Goal: Task Accomplishment & Management: Use online tool/utility

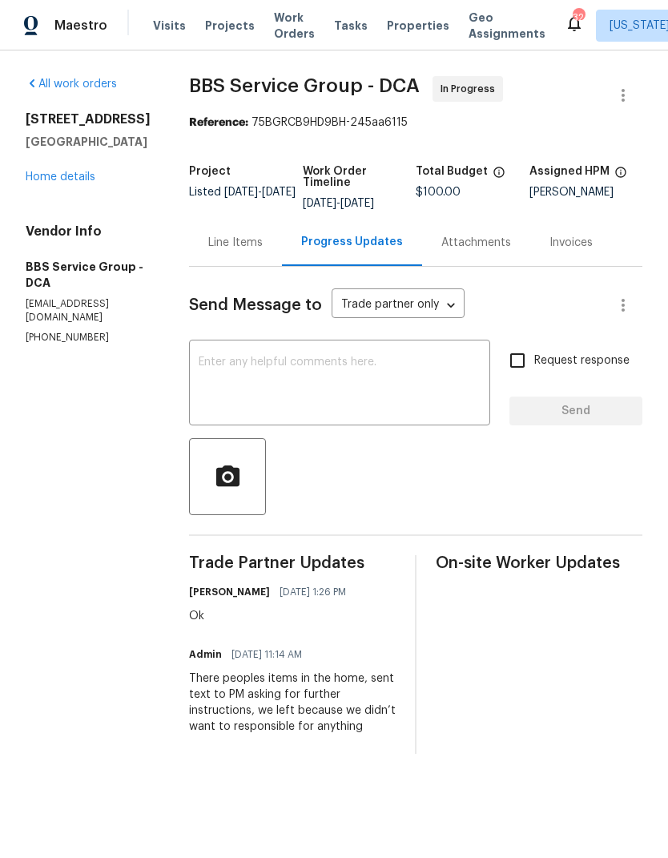
click at [316, 392] on textarea at bounding box center [340, 384] width 282 height 56
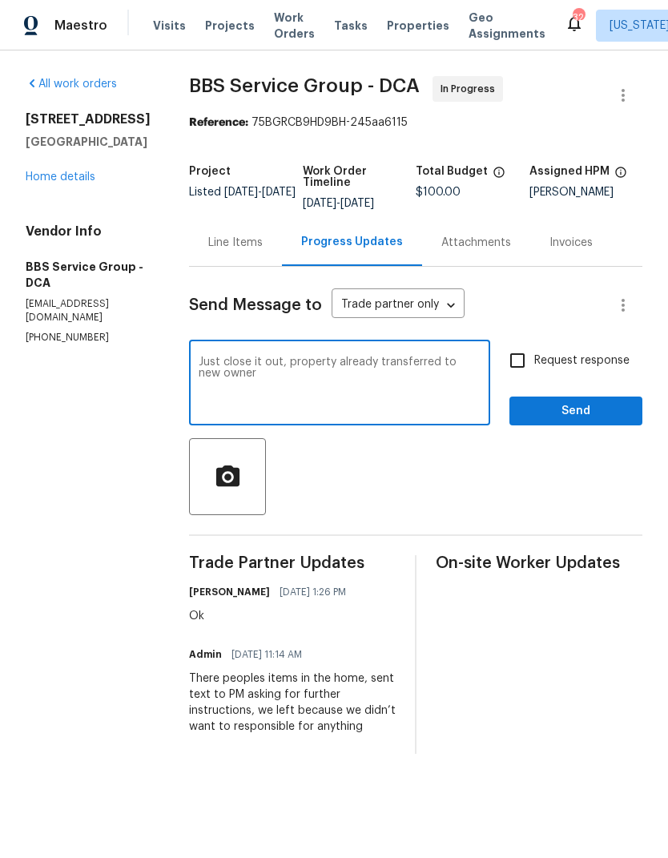
type textarea "Just close it out, property already transferred to new owner"
click at [524, 368] on input "Request response" at bounding box center [517, 361] width 34 height 34
checkbox input "true"
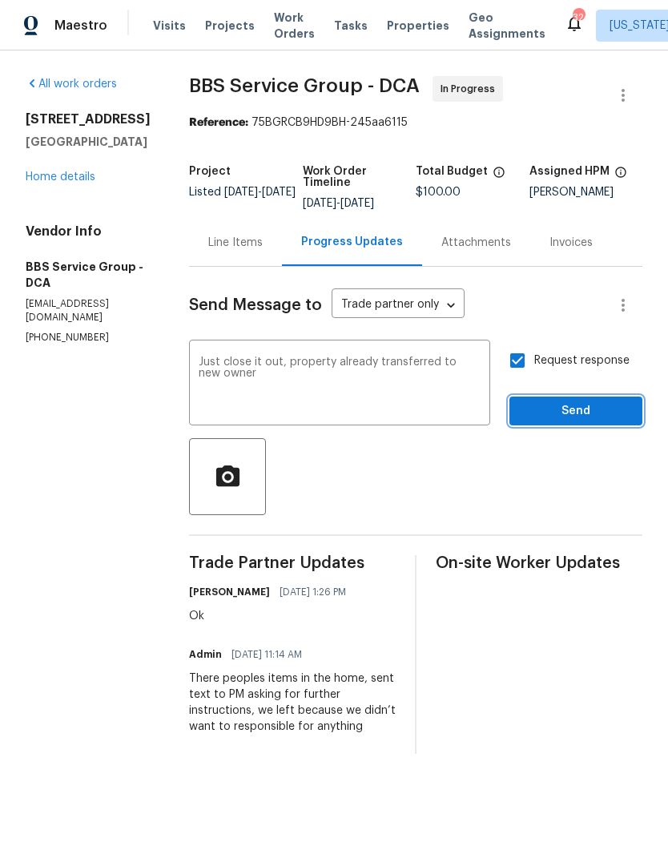
click at [575, 404] on span "Send" at bounding box center [575, 411] width 107 height 20
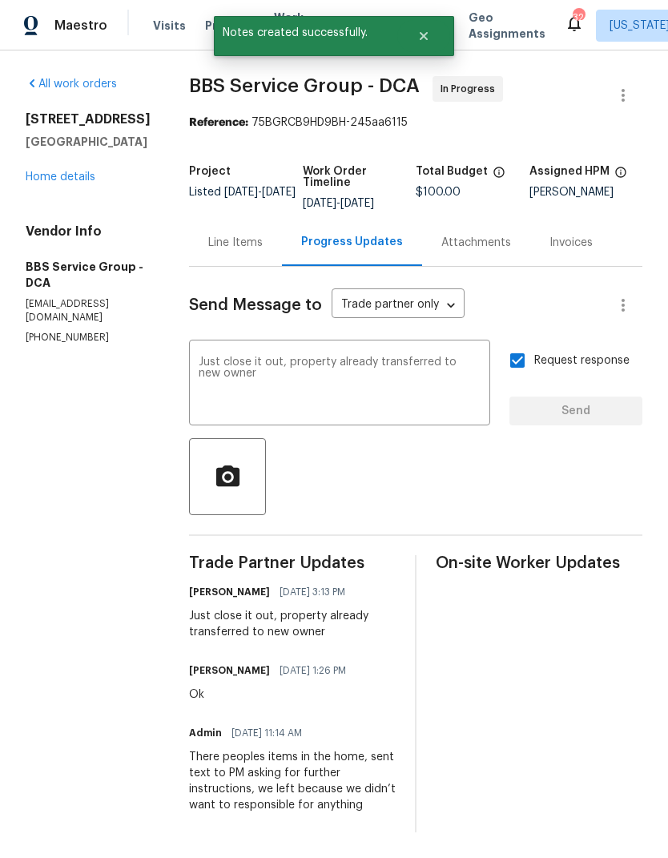
click at [70, 183] on link "Home details" at bounding box center [61, 176] width 70 height 11
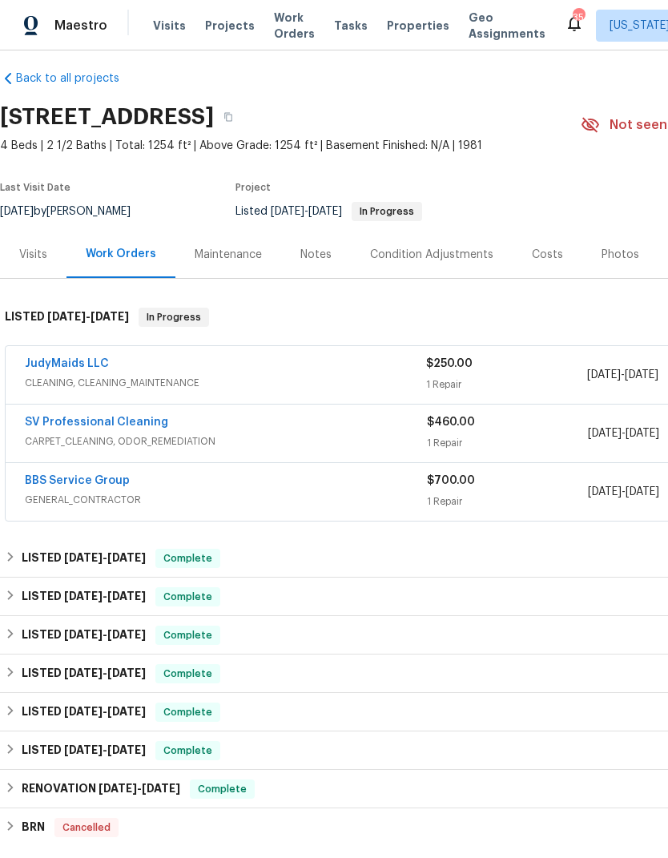
scroll to position [12, 0]
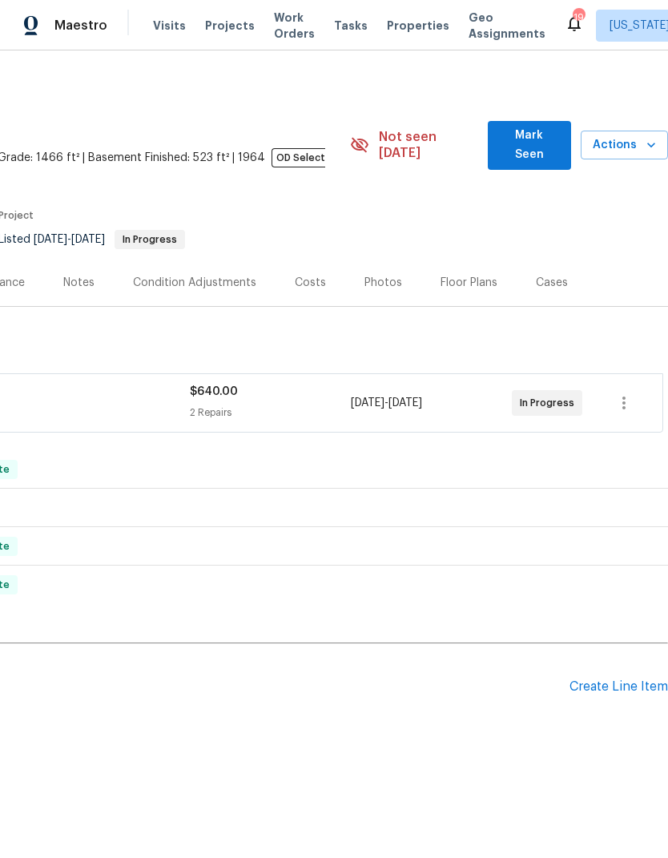
scroll to position [0, 237]
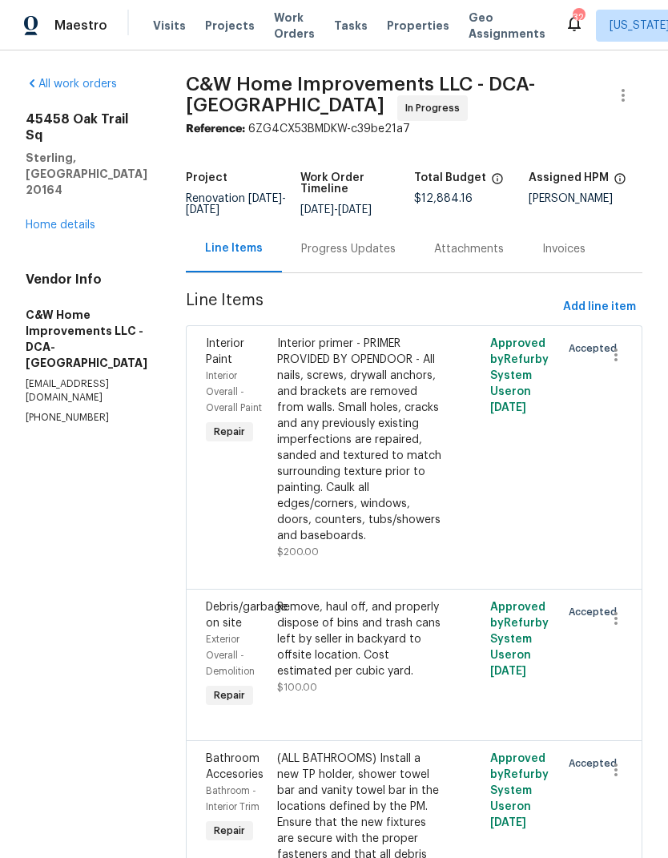
click at [73, 219] on link "Home details" at bounding box center [61, 224] width 70 height 11
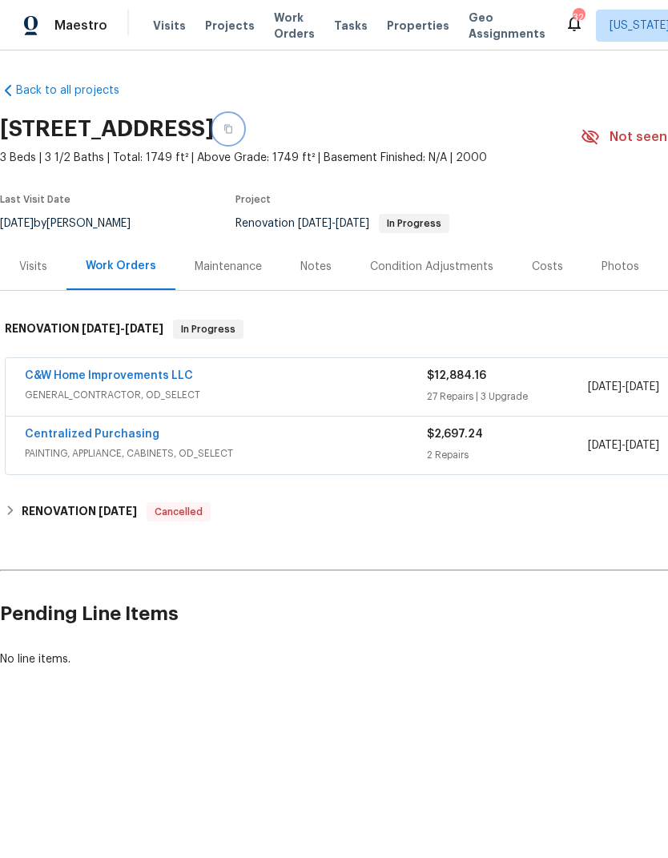
click at [243, 123] on button "button" at bounding box center [228, 129] width 29 height 29
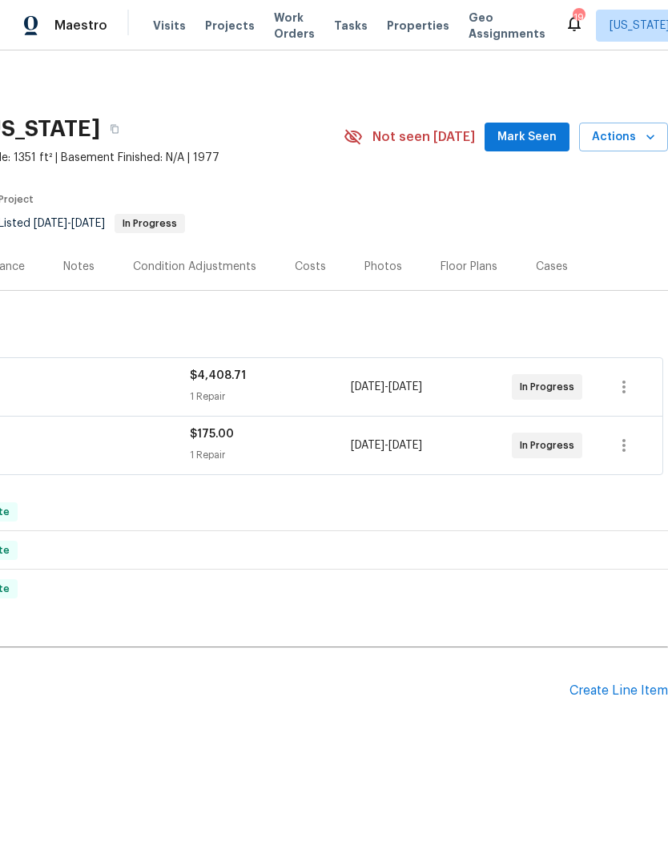
click at [622, 689] on div "Create Line Item" at bounding box center [618, 690] width 98 height 15
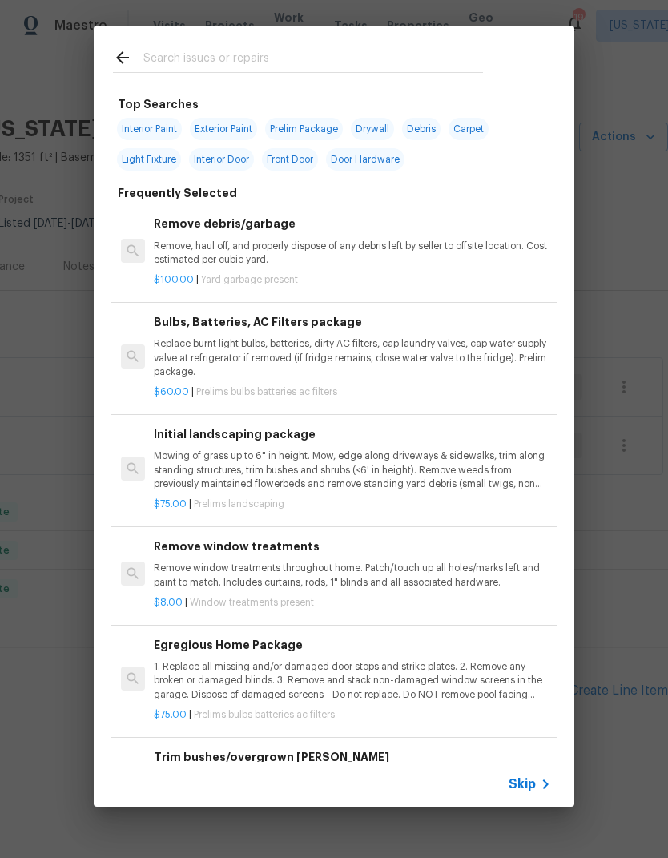
click at [240, 62] on input "text" at bounding box center [313, 60] width 340 height 24
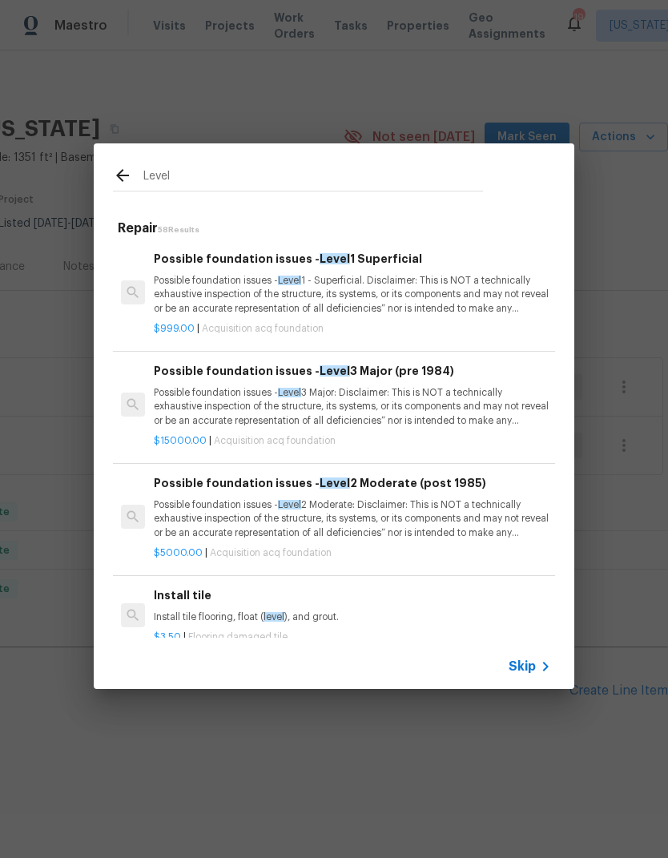
scroll to position [-24, -1]
click at [440, 178] on input "Level" at bounding box center [313, 178] width 340 height 24
click at [440, 177] on input "Level" at bounding box center [313, 178] width 340 height 24
click at [454, 169] on input "Level" at bounding box center [313, 178] width 340 height 24
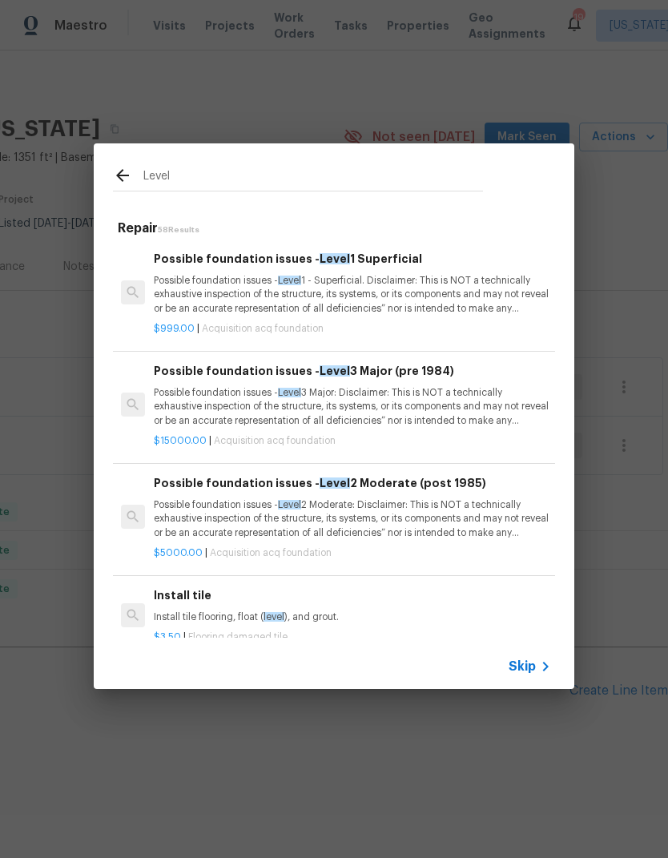
click at [453, 169] on input "Level" at bounding box center [313, 178] width 340 height 24
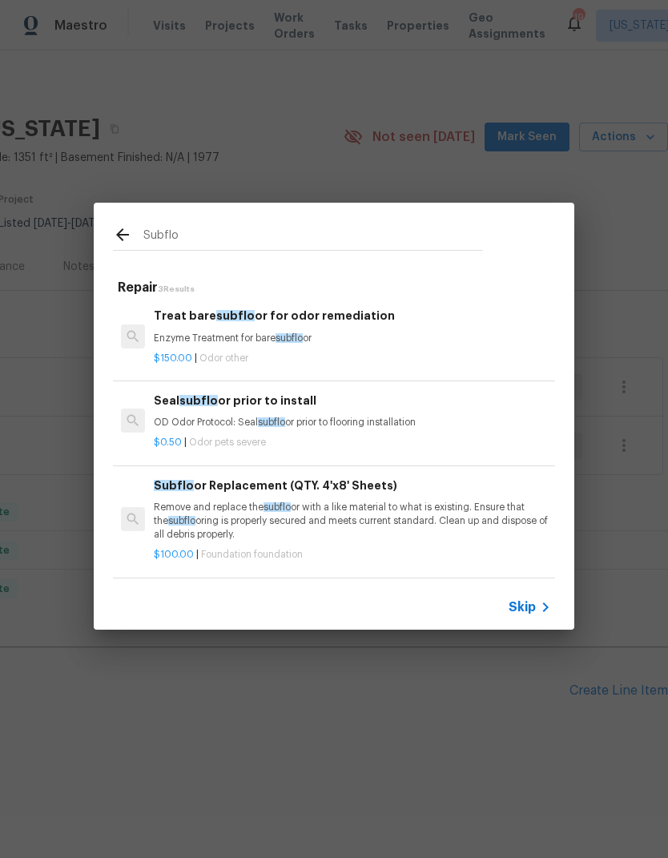
scroll to position [2, 0]
type input "S"
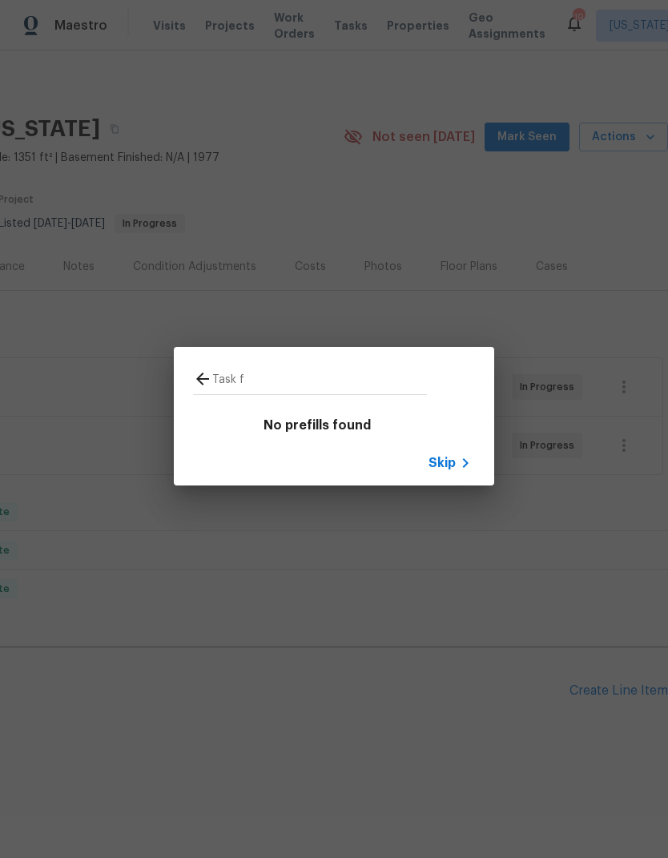
type input "Task"
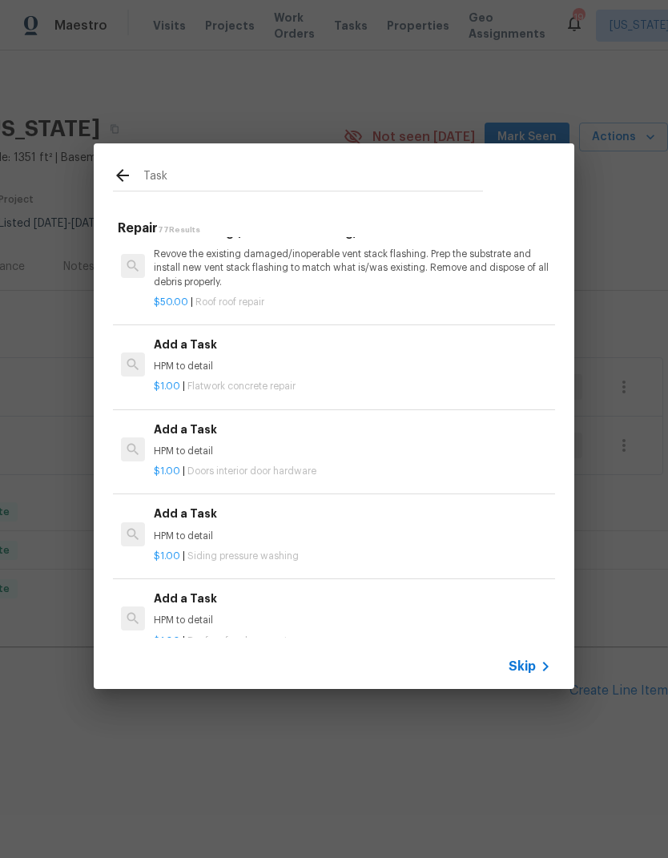
scroll to position [27, 0]
click at [280, 375] on div "$1.00 | Flatwork concrete repair" at bounding box center [352, 382] width 397 height 20
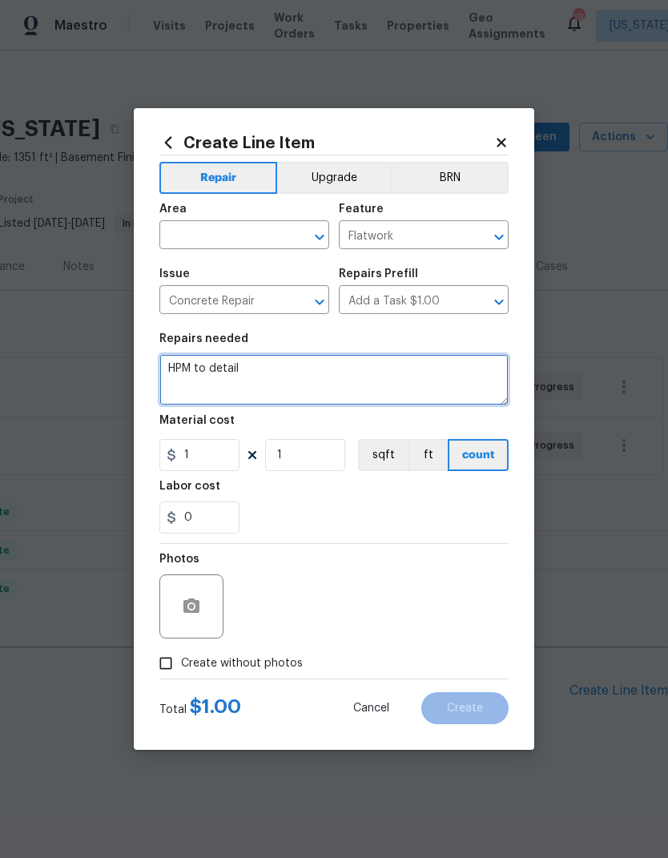
click at [255, 368] on textarea "HPM to detail" at bounding box center [333, 379] width 349 height 51
click at [254, 367] on textarea "HPM to detail" at bounding box center [333, 379] width 349 height 51
click at [247, 374] on textarea "HPM to detail" at bounding box center [333, 379] width 349 height 51
click at [246, 373] on textarea "HPM to detail" at bounding box center [333, 379] width 349 height 51
type textarea "H"
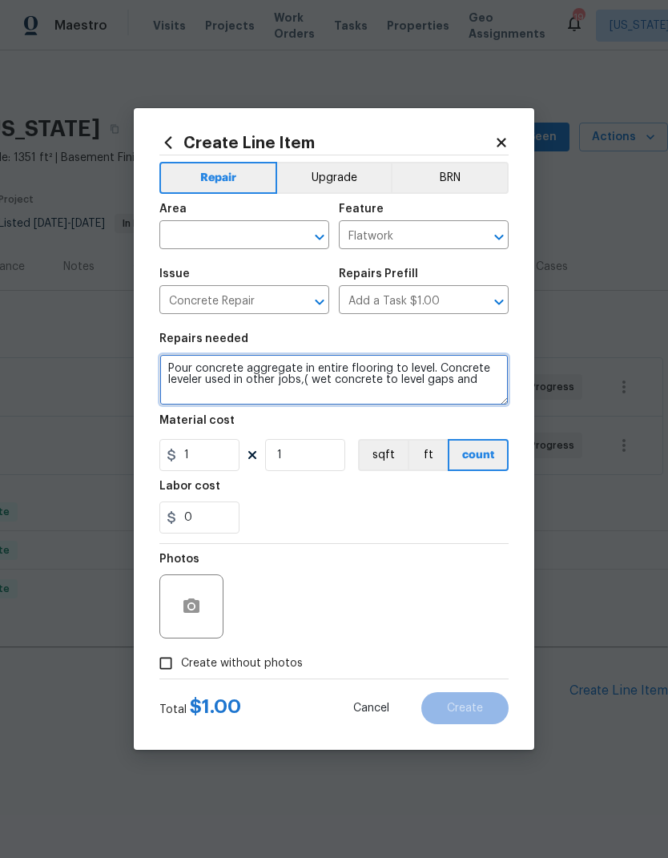
click at [446, 378] on textarea "Pour concrete aggregate in entire flooring to level. Concrete leveler used in o…" at bounding box center [333, 379] width 349 height 51
click at [488, 381] on textarea "Pour concrete aggregate in entire flooring to level. Concrete leveler used in o…" at bounding box center [333, 379] width 349 height 51
type textarea "Pour concrete aggregate in entire flooring to level. Concrete leveler used in o…"
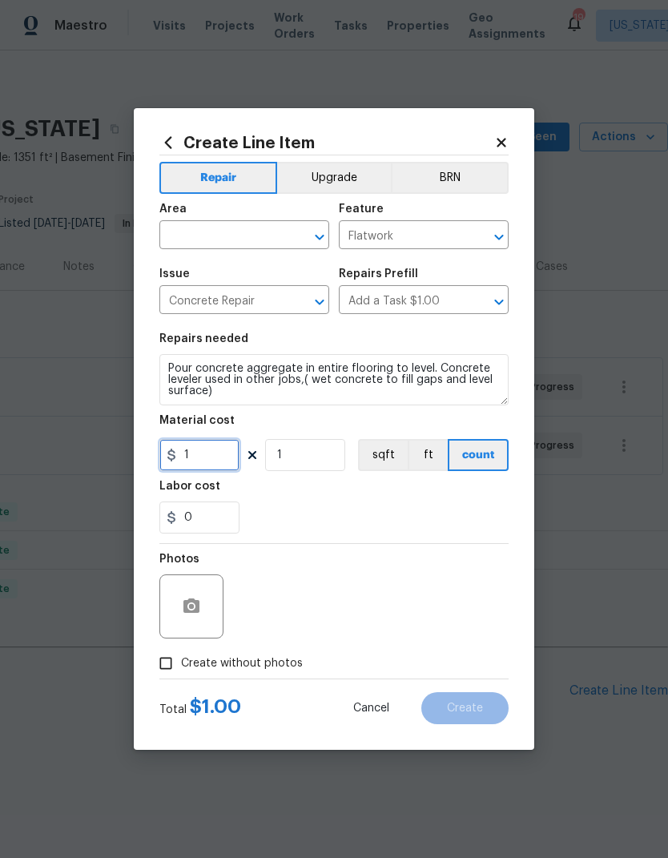
click at [219, 460] on input "1" at bounding box center [199, 455] width 80 height 32
type input "2000"
click at [429, 509] on div "0" at bounding box center [333, 517] width 349 height 32
click at [164, 656] on input "Create without photos" at bounding box center [166, 663] width 30 height 30
checkbox input "true"
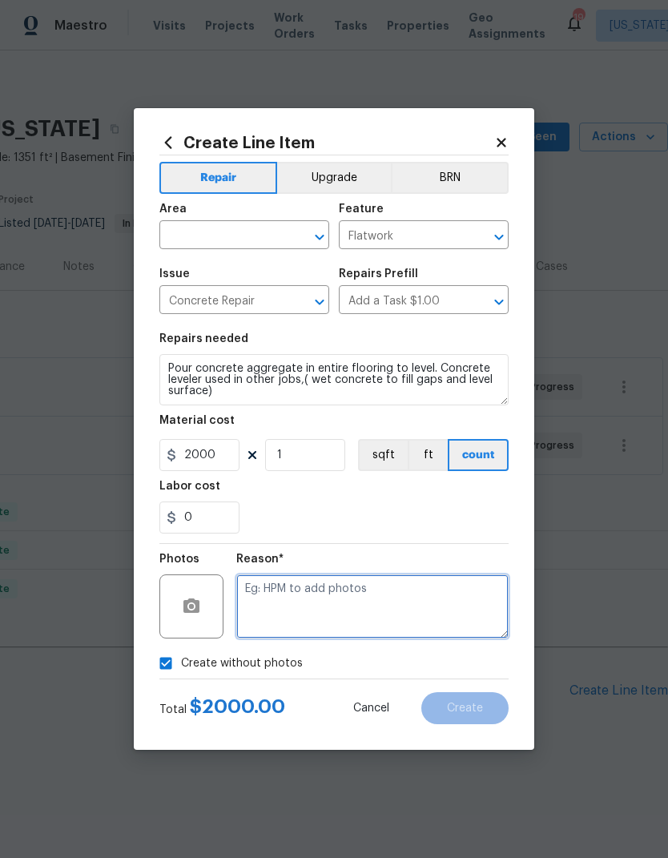
click at [412, 607] on textarea at bounding box center [372, 606] width 272 height 64
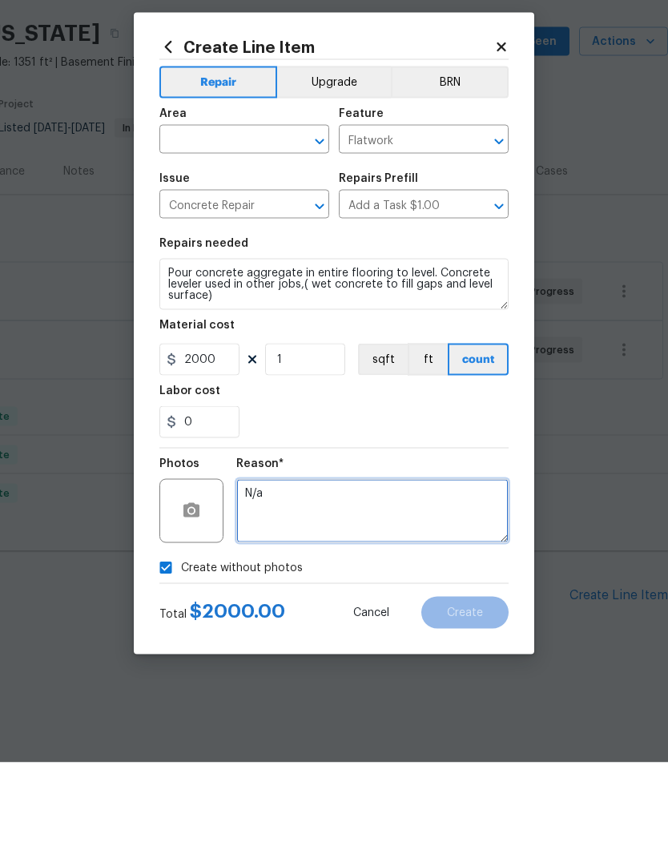
type textarea "N/a"
click at [219, 224] on input "text" at bounding box center [221, 236] width 125 height 25
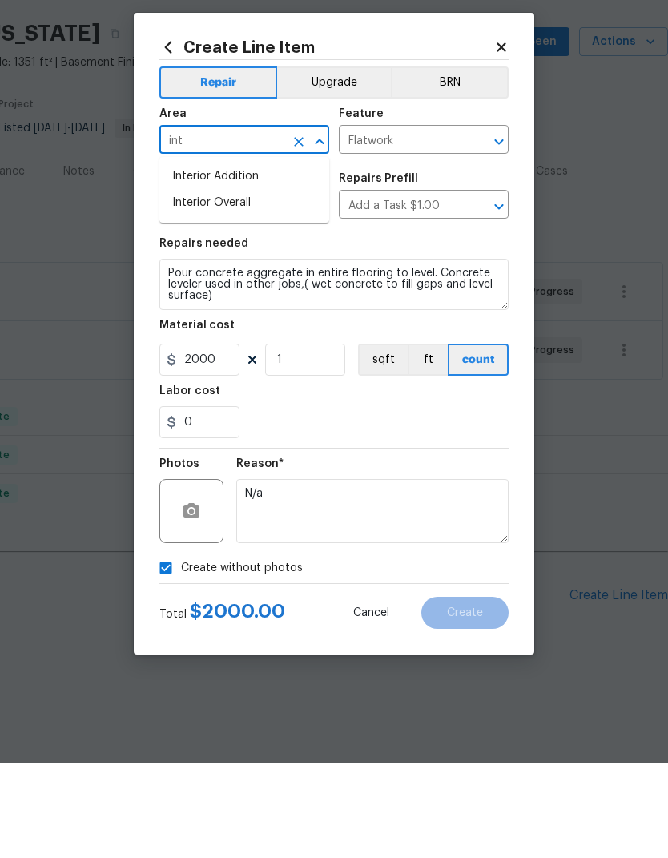
click at [249, 285] on li "Interior Overall" at bounding box center [244, 298] width 170 height 26
type input "Interior Overall"
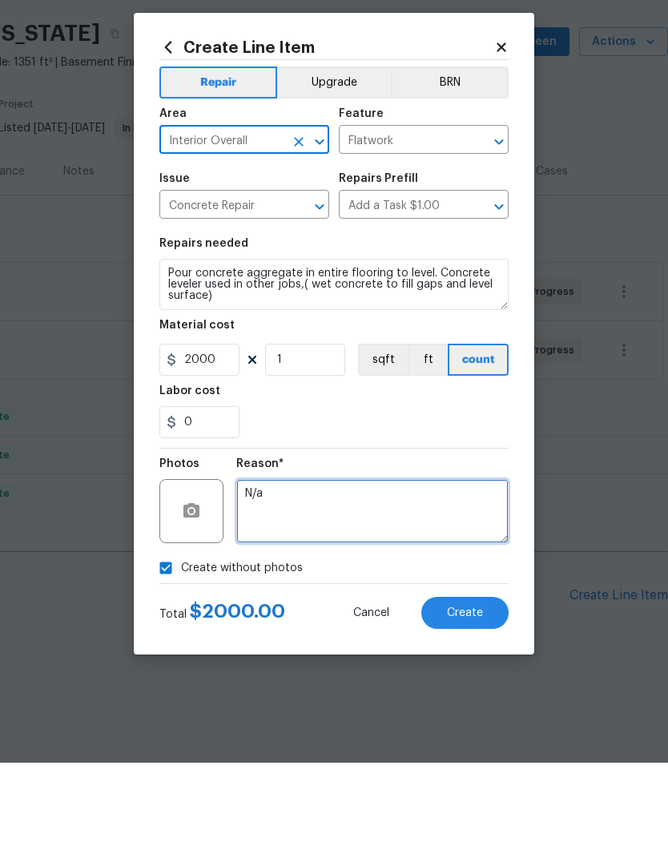
click at [412, 574] on textarea "N/a" at bounding box center [372, 606] width 272 height 64
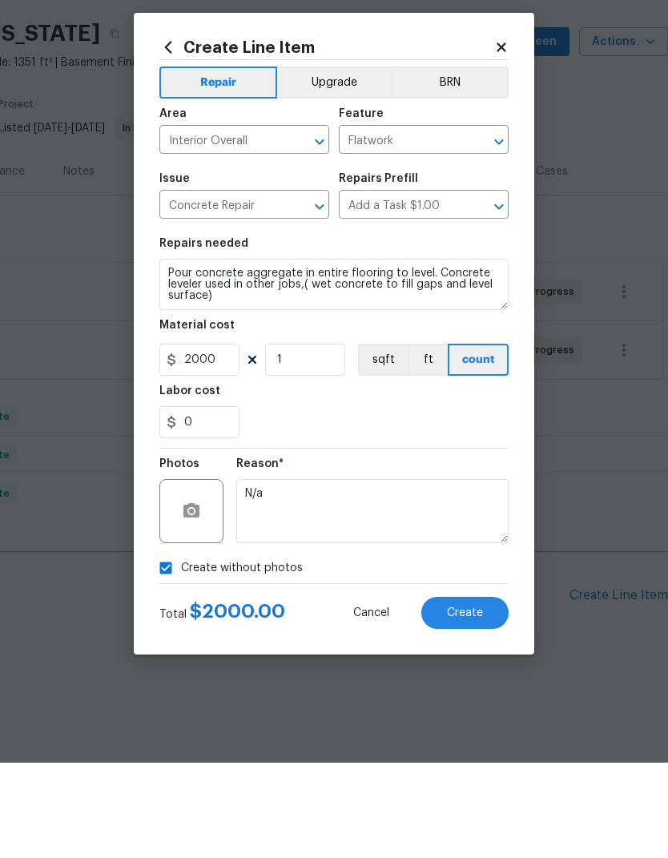
click at [492, 501] on div "0" at bounding box center [333, 517] width 349 height 32
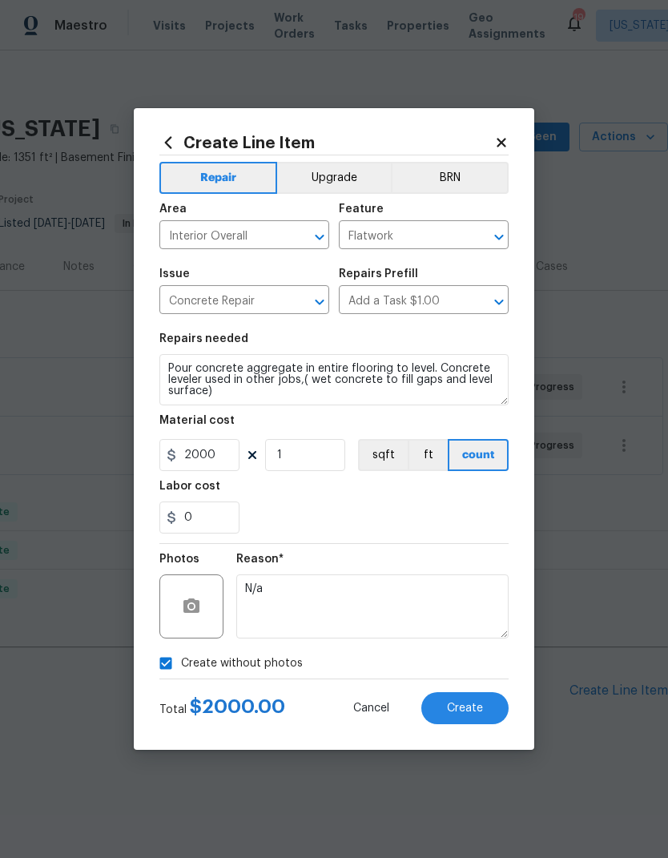
click at [470, 717] on button "Create" at bounding box center [464, 708] width 87 height 32
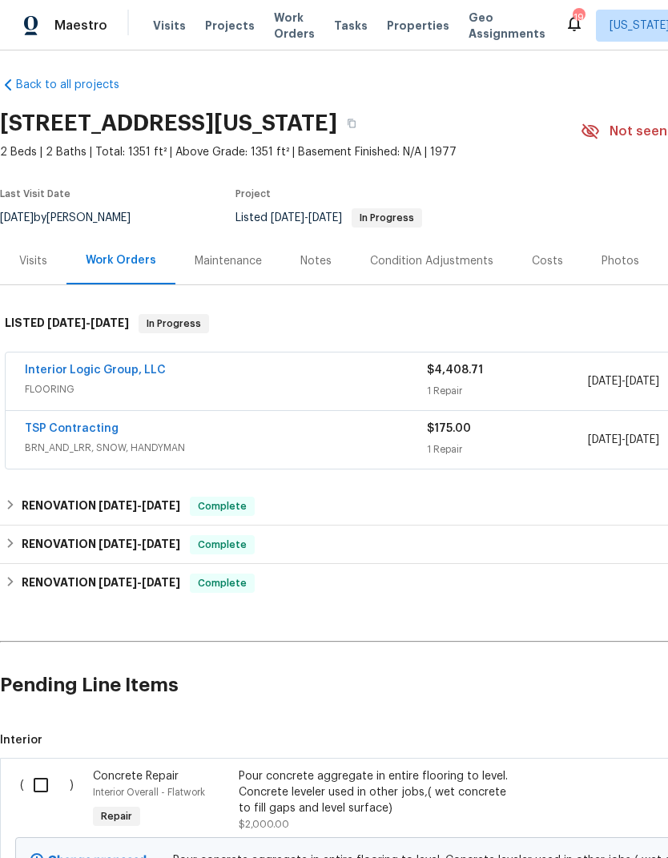
scroll to position [6, -1]
click at [36, 777] on input "checkbox" at bounding box center [47, 785] width 46 height 34
checkbox input "true"
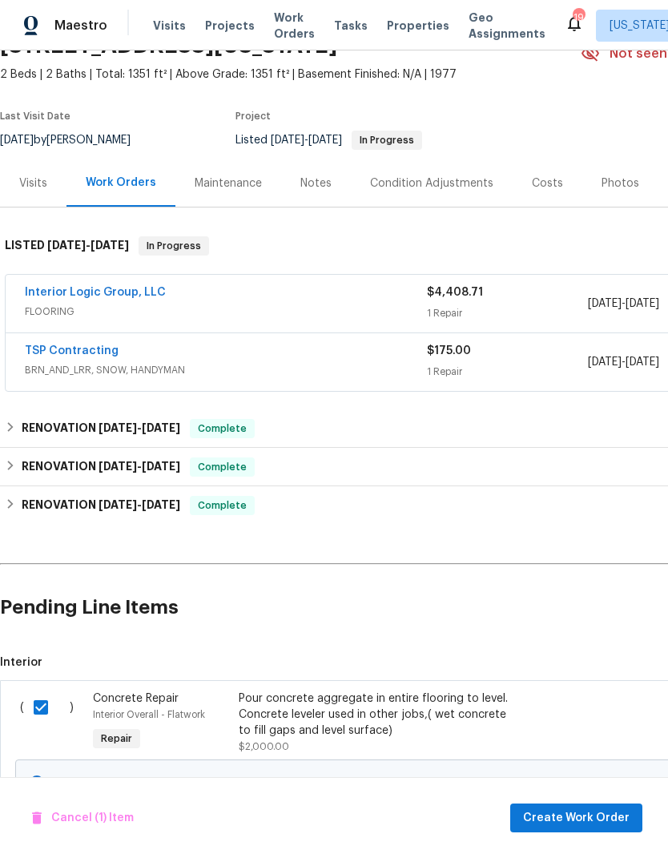
scroll to position [83, -2]
click at [602, 819] on span "Create Work Order" at bounding box center [576, 818] width 107 height 20
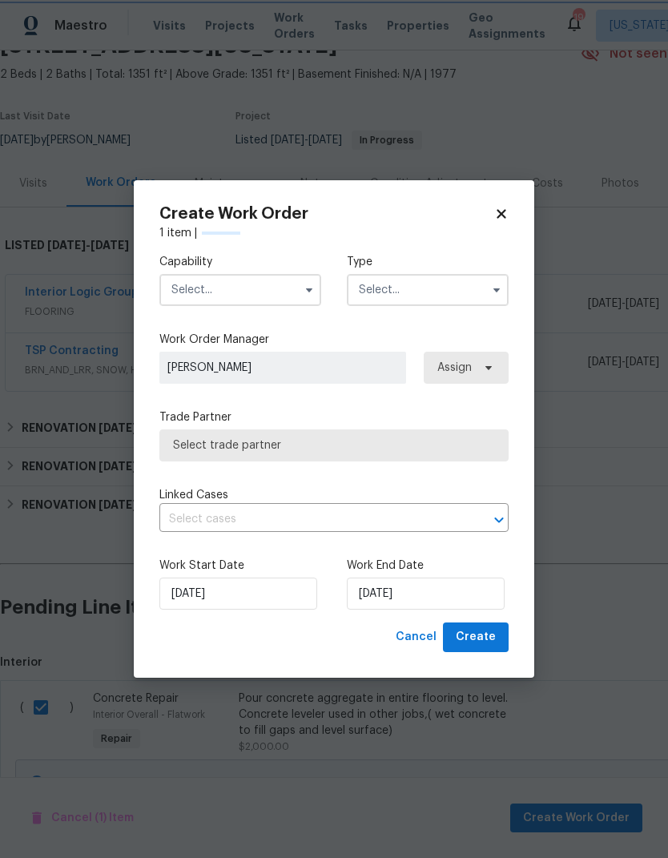
scroll to position [84, 0]
click at [281, 290] on input "text" at bounding box center [240, 290] width 162 height 32
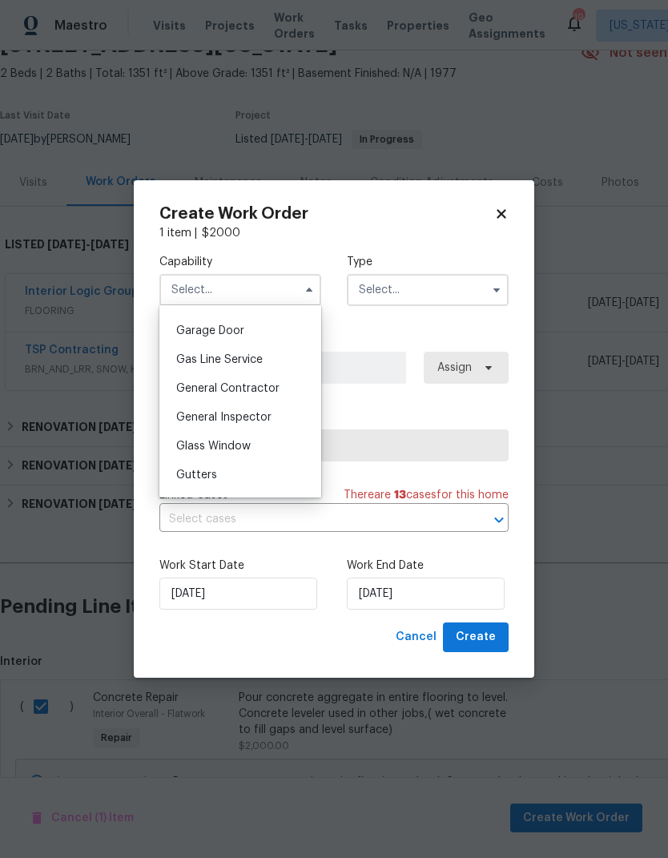
scroll to position [700, 0]
click at [263, 400] on div "General Contractor" at bounding box center [240, 389] width 154 height 29
type input "General Contractor"
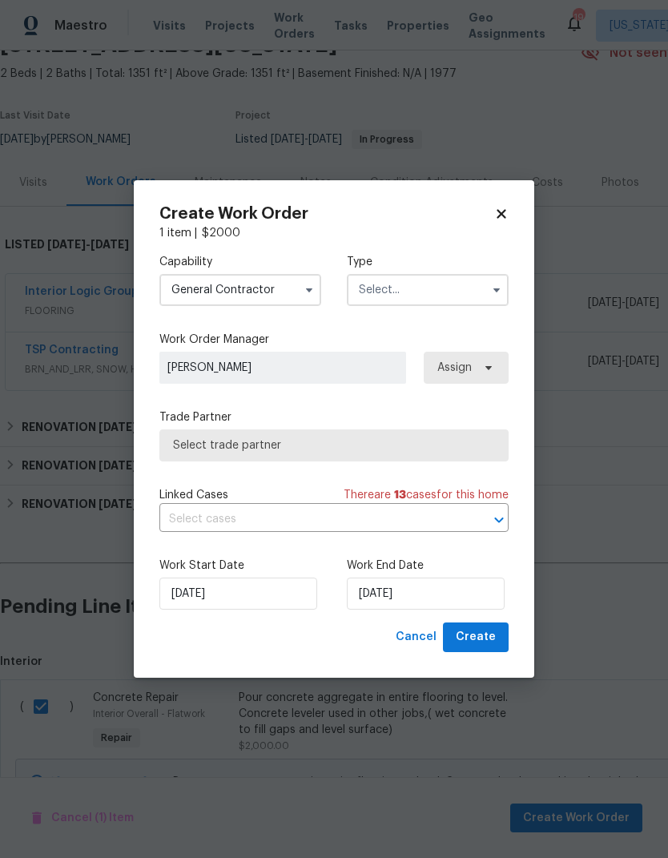
click at [462, 295] on input "text" at bounding box center [428, 290] width 162 height 32
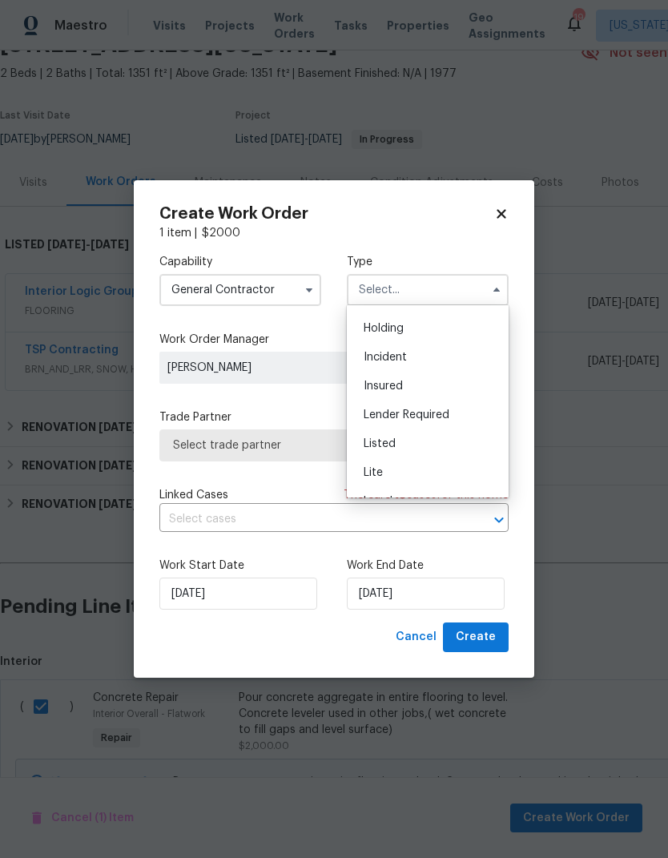
scroll to position [74, 0]
click at [406, 417] on div "Listed" at bounding box center [428, 422] width 154 height 29
type input "Listed"
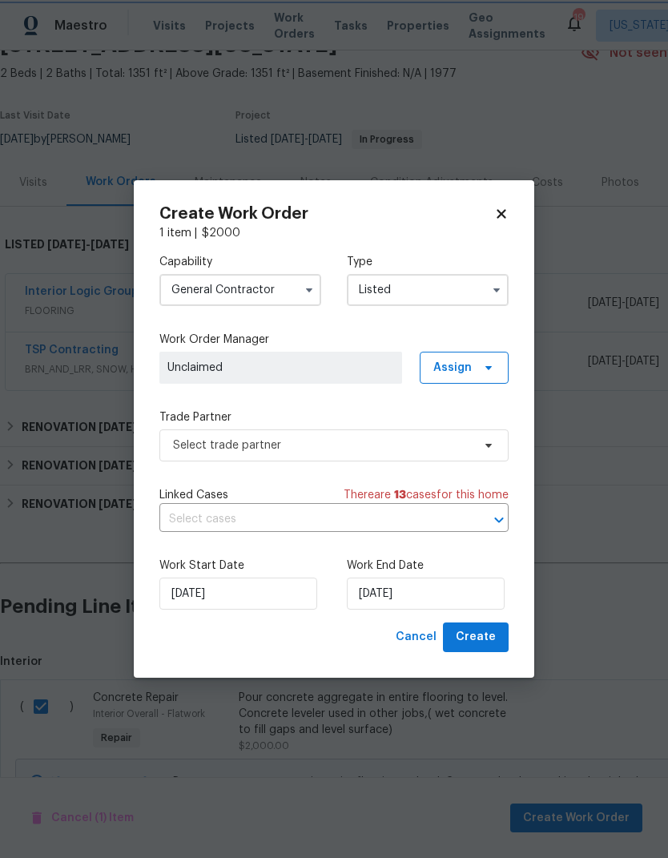
scroll to position [0, 0]
click at [468, 362] on span "Assign" at bounding box center [452, 368] width 38 height 16
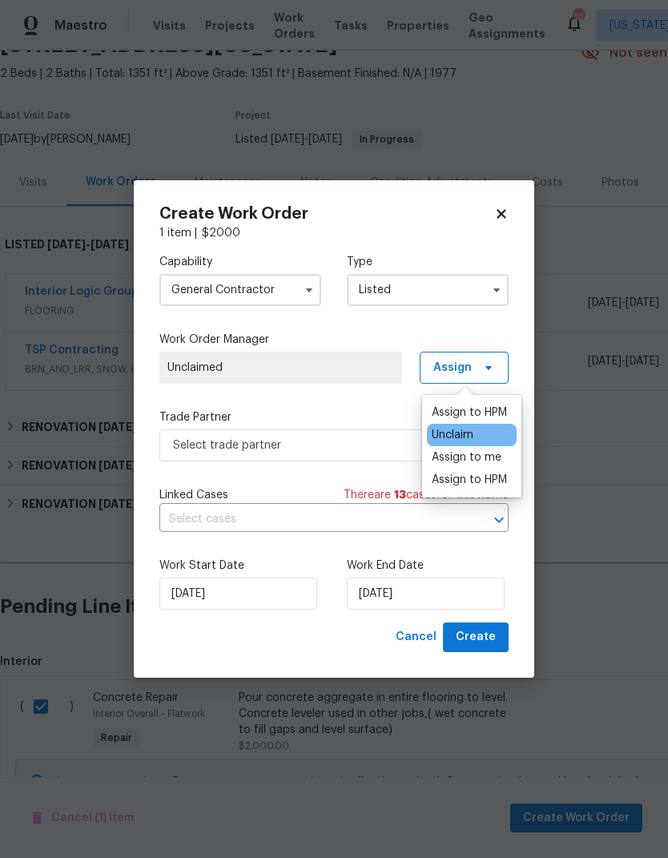
click at [491, 455] on div "Assign to me" at bounding box center [467, 457] width 70 height 16
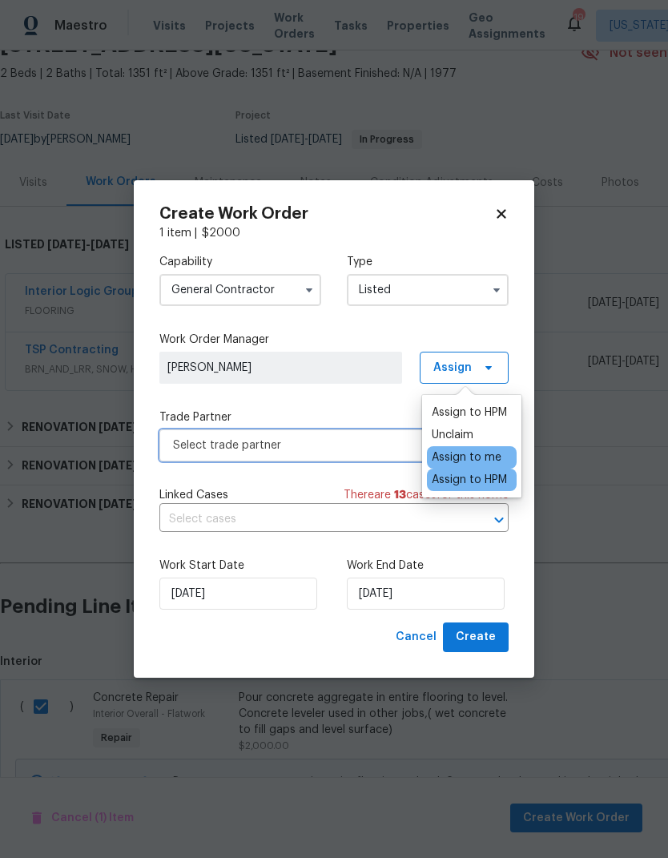
click at [330, 440] on span "Select trade partner" at bounding box center [322, 445] width 299 height 16
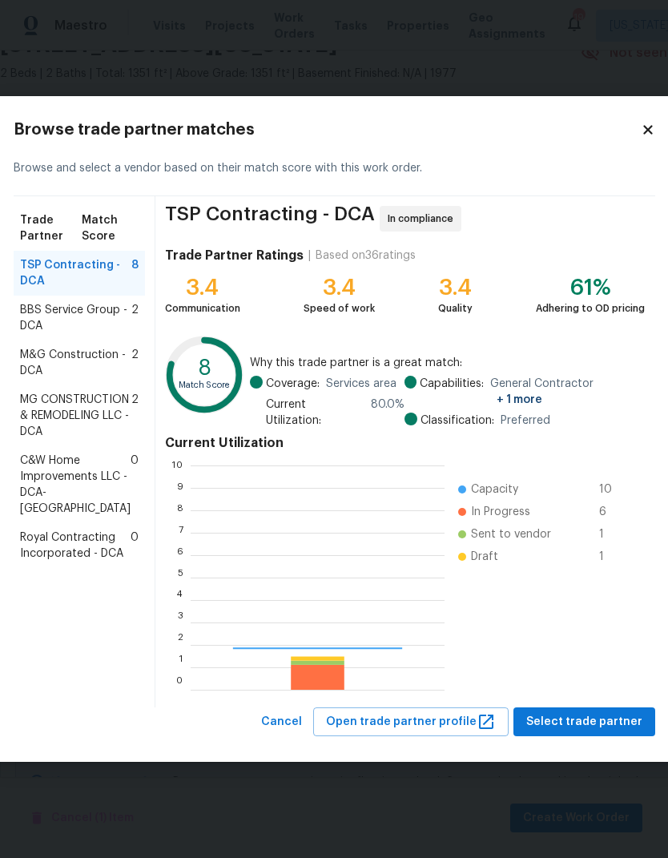
scroll to position [224, 254]
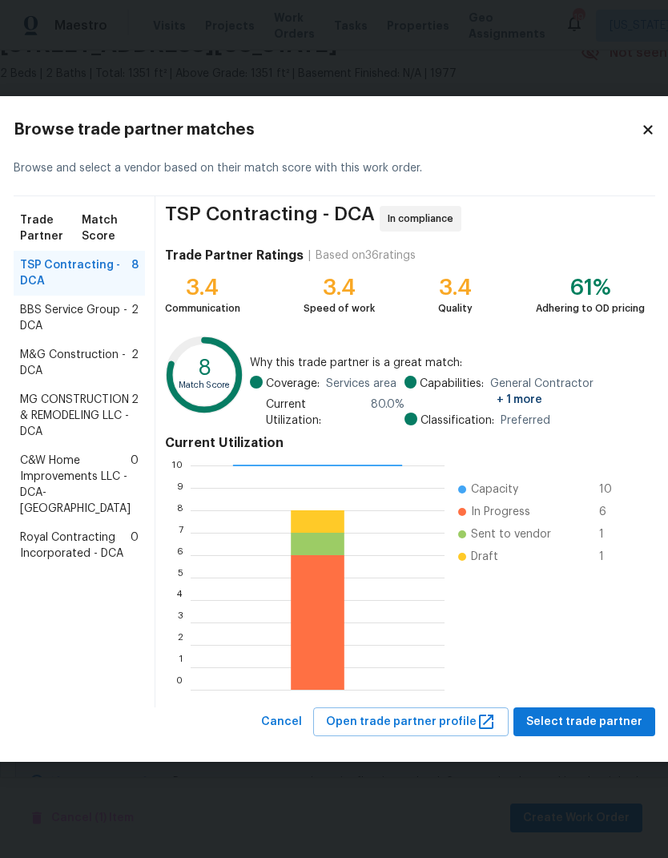
click at [78, 561] on span "Royal Contracting Incorporated - DCA" at bounding box center [75, 545] width 111 height 32
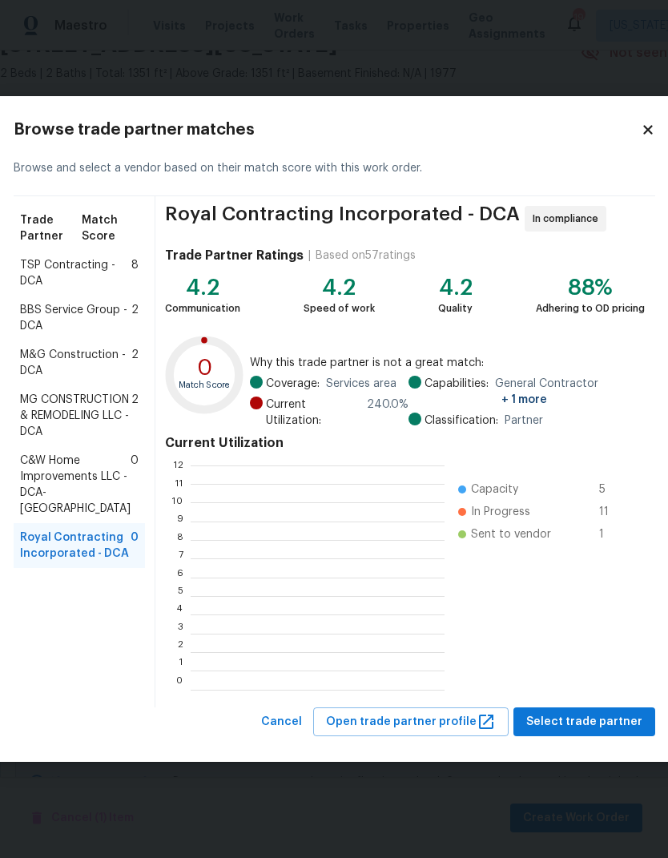
scroll to position [2, 2]
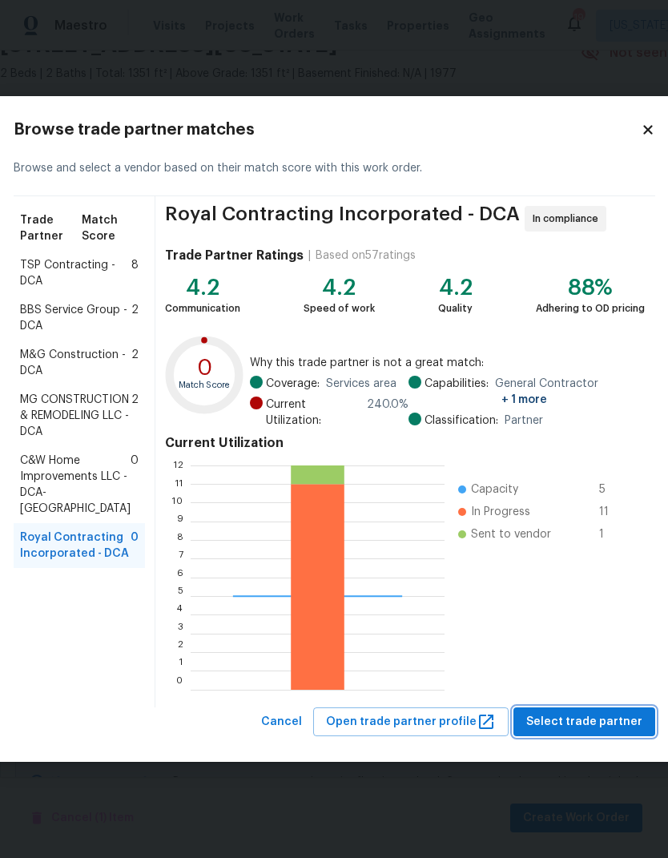
click at [579, 717] on span "Select trade partner" at bounding box center [584, 722] width 116 height 20
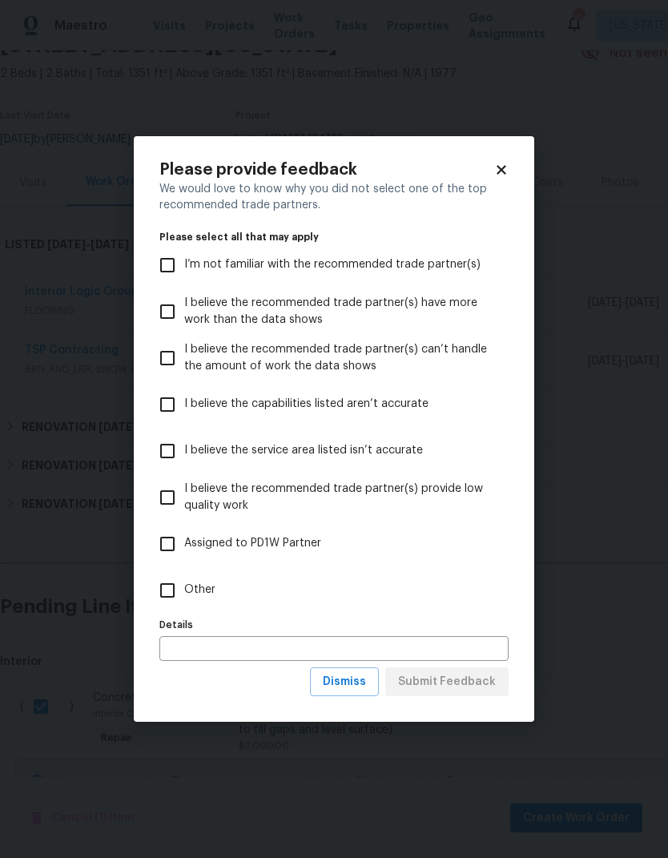
click at [163, 587] on input "Other" at bounding box center [168, 590] width 34 height 34
checkbox input "true"
click at [261, 641] on input "text" at bounding box center [333, 648] width 349 height 25
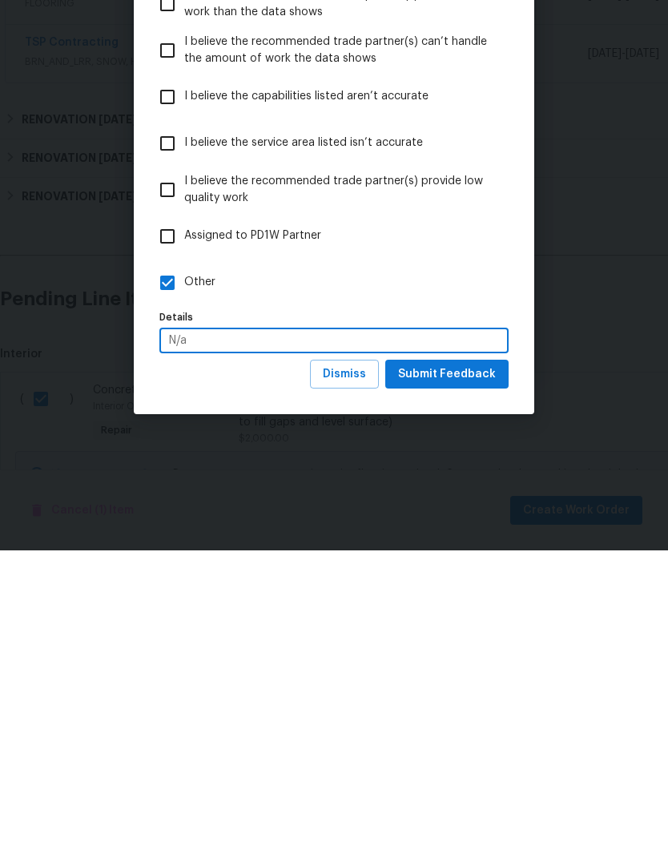
type input "N/a"
click at [456, 672] on span "Submit Feedback" at bounding box center [447, 682] width 98 height 20
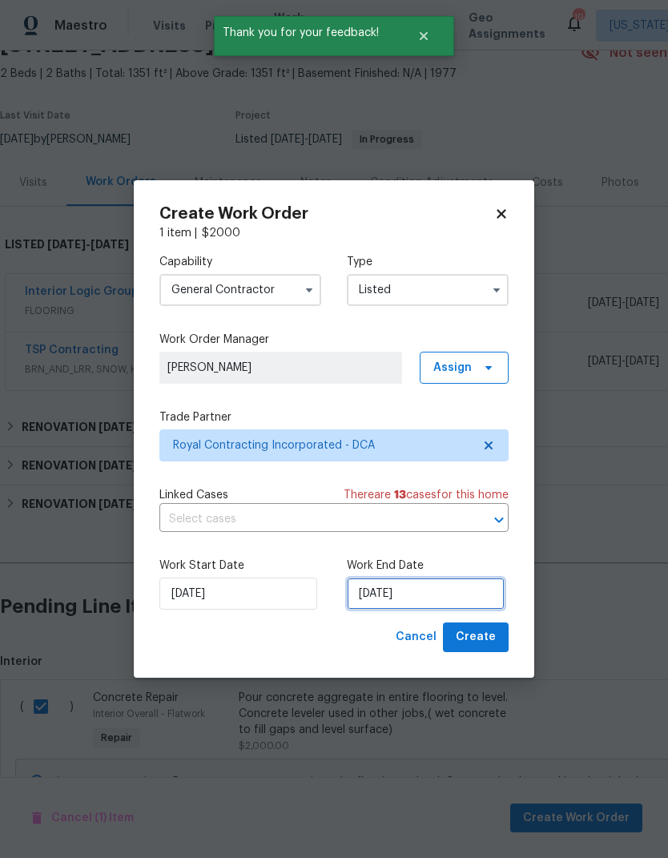
click at [410, 585] on input "[DATE]" at bounding box center [426, 593] width 158 height 32
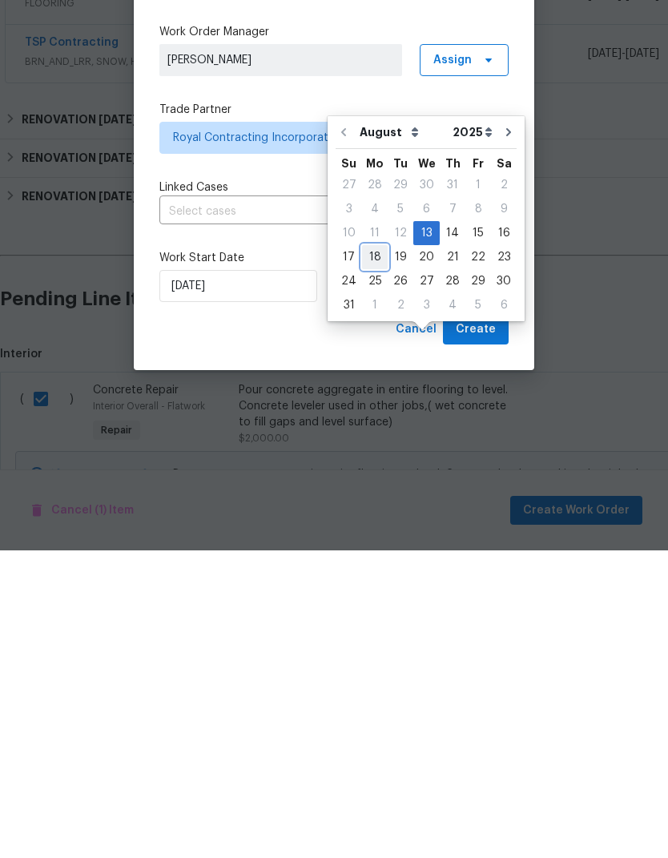
click at [376, 553] on div "18" at bounding box center [375, 564] width 26 height 22
type input "[DATE]"
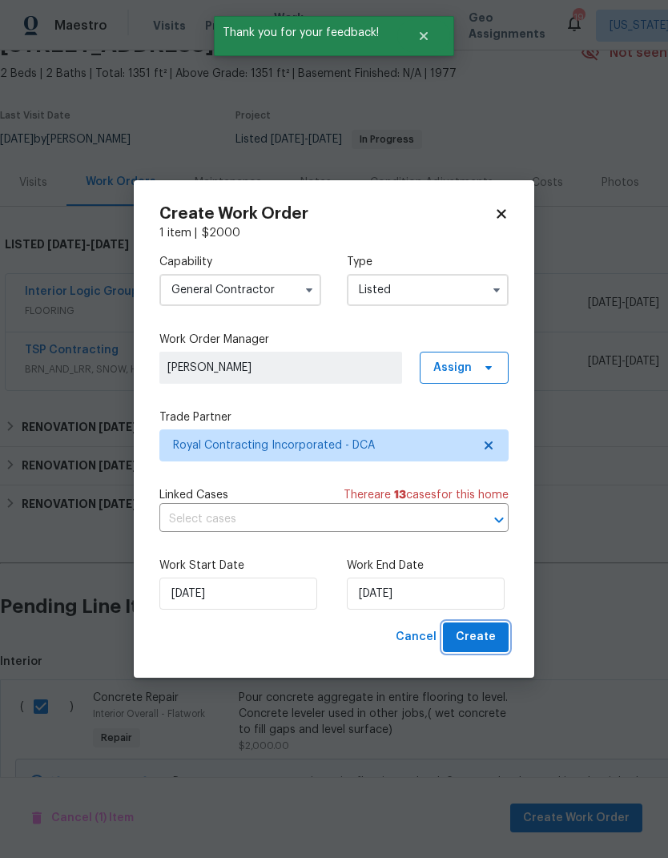
click at [483, 635] on span "Create" at bounding box center [476, 637] width 40 height 20
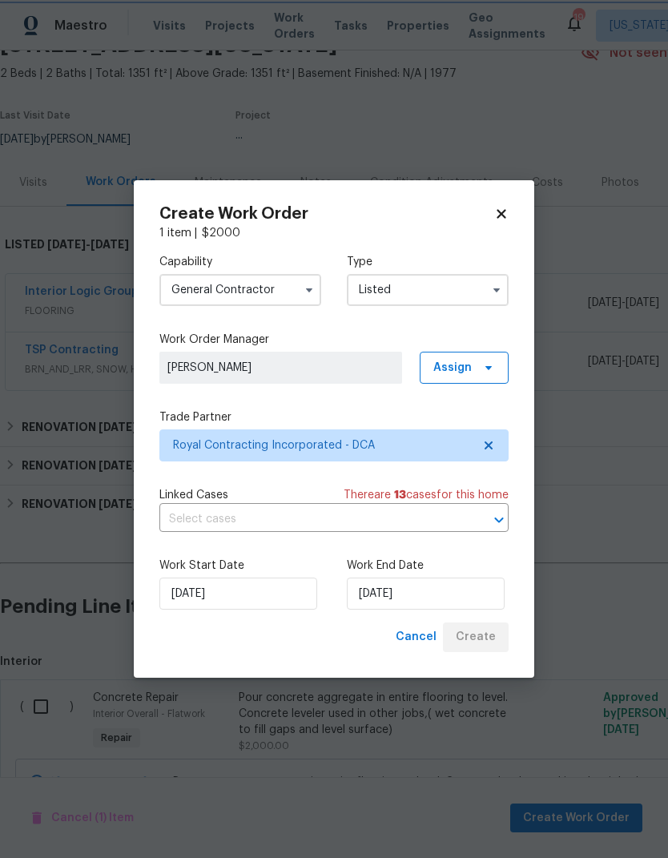
checkbox input "false"
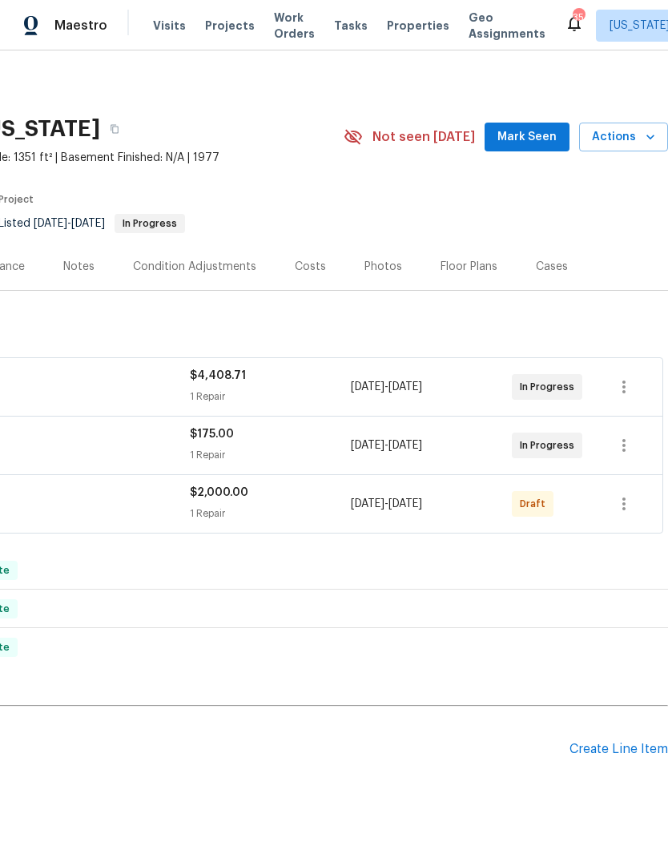
scroll to position [0, 237]
click at [627, 500] on icon "button" at bounding box center [623, 503] width 19 height 19
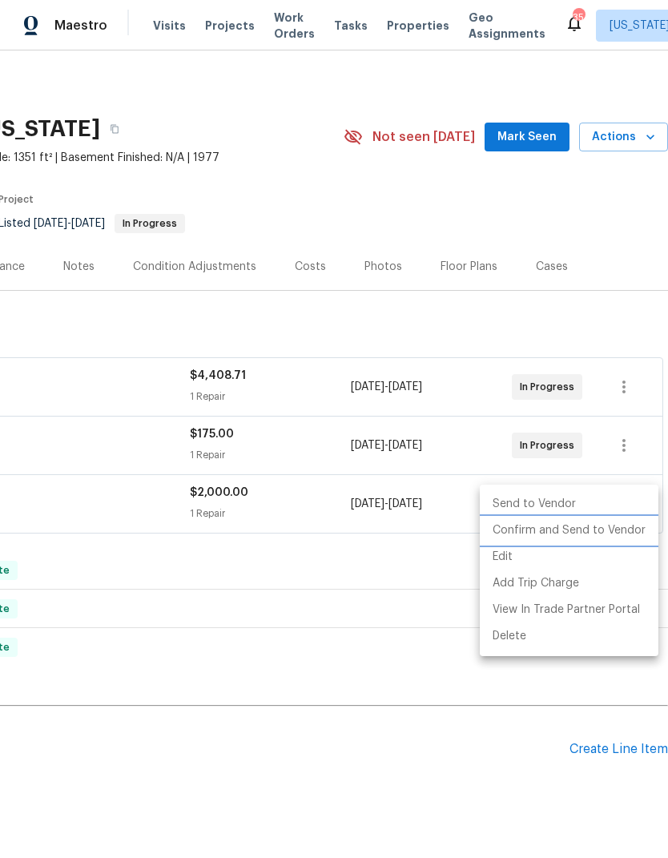
click at [572, 537] on li "Confirm and Send to Vendor" at bounding box center [569, 530] width 179 height 26
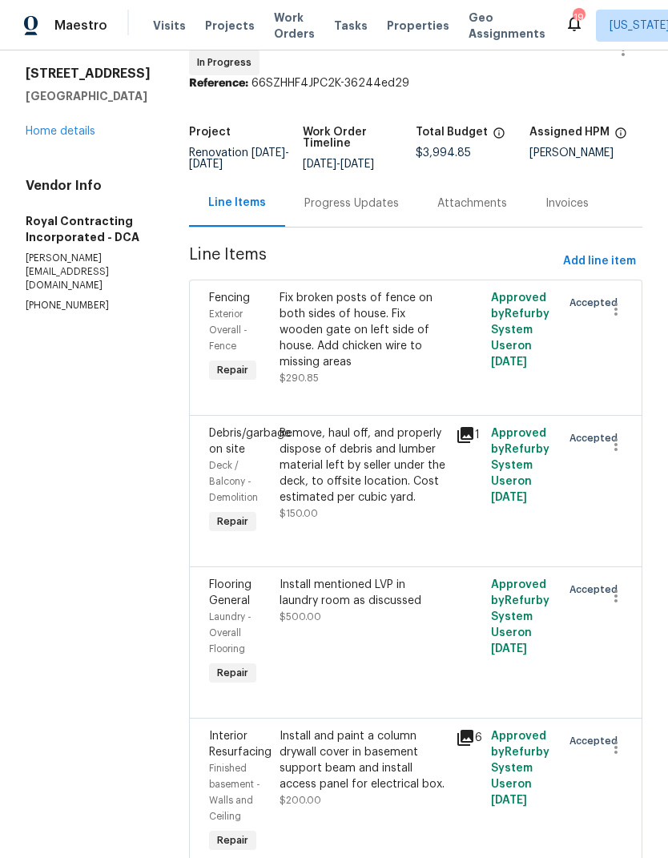
scroll to position [54, 0]
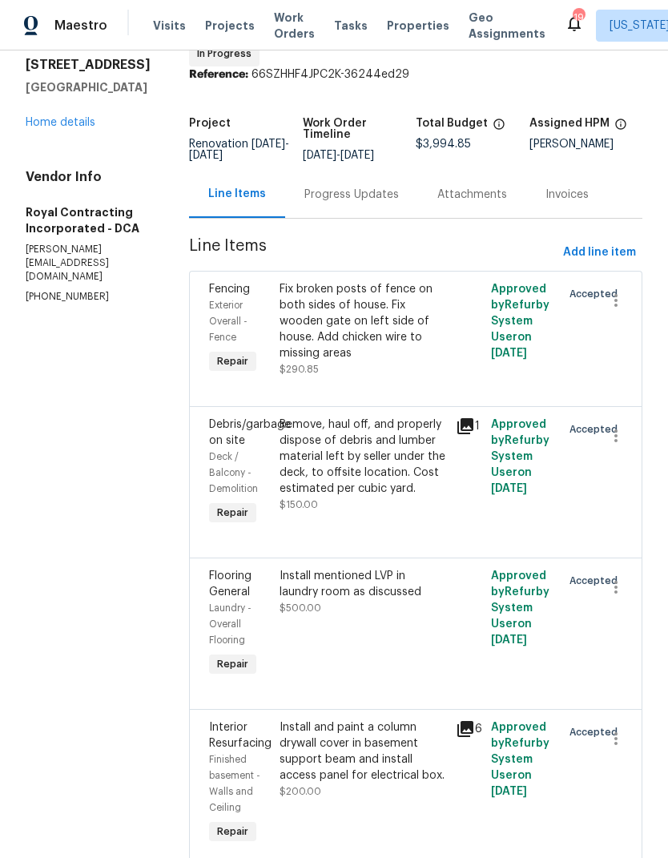
click at [473, 434] on icon at bounding box center [465, 426] width 16 height 16
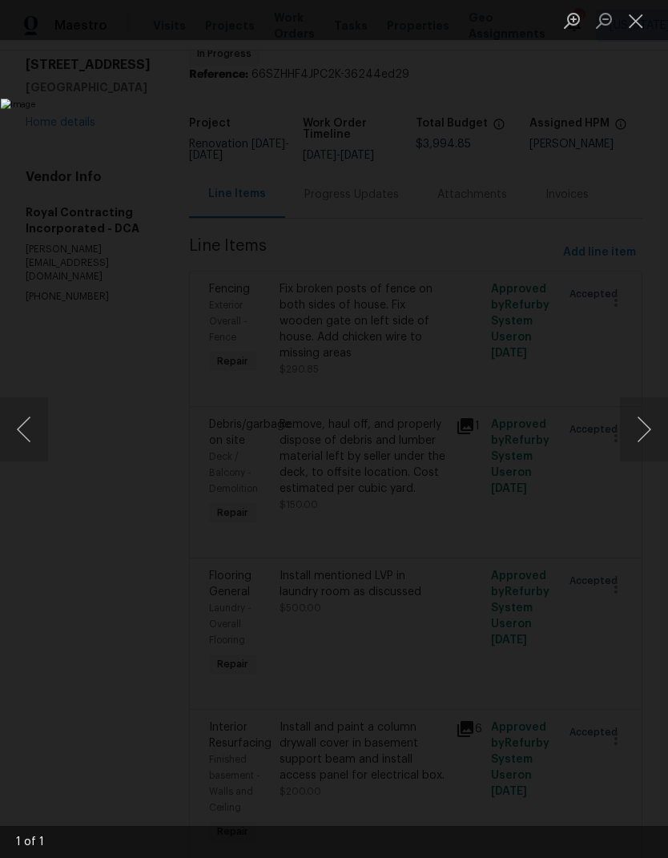
click at [635, 22] on button "Close lightbox" at bounding box center [636, 20] width 32 height 28
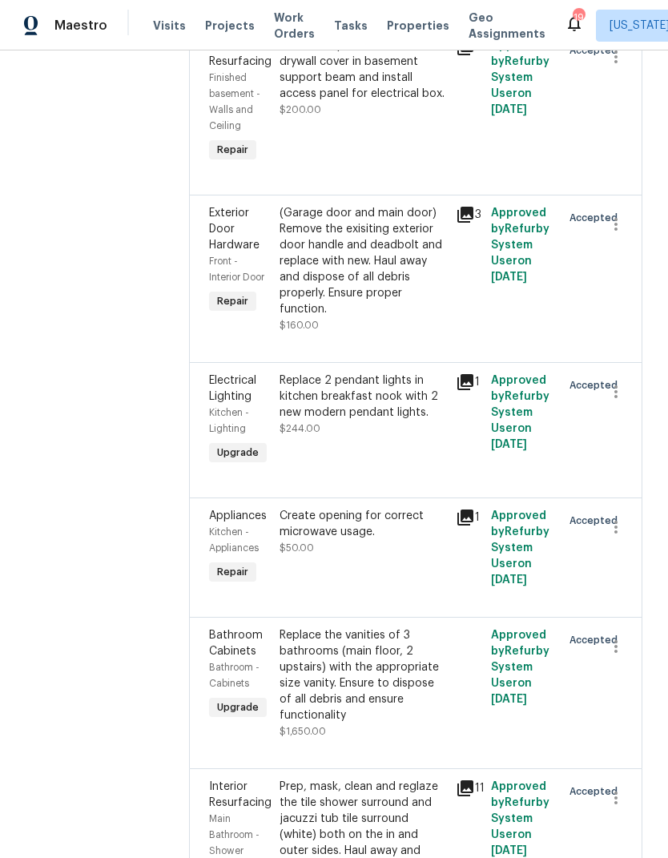
scroll to position [745, 0]
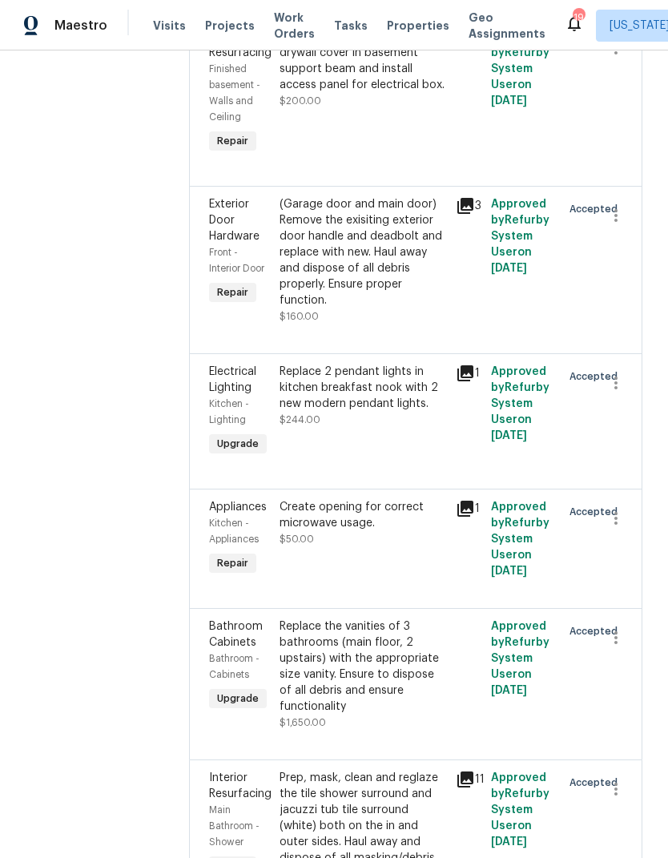
click at [467, 383] on icon at bounding box center [465, 373] width 19 height 19
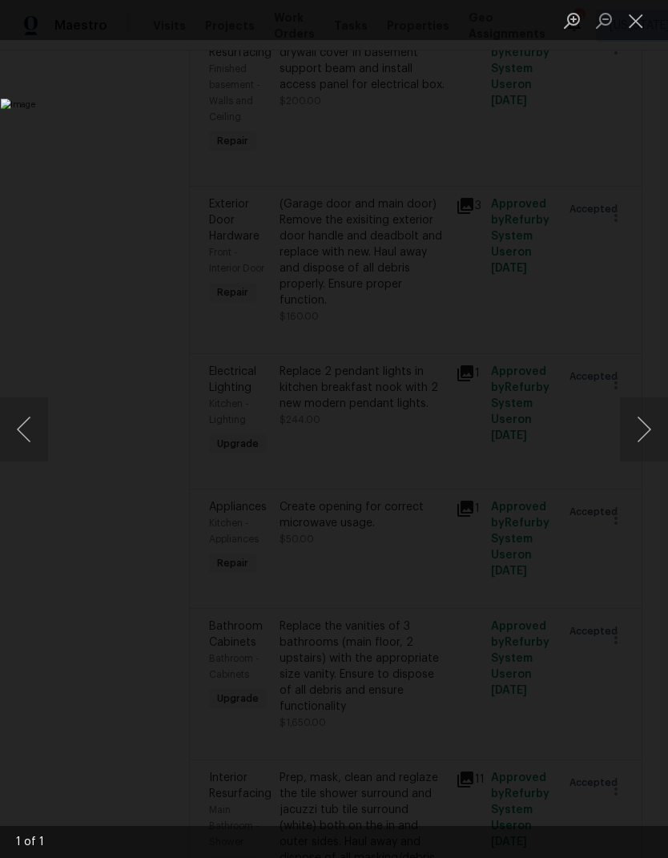
click at [635, 21] on button "Close lightbox" at bounding box center [636, 20] width 32 height 28
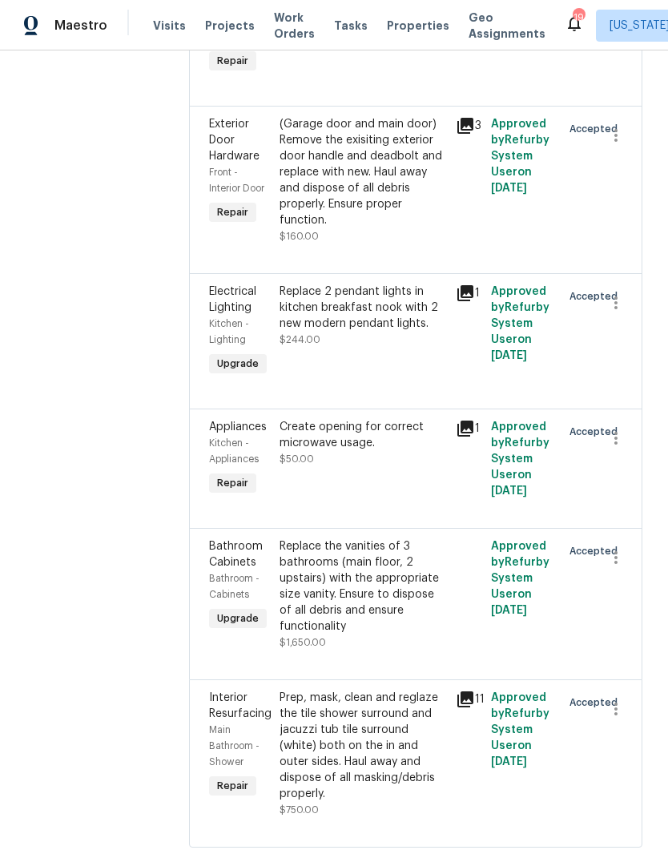
scroll to position [824, 0]
click at [468, 708] on icon at bounding box center [465, 700] width 16 height 16
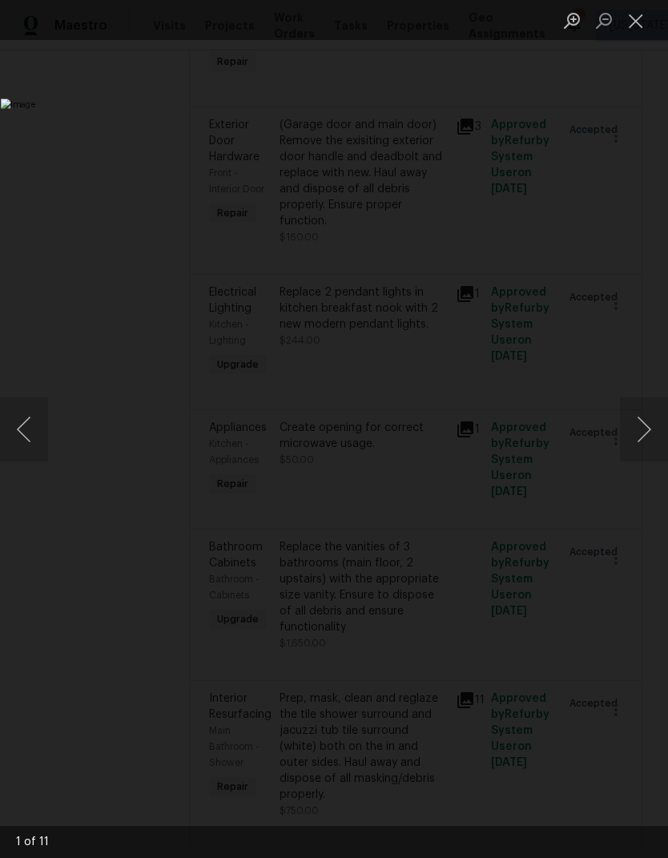
click at [638, 24] on button "Close lightbox" at bounding box center [636, 20] width 32 height 28
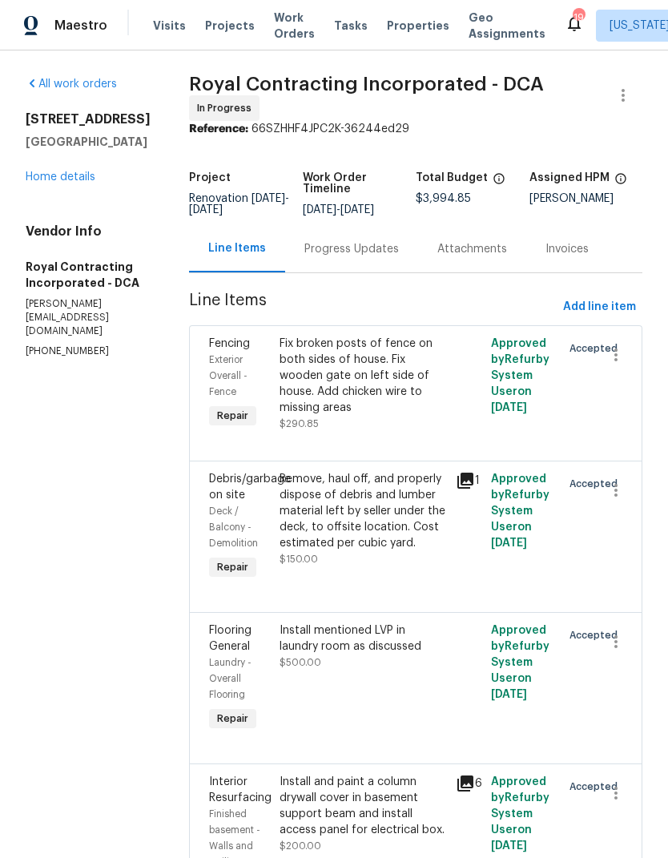
scroll to position [0, 0]
click at [74, 175] on link "Home details" at bounding box center [61, 176] width 70 height 11
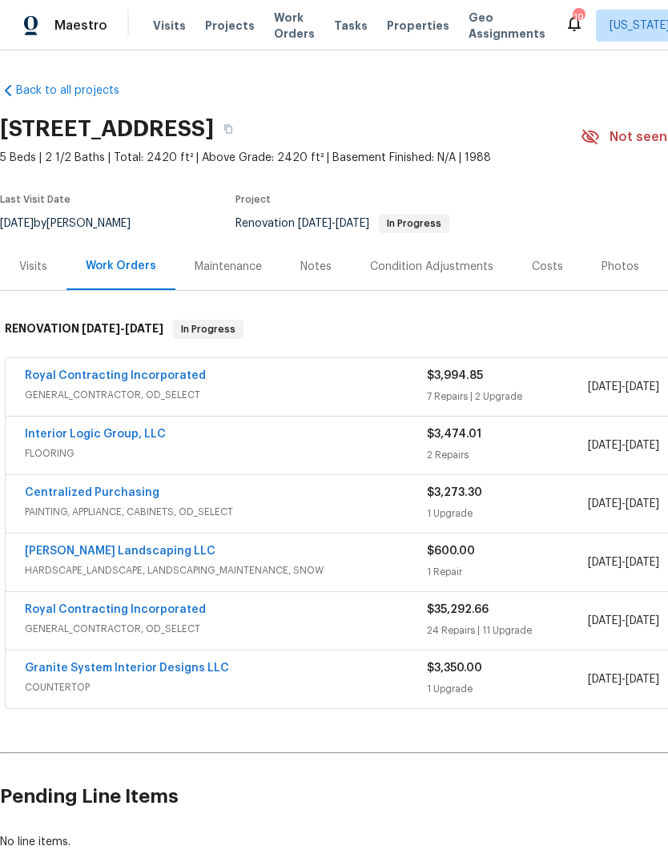
click at [149, 614] on link "Royal Contracting Incorporated" at bounding box center [115, 609] width 181 height 11
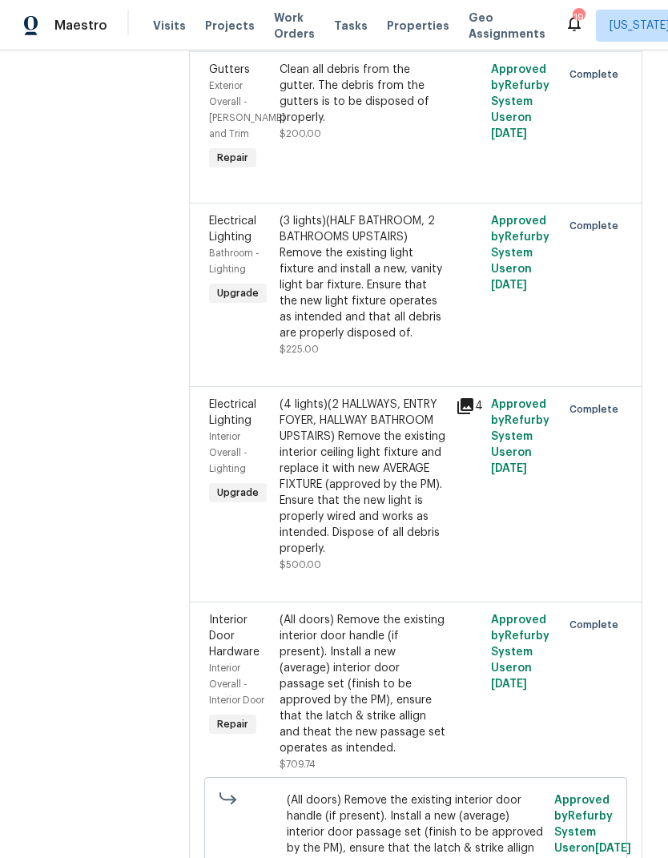
scroll to position [624, 0]
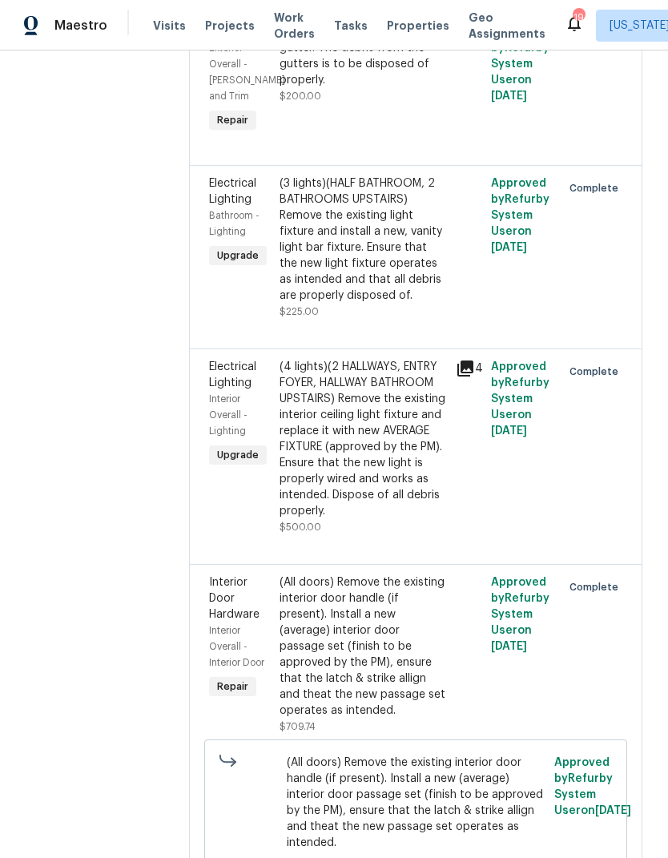
click at [473, 378] on icon at bounding box center [465, 368] width 19 height 19
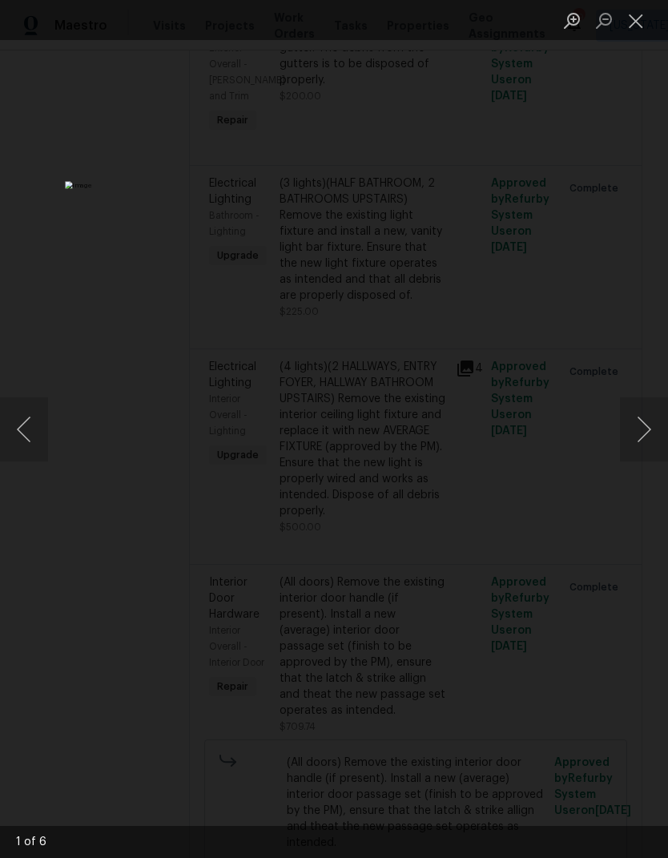
click at [636, 432] on button "Next image" at bounding box center [644, 429] width 48 height 64
click at [642, 424] on button "Next image" at bounding box center [644, 429] width 48 height 64
click at [640, 430] on button "Next image" at bounding box center [644, 429] width 48 height 64
click at [31, 448] on button "Previous image" at bounding box center [24, 429] width 48 height 64
click at [636, 30] on button "Close lightbox" at bounding box center [636, 20] width 32 height 28
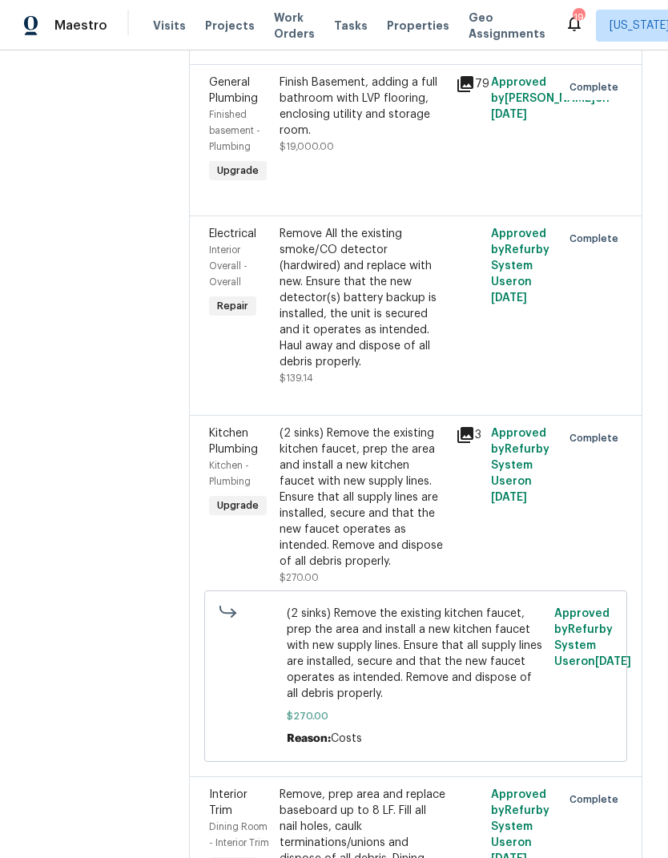
scroll to position [1980, 0]
click at [473, 444] on icon at bounding box center [465, 436] width 16 height 16
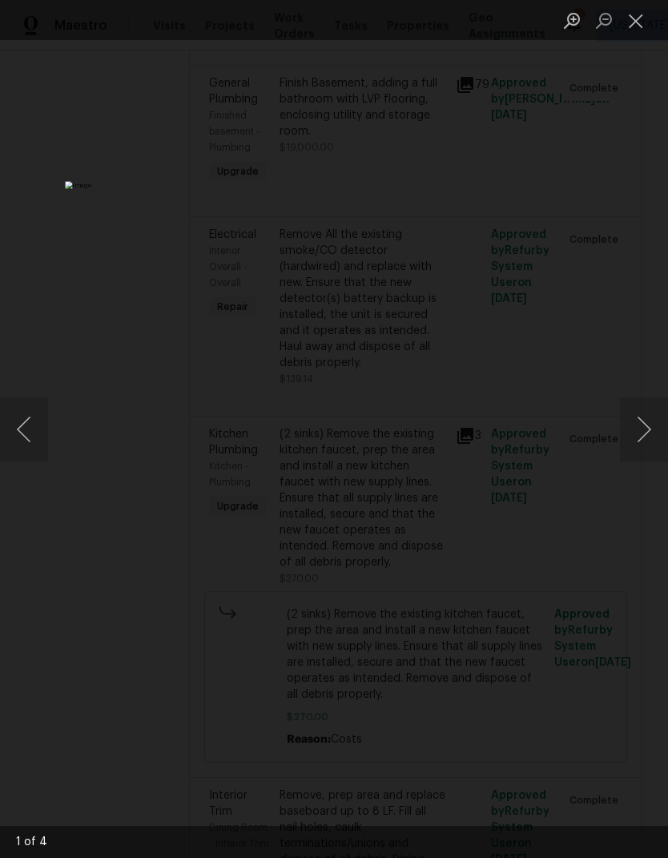
click at [645, 427] on button "Next image" at bounding box center [644, 429] width 48 height 64
click at [629, 450] on button "Next image" at bounding box center [644, 429] width 48 height 64
click at [642, 24] on button "Close lightbox" at bounding box center [636, 20] width 32 height 28
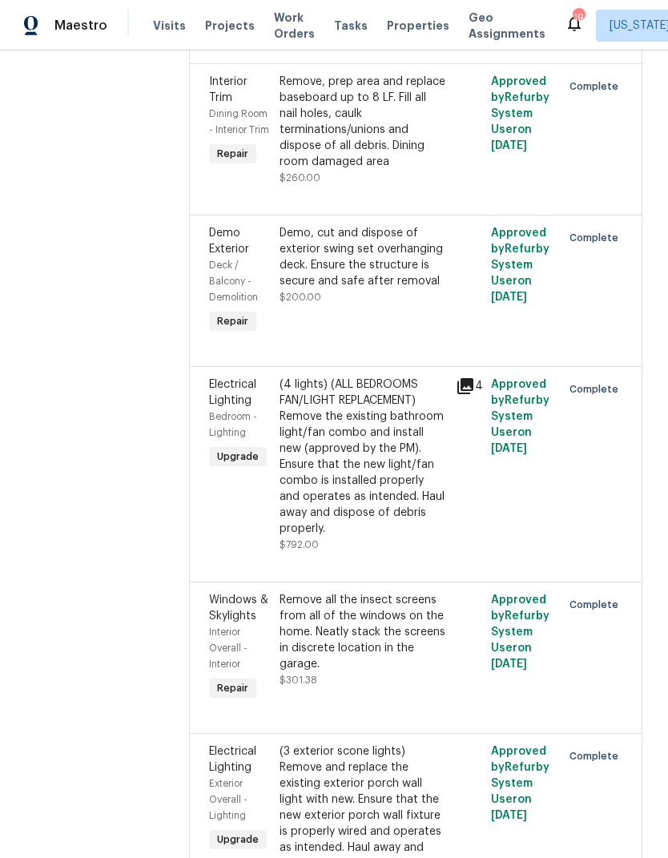
scroll to position [2711, 0]
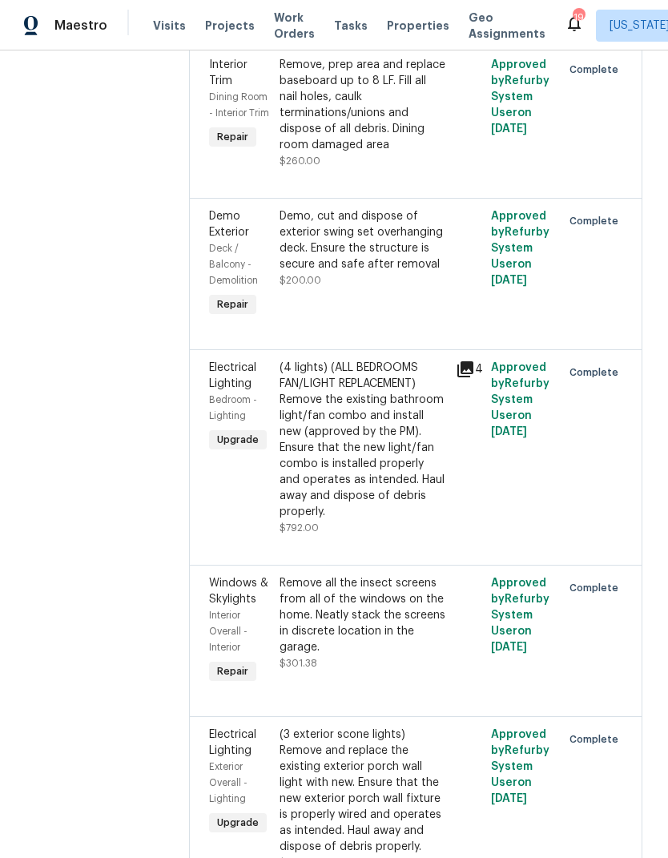
click at [473, 379] on icon at bounding box center [465, 369] width 19 height 19
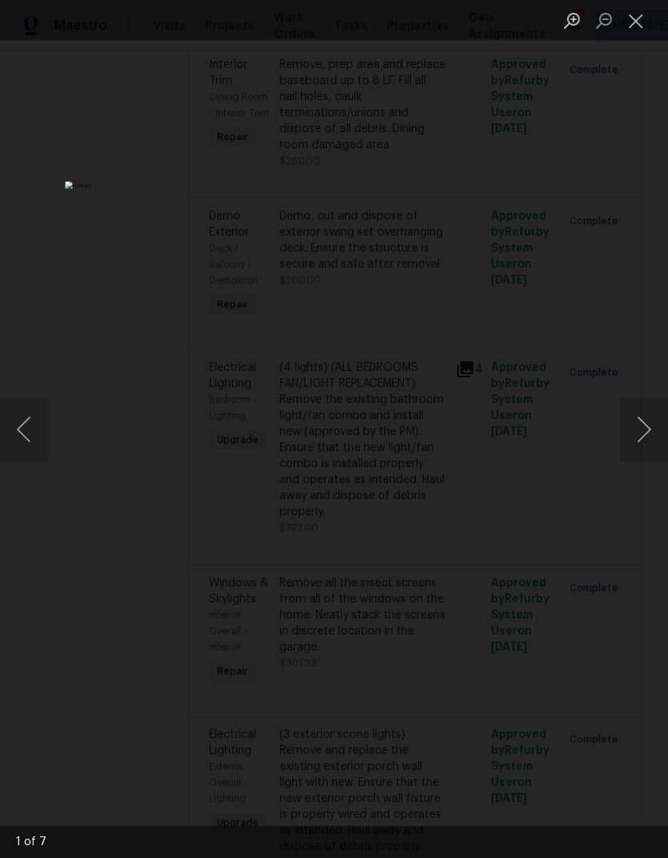
click at [641, 427] on button "Next image" at bounding box center [644, 429] width 48 height 64
click at [648, 420] on button "Next image" at bounding box center [644, 429] width 48 height 64
click at [636, 18] on button "Close lightbox" at bounding box center [636, 20] width 32 height 28
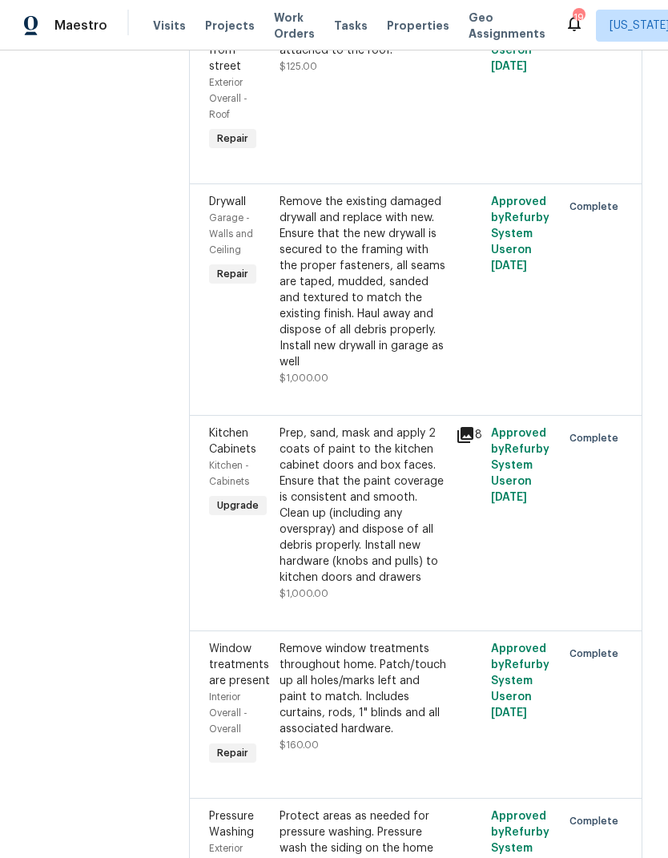
scroll to position [3768, 0]
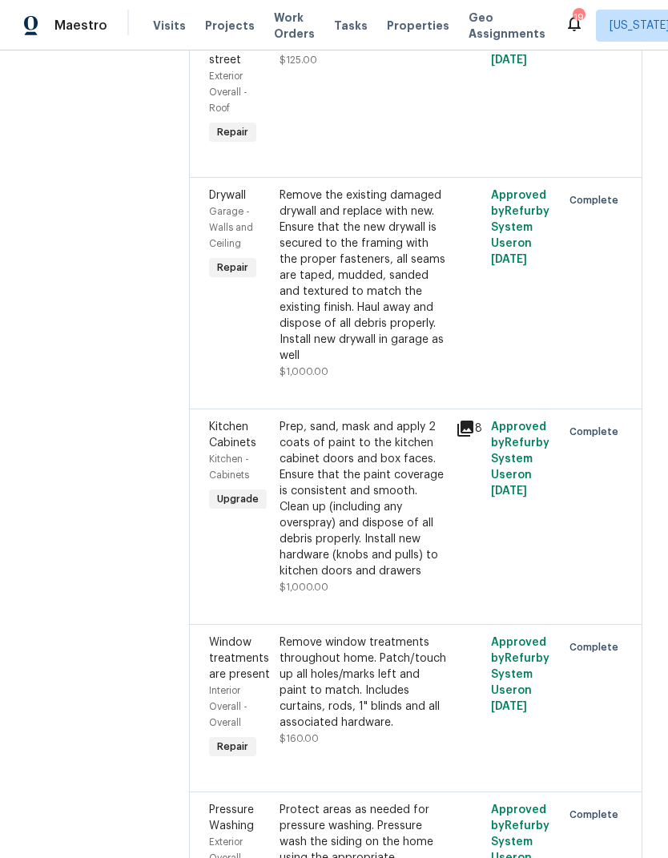
click at [474, 438] on icon at bounding box center [465, 428] width 19 height 19
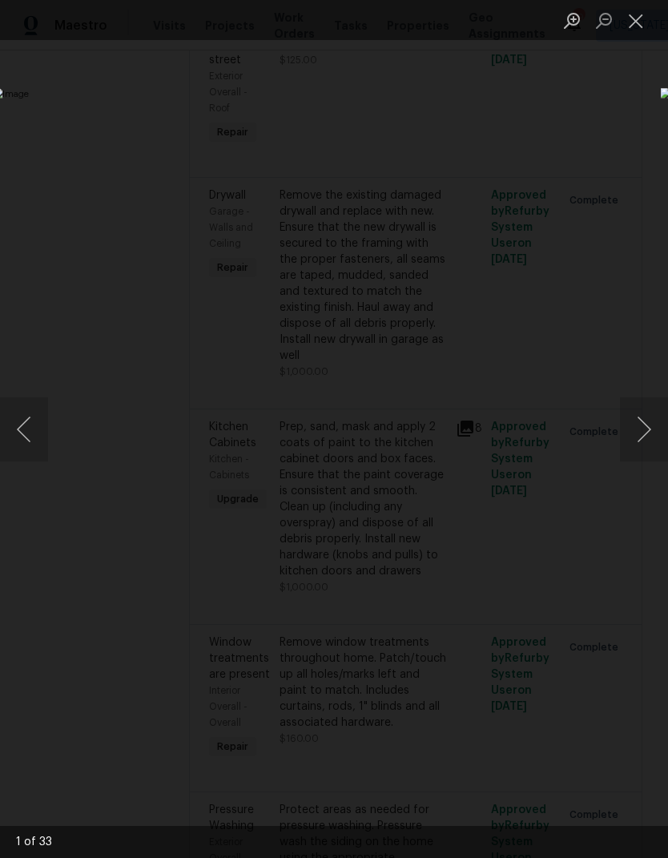
click at [642, 444] on button "Next image" at bounding box center [644, 429] width 48 height 64
click at [643, 434] on button "Next image" at bounding box center [644, 429] width 48 height 64
click at [641, 427] on button "Next image" at bounding box center [644, 429] width 48 height 64
click at [645, 415] on button "Next image" at bounding box center [644, 429] width 48 height 64
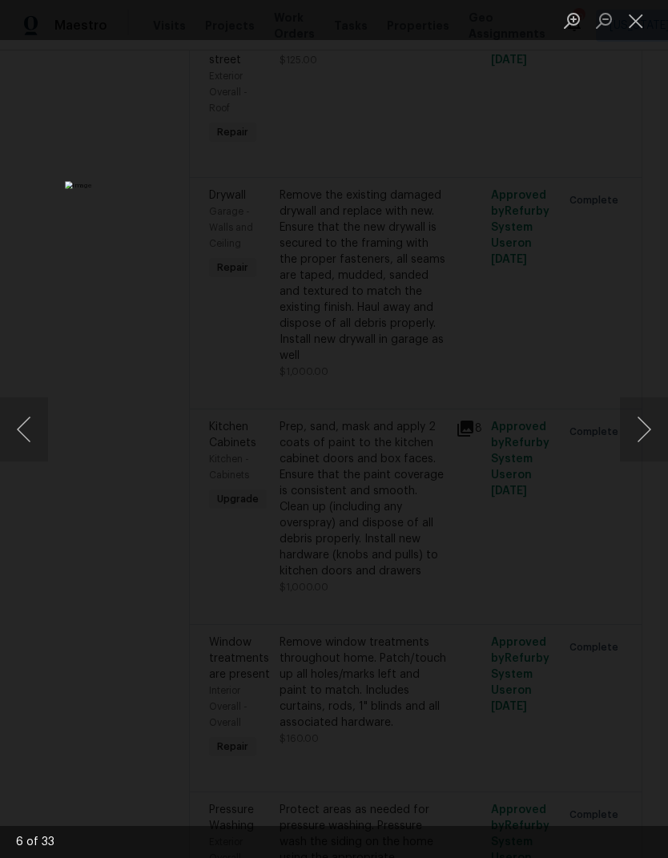
click at [645, 419] on button "Next image" at bounding box center [644, 429] width 48 height 64
click at [635, 405] on button "Next image" at bounding box center [644, 429] width 48 height 64
click at [642, 416] on button "Next image" at bounding box center [644, 429] width 48 height 64
click at [644, 412] on button "Next image" at bounding box center [644, 429] width 48 height 64
click at [650, 417] on button "Next image" at bounding box center [644, 429] width 48 height 64
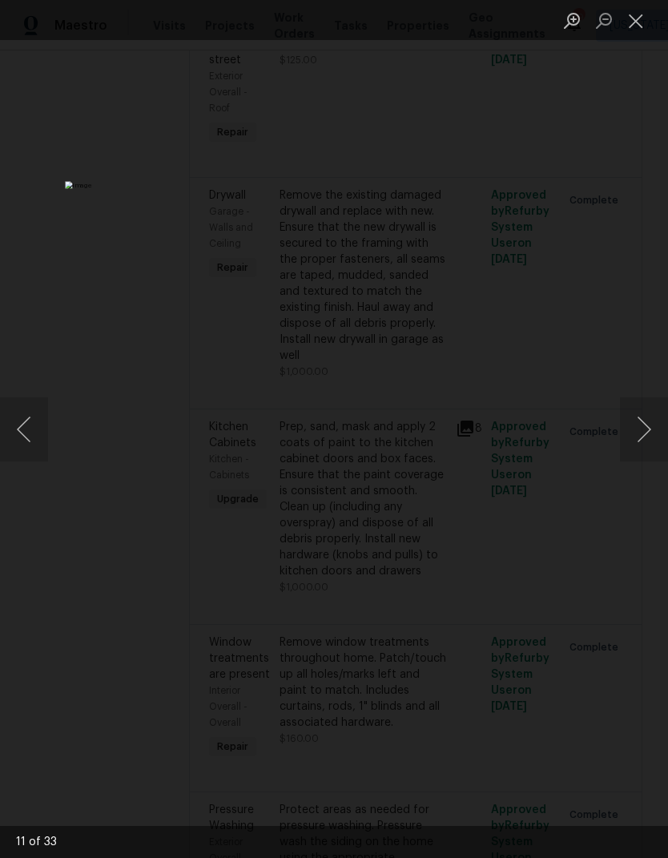
click at [645, 421] on button "Next image" at bounding box center [644, 429] width 48 height 64
click at [634, 416] on button "Next image" at bounding box center [644, 429] width 48 height 64
click at [633, 413] on button "Next image" at bounding box center [644, 429] width 48 height 64
click at [631, 417] on button "Next image" at bounding box center [644, 429] width 48 height 64
click at [629, 421] on button "Next image" at bounding box center [644, 429] width 48 height 64
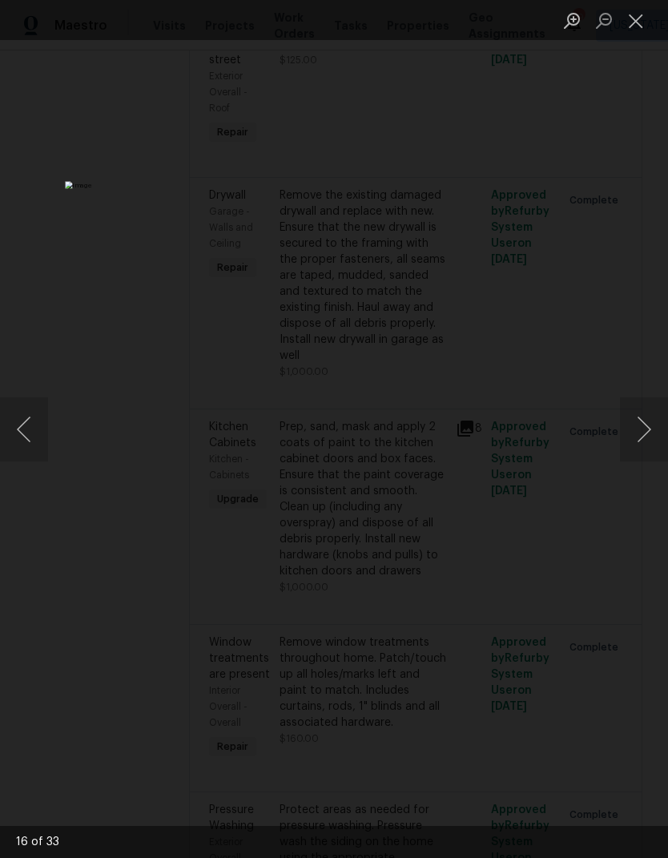
click at [633, 421] on button "Next image" at bounding box center [644, 429] width 48 height 64
click at [629, 422] on button "Next image" at bounding box center [644, 429] width 48 height 64
click at [633, 427] on button "Next image" at bounding box center [644, 429] width 48 height 64
click at [633, 19] on button "Close lightbox" at bounding box center [636, 20] width 32 height 28
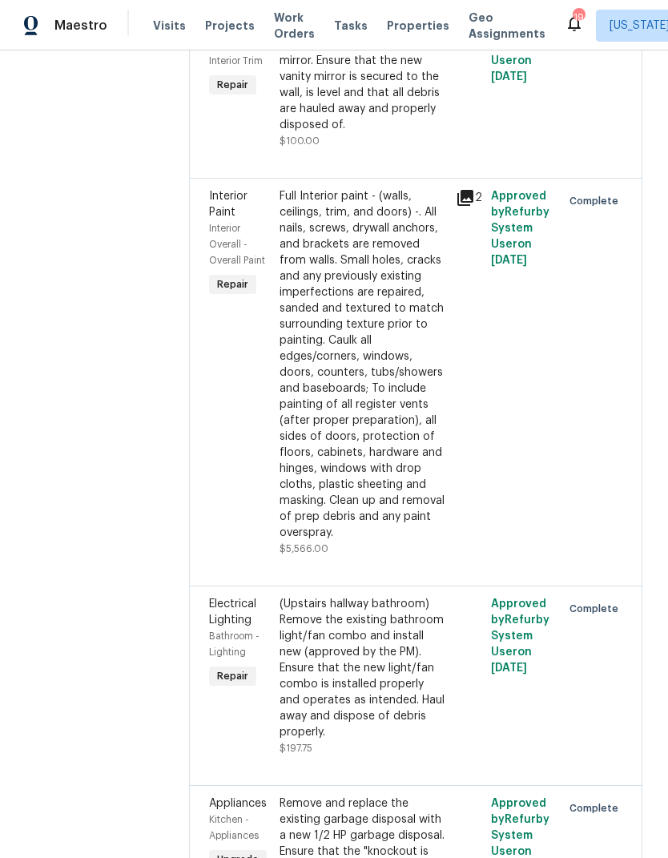
scroll to position [5911, 0]
click at [464, 208] on icon at bounding box center [465, 198] width 19 height 19
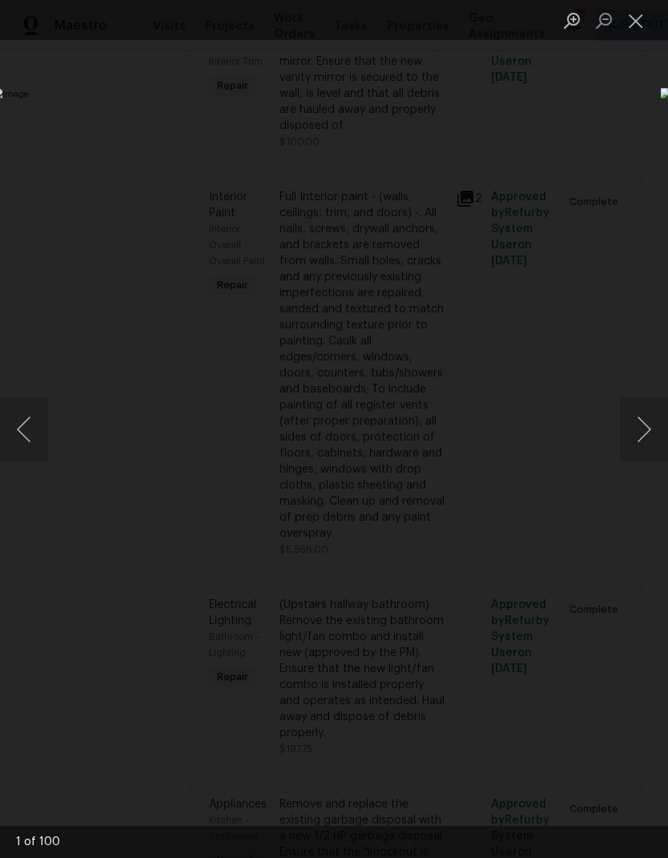
click at [637, 424] on button "Next image" at bounding box center [644, 429] width 48 height 64
click at [644, 433] on button "Next image" at bounding box center [644, 429] width 48 height 64
click at [644, 437] on button "Next image" at bounding box center [644, 429] width 48 height 64
click at [652, 430] on button "Next image" at bounding box center [644, 429] width 48 height 64
click at [37, 439] on button "Previous image" at bounding box center [24, 429] width 48 height 64
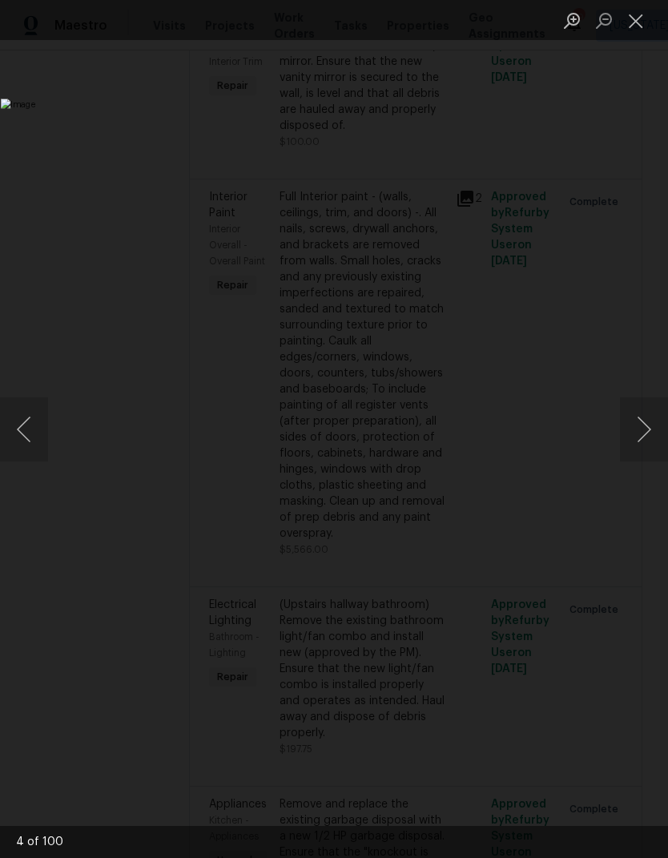
click at [641, 436] on button "Next image" at bounding box center [644, 429] width 48 height 64
click at [642, 431] on button "Next image" at bounding box center [644, 429] width 48 height 64
click at [641, 428] on button "Next image" at bounding box center [644, 429] width 48 height 64
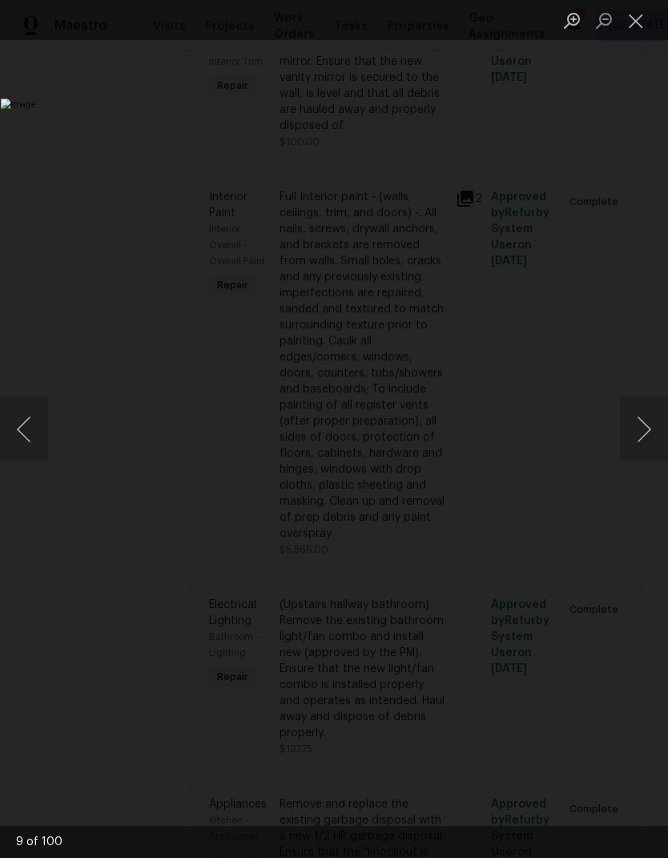
click at [644, 428] on button "Next image" at bounding box center [644, 429] width 48 height 64
click at [647, 422] on button "Next image" at bounding box center [644, 429] width 48 height 64
click at [645, 427] on button "Next image" at bounding box center [644, 429] width 48 height 64
click at [649, 424] on button "Next image" at bounding box center [644, 429] width 48 height 64
click at [641, 414] on button "Next image" at bounding box center [644, 429] width 48 height 64
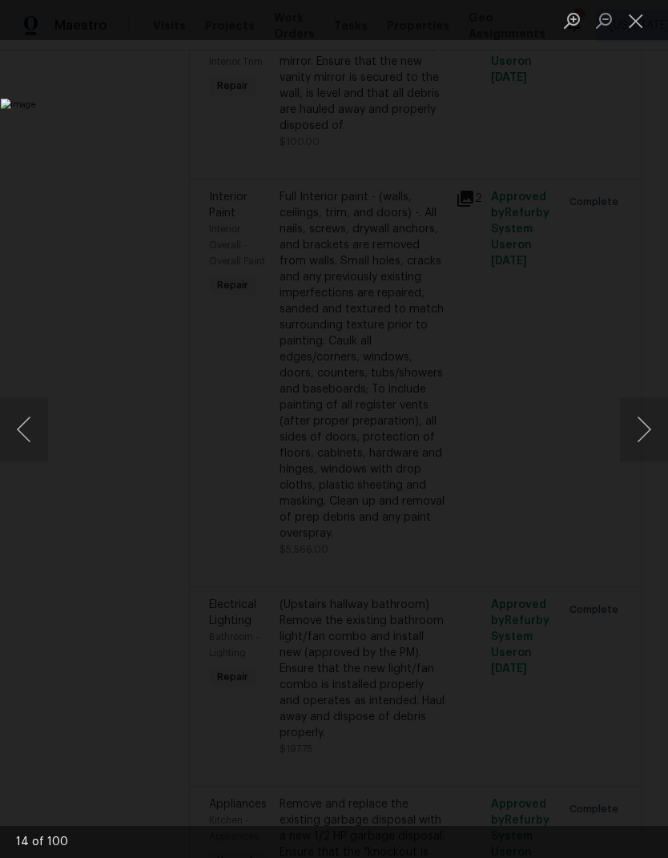
click at [649, 423] on button "Next image" at bounding box center [644, 429] width 48 height 64
click at [645, 424] on button "Next image" at bounding box center [644, 429] width 48 height 64
click at [645, 419] on button "Next image" at bounding box center [644, 429] width 48 height 64
click at [641, 413] on button "Next image" at bounding box center [644, 429] width 48 height 64
click at [645, 422] on button "Next image" at bounding box center [644, 429] width 48 height 64
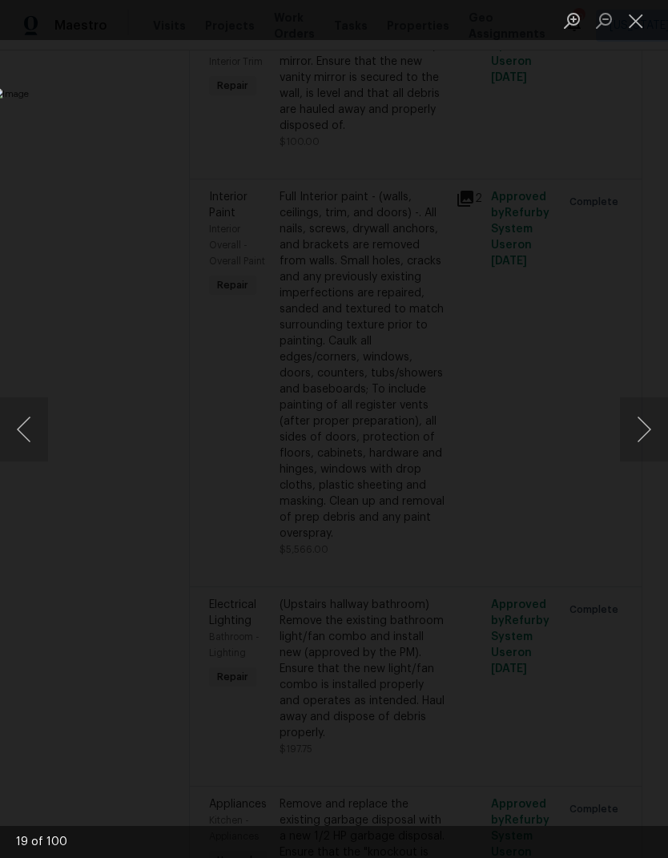
click at [629, 23] on button "Close lightbox" at bounding box center [636, 20] width 32 height 28
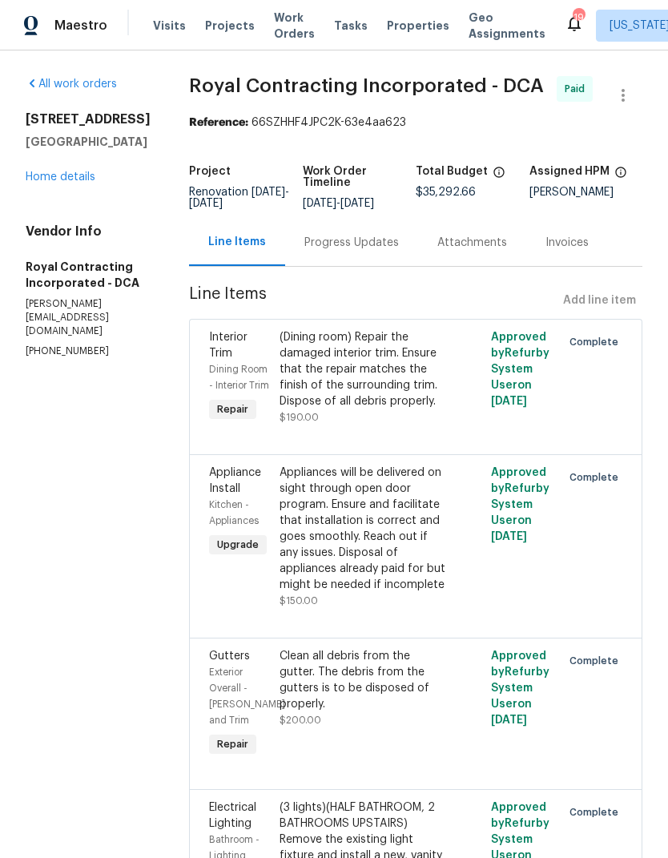
scroll to position [0, 0]
click at [74, 182] on link "Home details" at bounding box center [61, 176] width 70 height 11
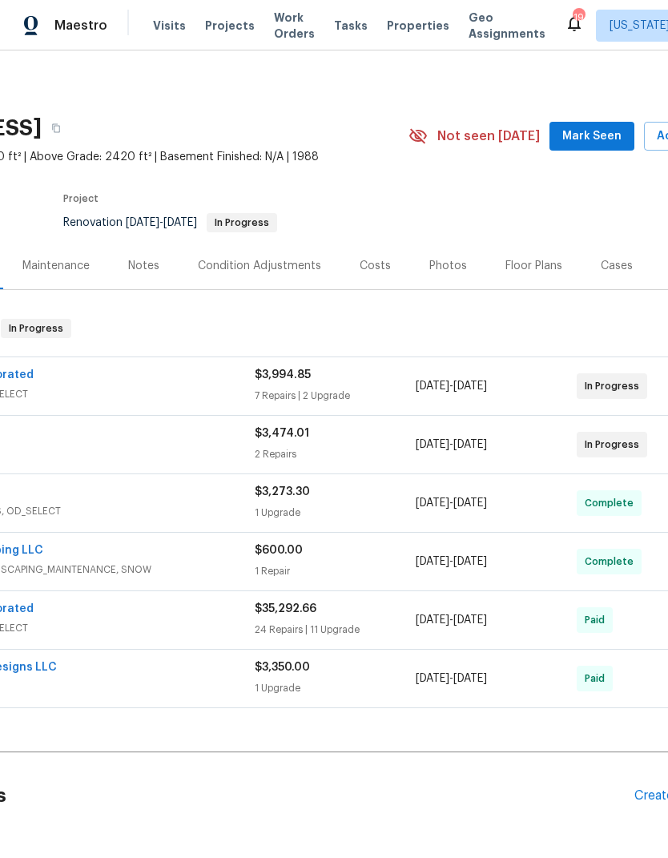
scroll to position [1, 171]
click at [529, 268] on div "Floor Plans" at bounding box center [534, 266] width 57 height 16
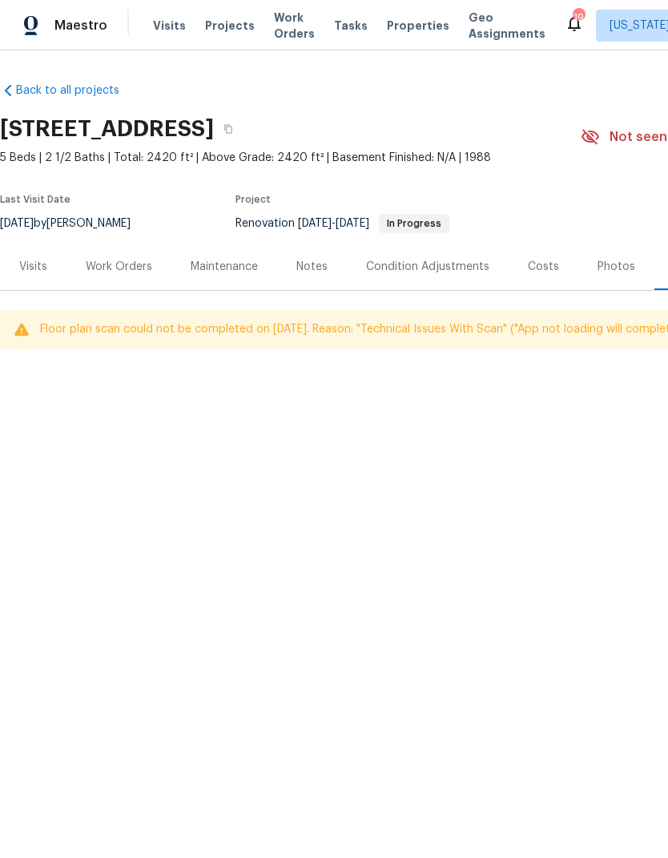
click at [119, 269] on div "Work Orders" at bounding box center [119, 267] width 66 height 16
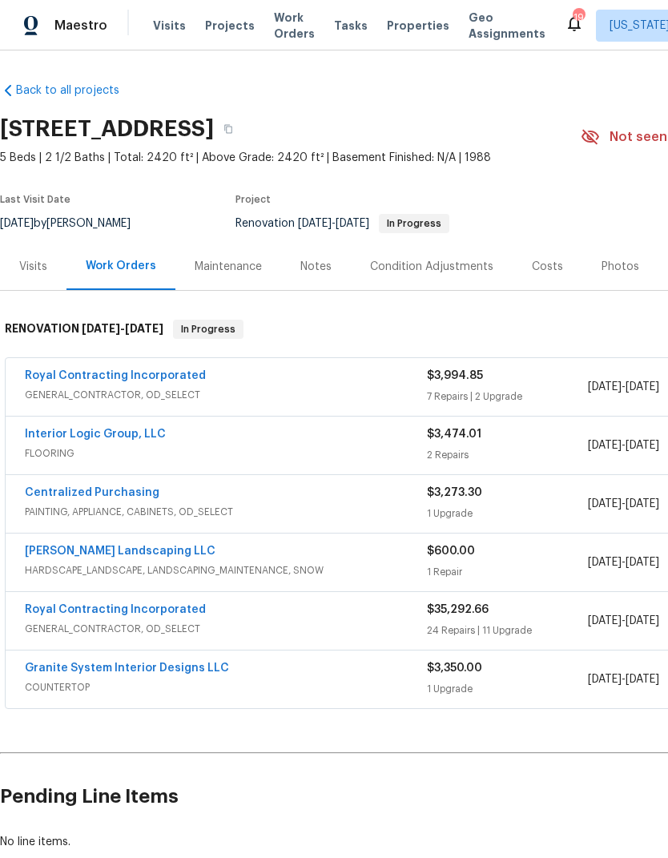
click at [179, 605] on link "Royal Contracting Incorporated" at bounding box center [115, 609] width 181 height 11
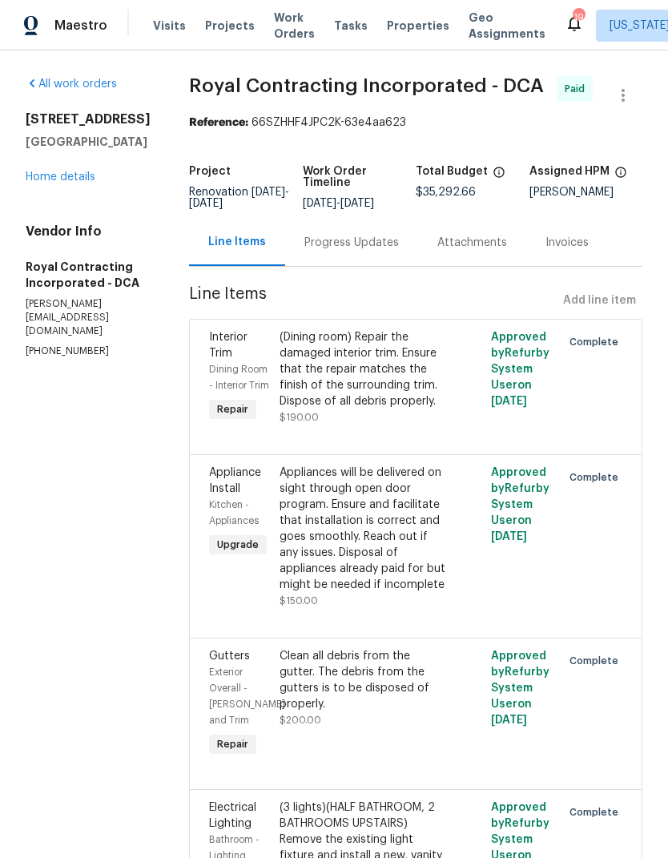
click at [74, 171] on link "Home details" at bounding box center [61, 176] width 70 height 11
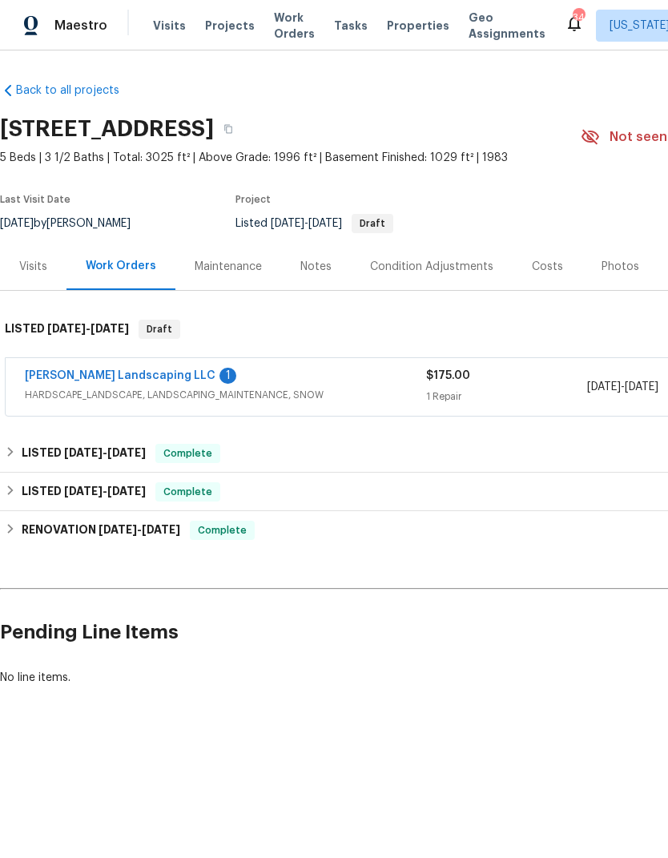
click at [130, 374] on link "[PERSON_NAME] Landscaping LLC" at bounding box center [120, 375] width 191 height 11
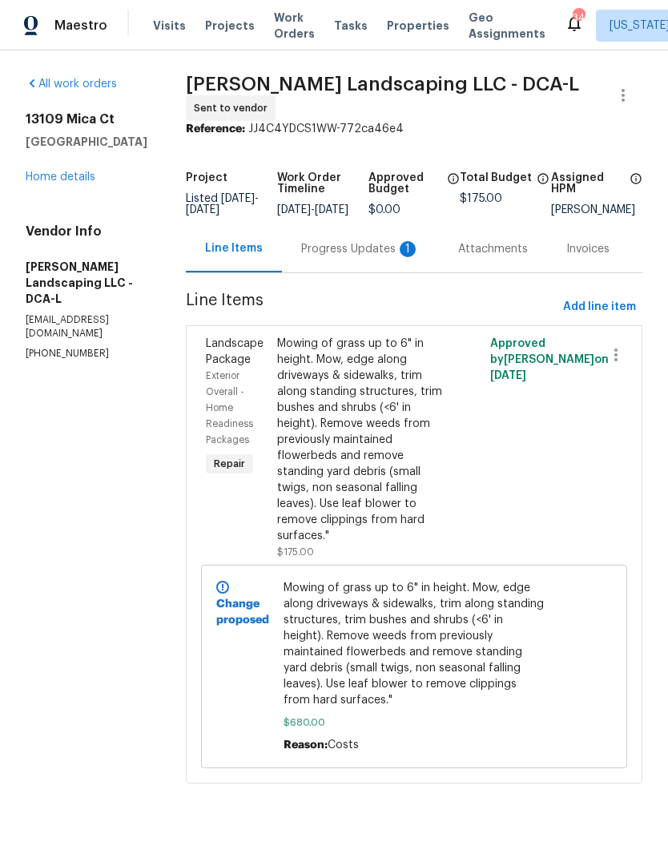
click at [357, 257] on div "Progress Updates 1" at bounding box center [360, 249] width 119 height 16
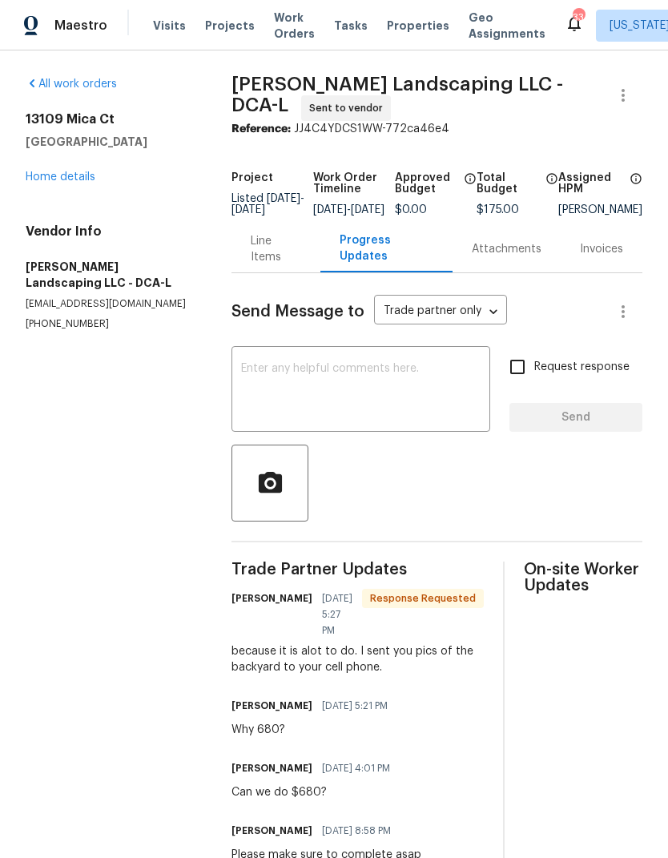
click at [388, 389] on textarea at bounding box center [360, 391] width 239 height 56
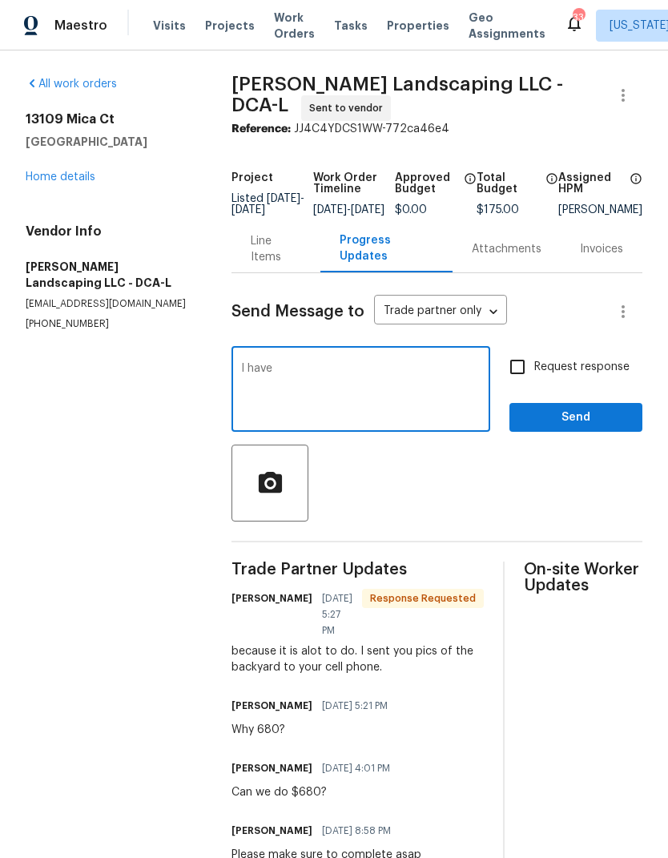
type textarea "I"
click at [267, 259] on div "Line Items" at bounding box center [276, 249] width 50 height 32
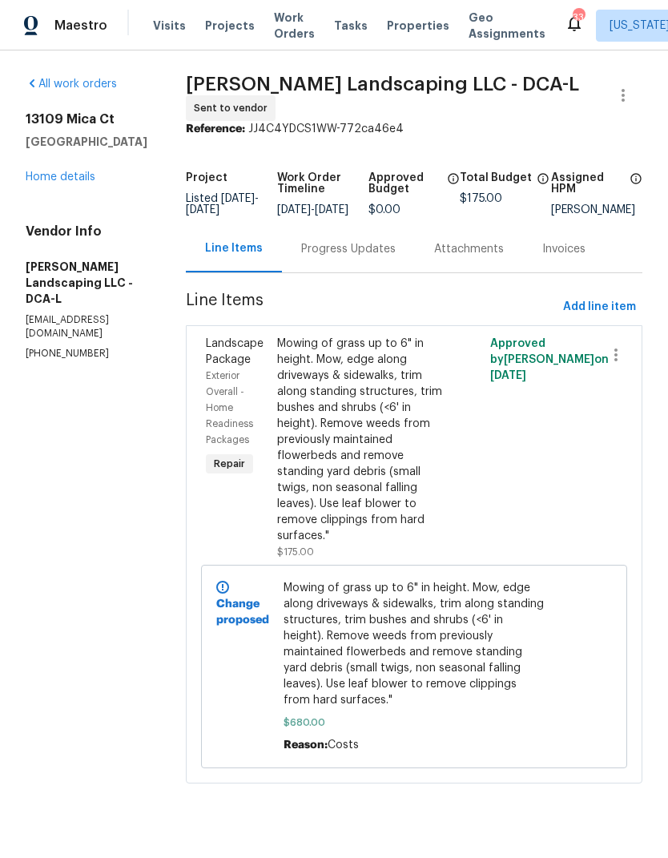
click at [390, 481] on div "Mowing of grass up to 6" in height. Mow, edge along driveways & sidewalks, trim…" at bounding box center [361, 440] width 168 height 208
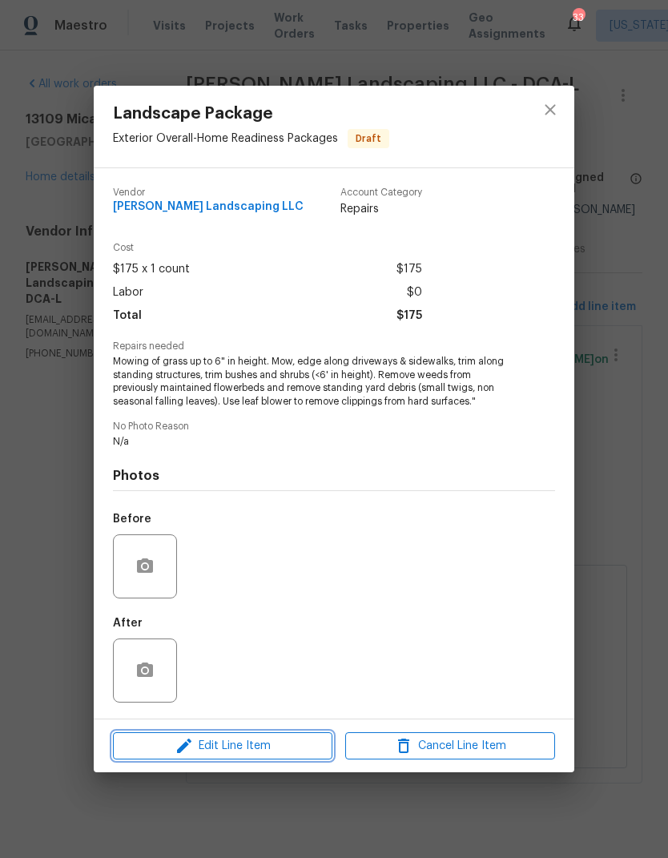
click at [268, 752] on span "Edit Line Item" at bounding box center [223, 746] width 210 height 20
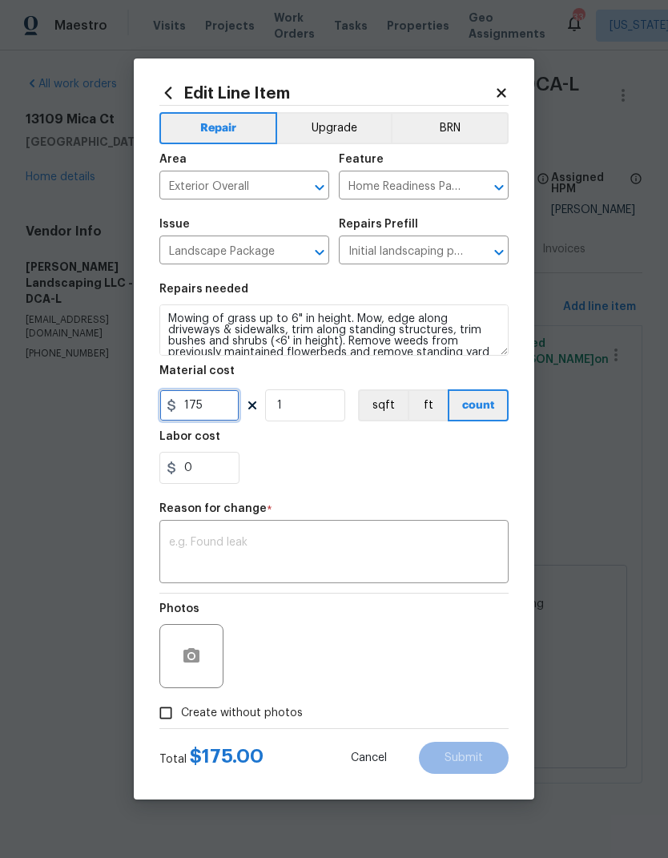
click at [210, 405] on input "175" at bounding box center [199, 405] width 80 height 32
click at [218, 405] on input "175" at bounding box center [199, 405] width 80 height 32
click at [220, 405] on input "175" at bounding box center [199, 405] width 80 height 32
type input "650"
click at [415, 470] on div "0" at bounding box center [333, 468] width 349 height 32
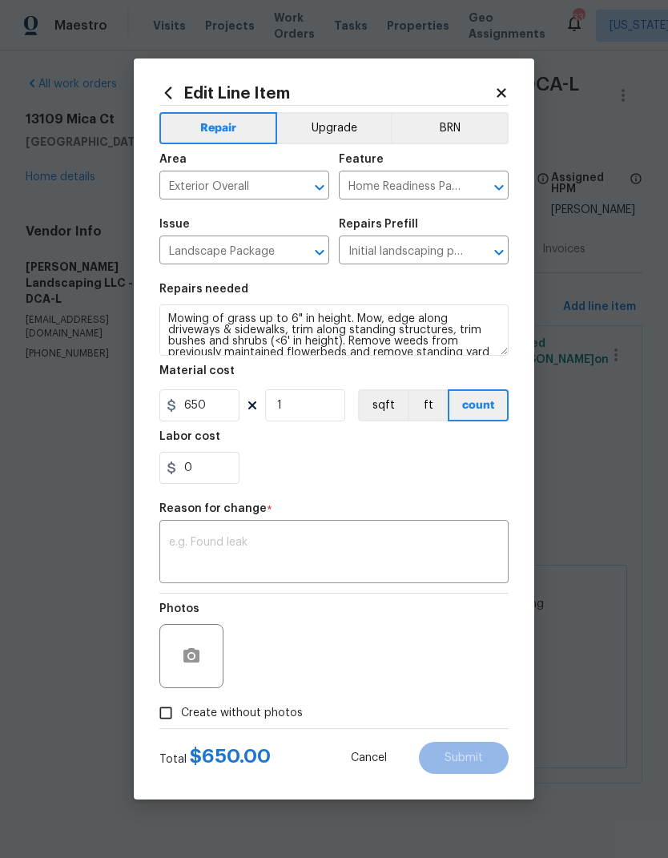
click at [345, 549] on textarea at bounding box center [334, 554] width 330 height 34
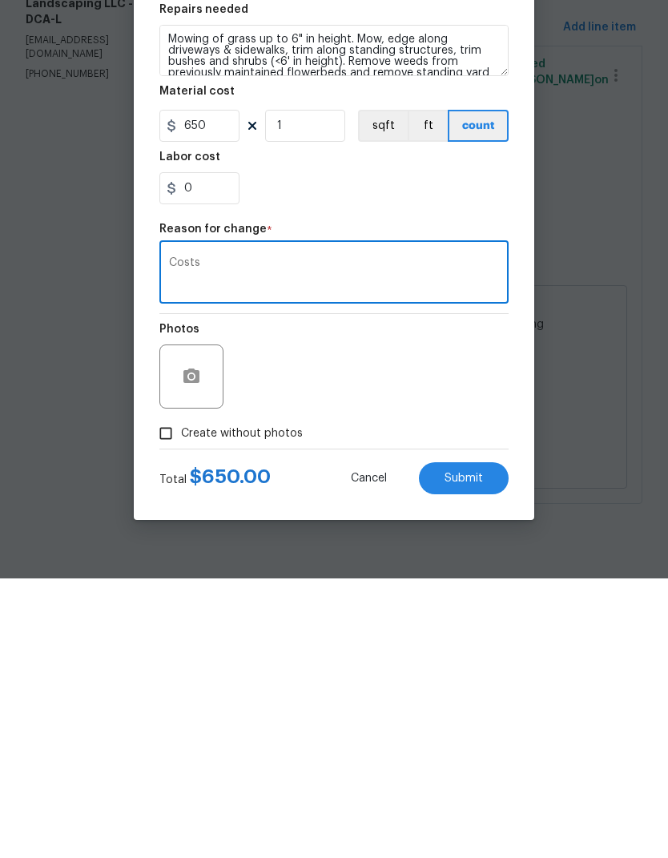
type textarea "Costs"
click at [476, 752] on span "Submit" at bounding box center [463, 758] width 38 height 12
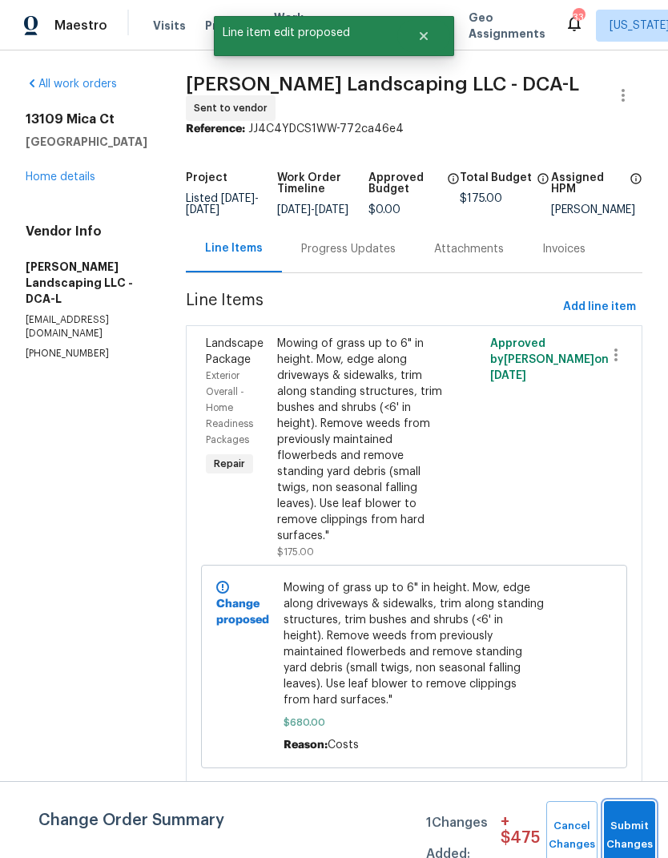
click at [637, 826] on button "Submit Changes" at bounding box center [629, 835] width 51 height 69
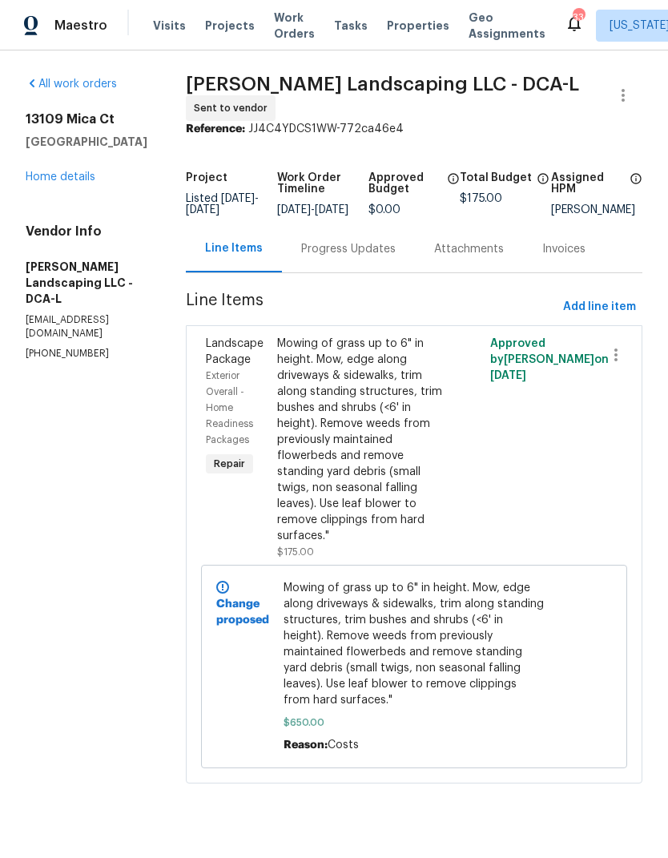
click at [362, 246] on div "Progress Updates" at bounding box center [348, 249] width 94 height 16
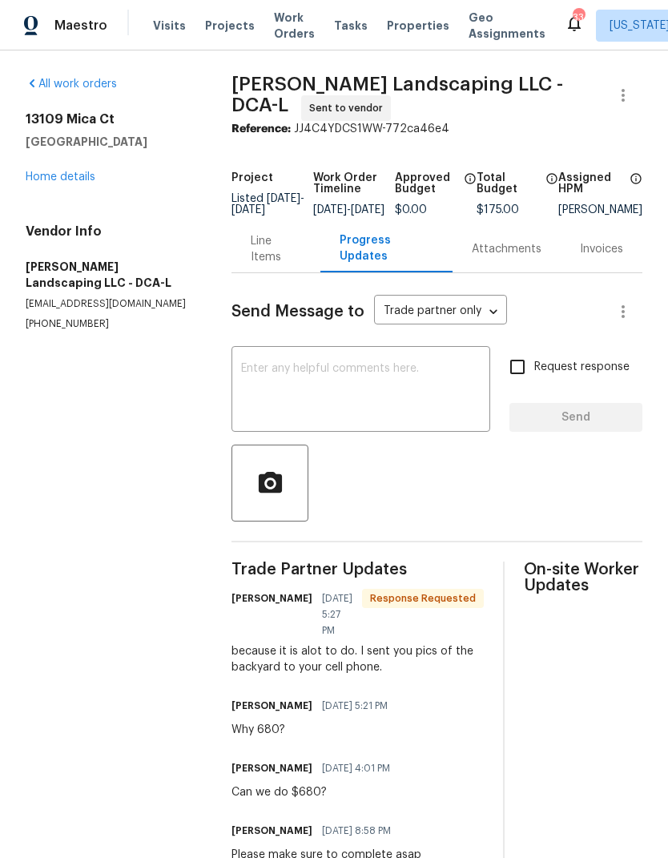
click at [413, 402] on textarea at bounding box center [360, 391] width 239 height 56
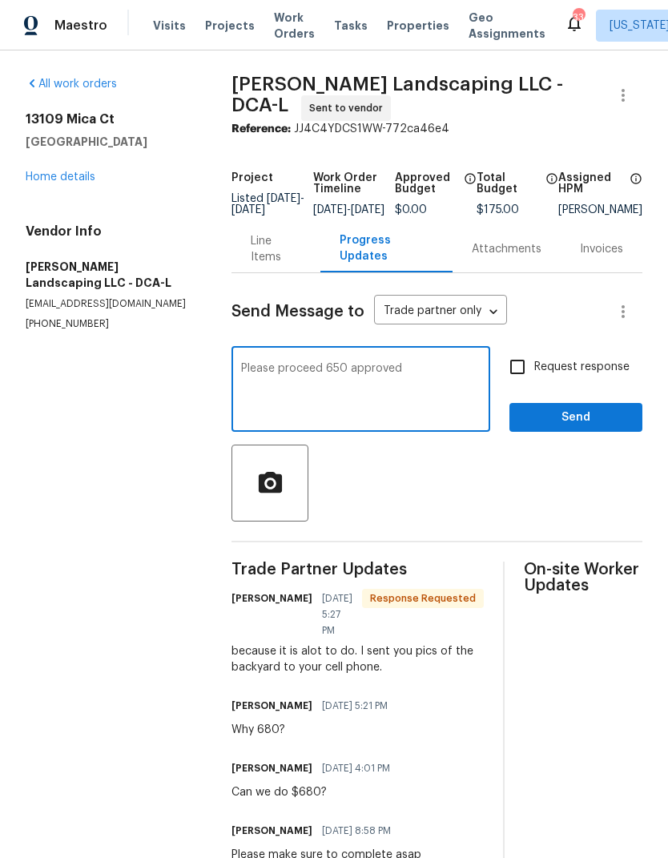
type textarea "Please proceed 650 approved"
click at [511, 377] on input "Request response" at bounding box center [517, 367] width 34 height 34
checkbox input "true"
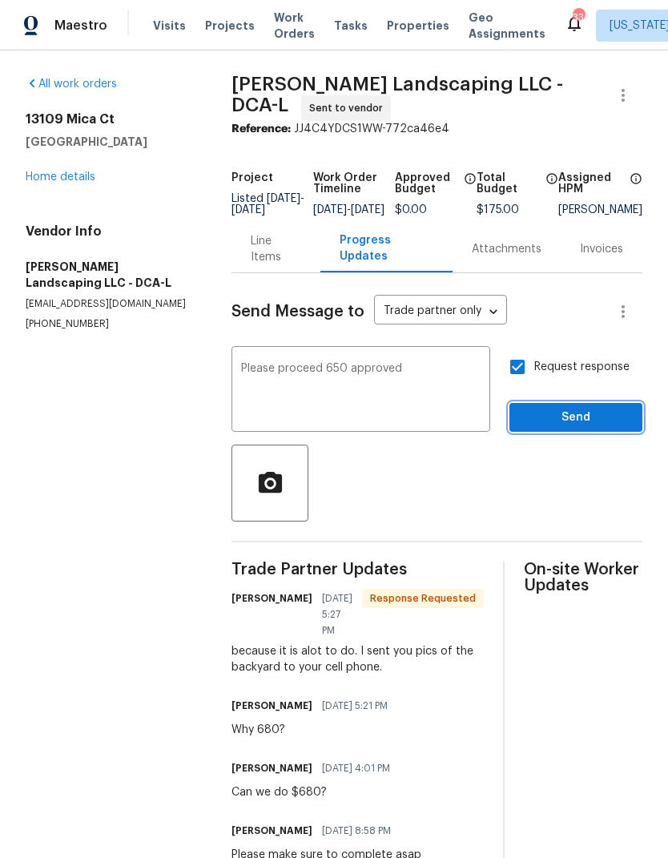
click at [591, 432] on button "Send" at bounding box center [575, 418] width 133 height 30
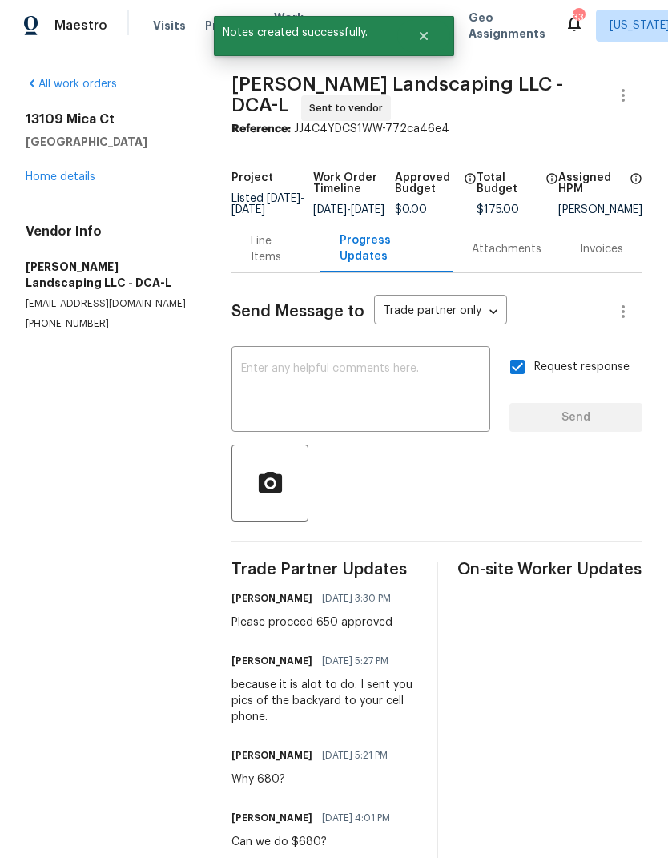
click at [78, 182] on link "Home details" at bounding box center [61, 176] width 70 height 11
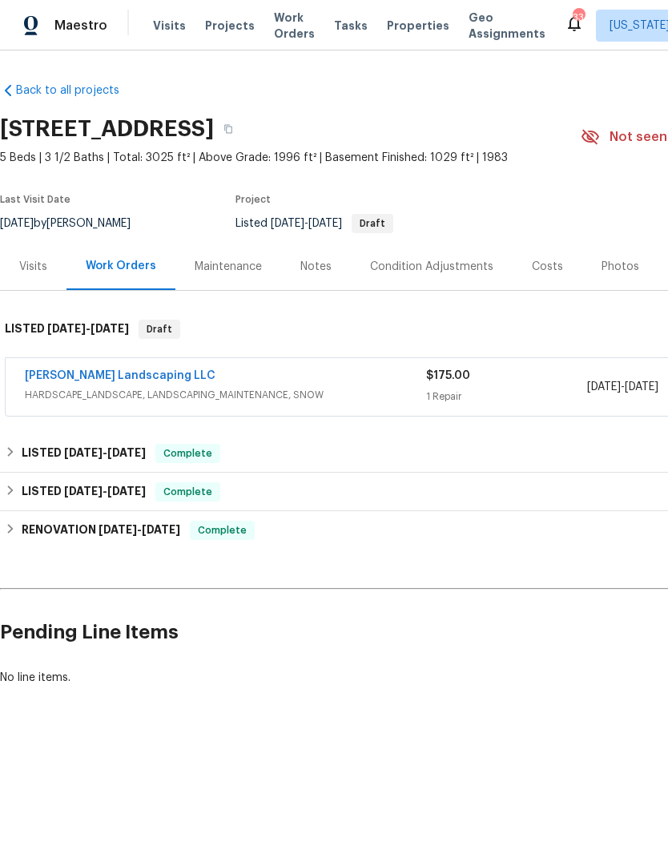
click at [105, 375] on link "[PERSON_NAME] Landscaping LLC" at bounding box center [120, 375] width 191 height 11
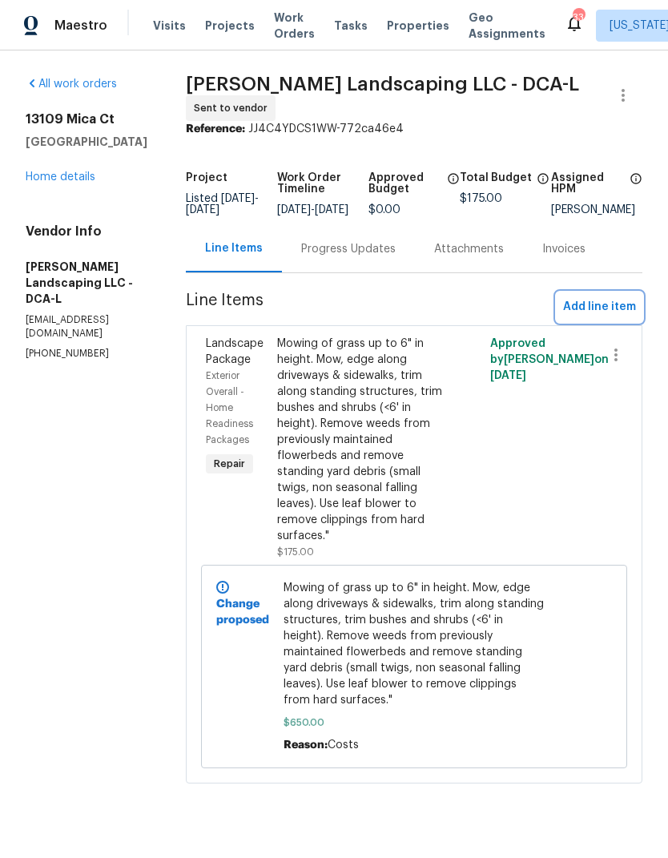
click at [594, 316] on span "Add line item" at bounding box center [599, 307] width 73 height 20
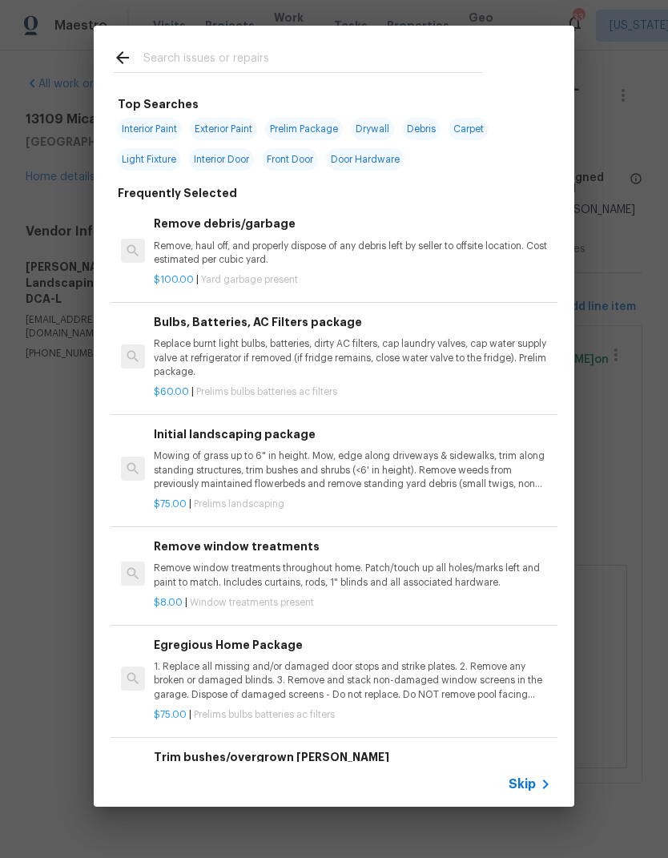
click at [257, 463] on p "Mowing of grass up to 6" in height. Mow, edge along driveways & sidewalks, trim…" at bounding box center [352, 469] width 397 height 41
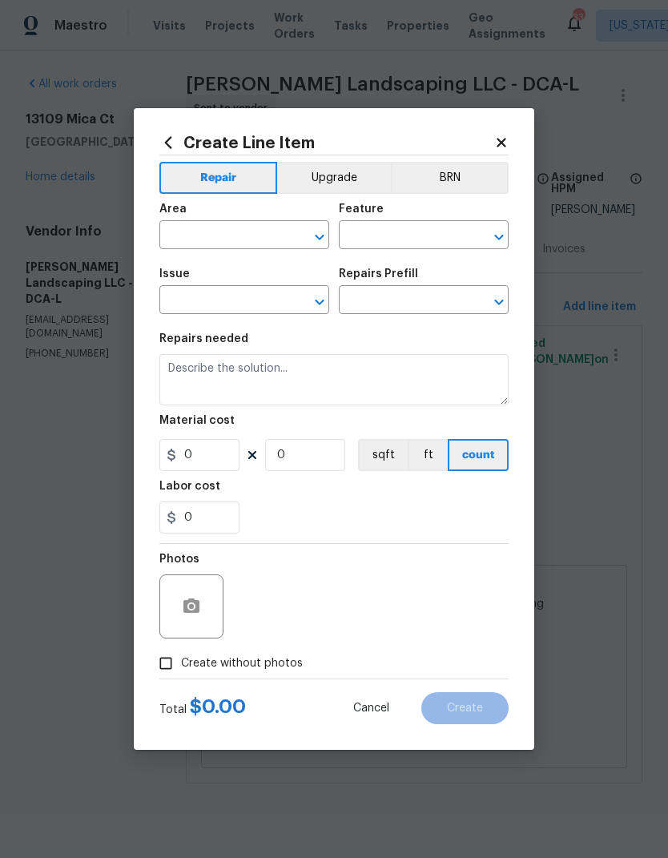
type input "Home Readiness Packages"
type input "Landscape Package"
type textarea "Mowing of grass up to 6" in height. Mow, edge along driveways & sidewalks, trim…"
type input "1"
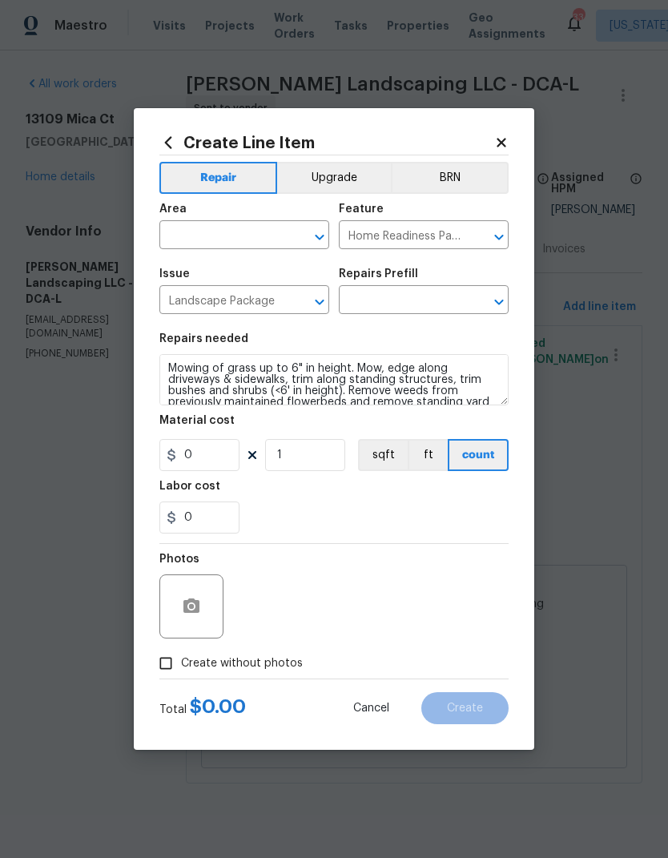
type input "Initial landscaping package $75.00"
click at [203, 456] on input "75" at bounding box center [199, 455] width 80 height 32
type input "650"
click at [215, 234] on input "text" at bounding box center [221, 236] width 125 height 25
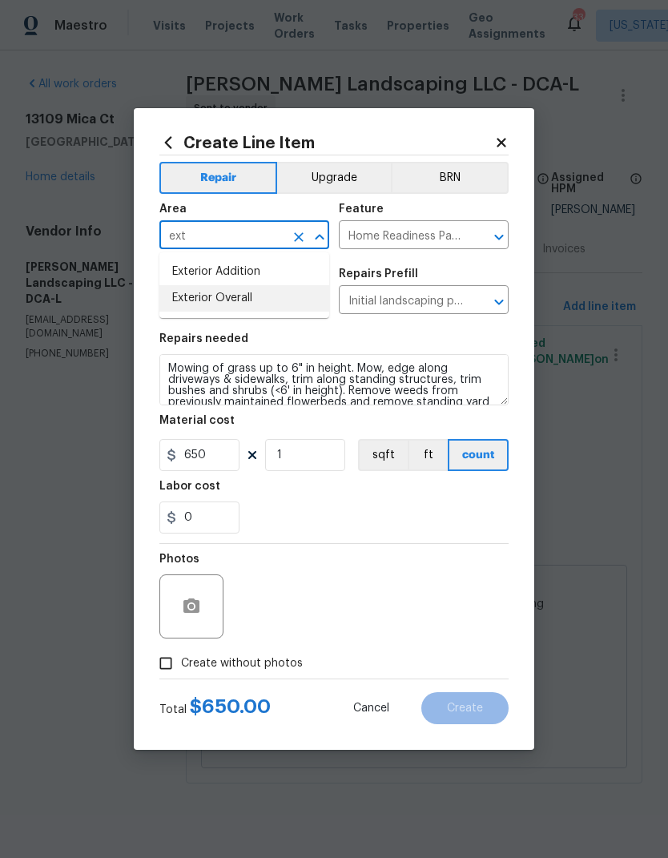
click at [247, 307] on li "Exterior Overall" at bounding box center [244, 298] width 170 height 26
type input "Exterior Overall"
click at [364, 515] on div "0" at bounding box center [333, 517] width 349 height 32
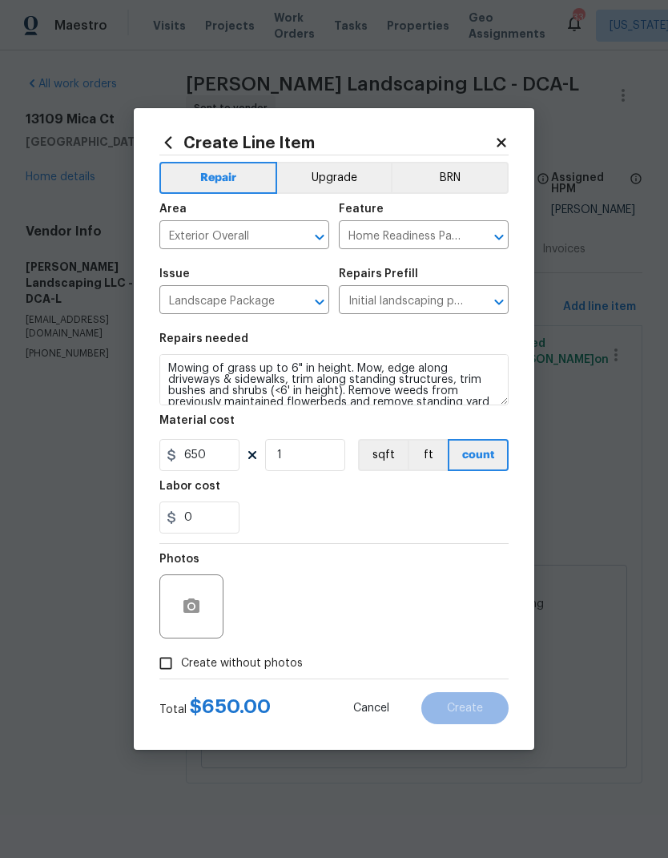
click at [157, 656] on input "Create without photos" at bounding box center [166, 663] width 30 height 30
checkbox input "true"
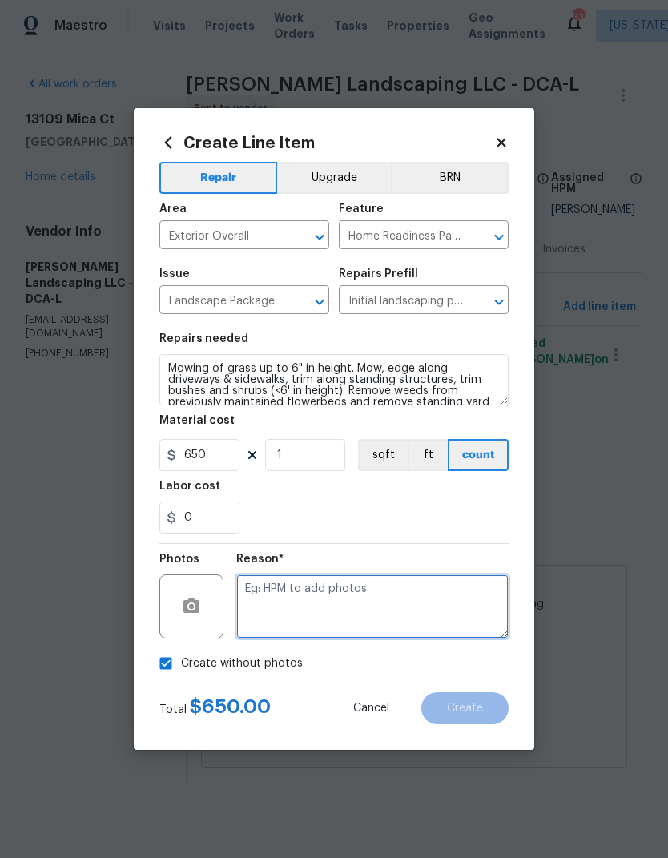
click at [394, 613] on textarea at bounding box center [372, 606] width 272 height 64
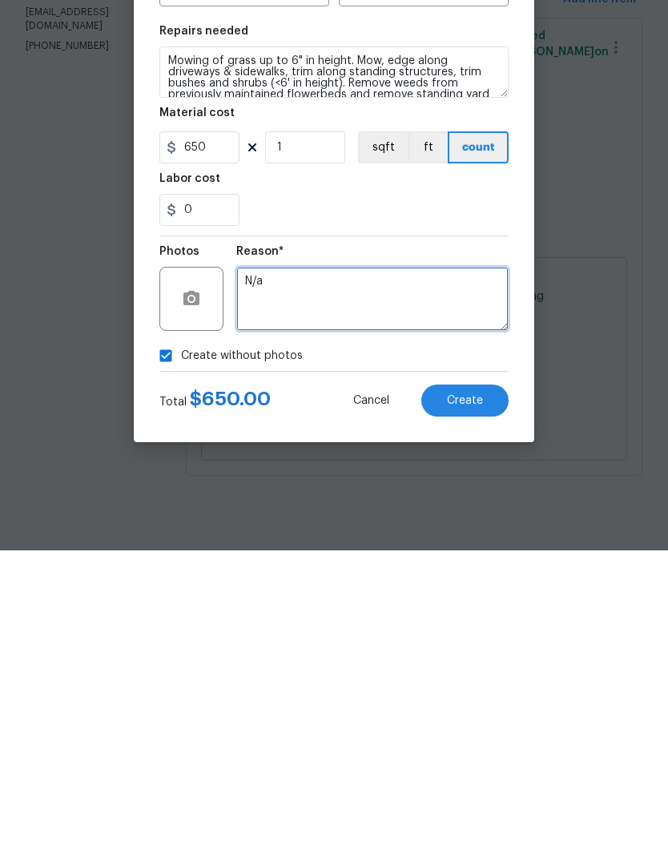
type textarea "N/a"
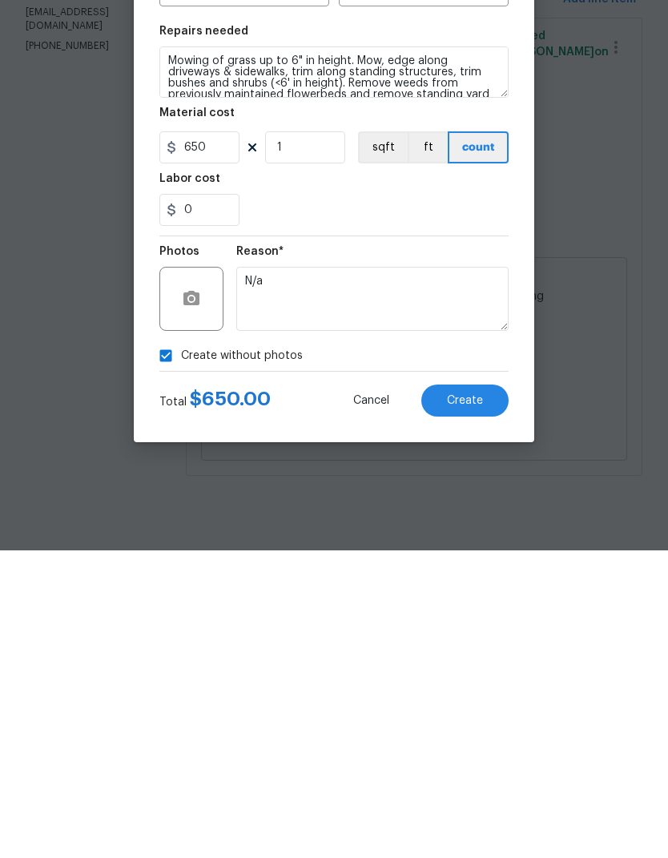
click at [462, 702] on span "Create" at bounding box center [465, 708] width 36 height 12
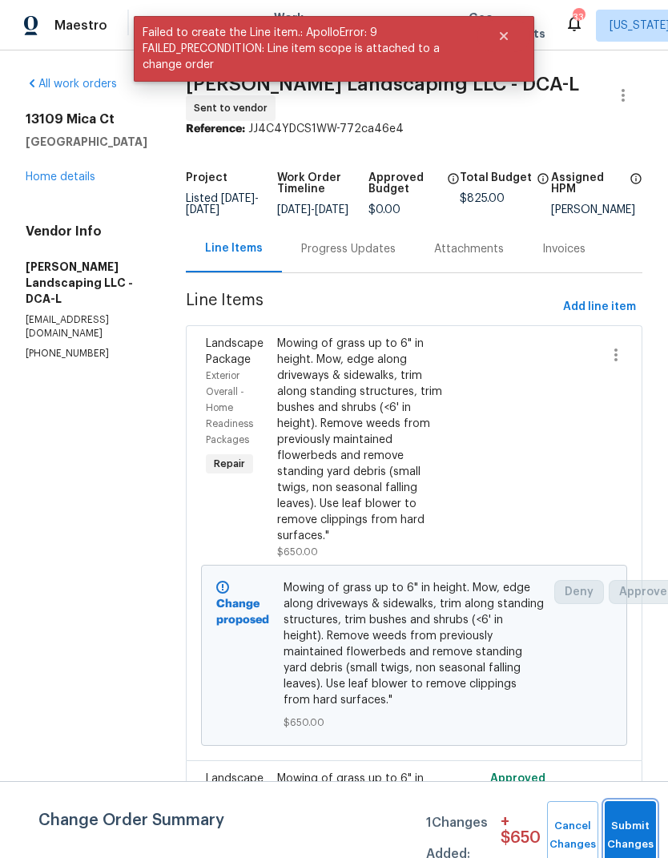
click at [620, 826] on button "Submit Changes" at bounding box center [630, 835] width 51 height 69
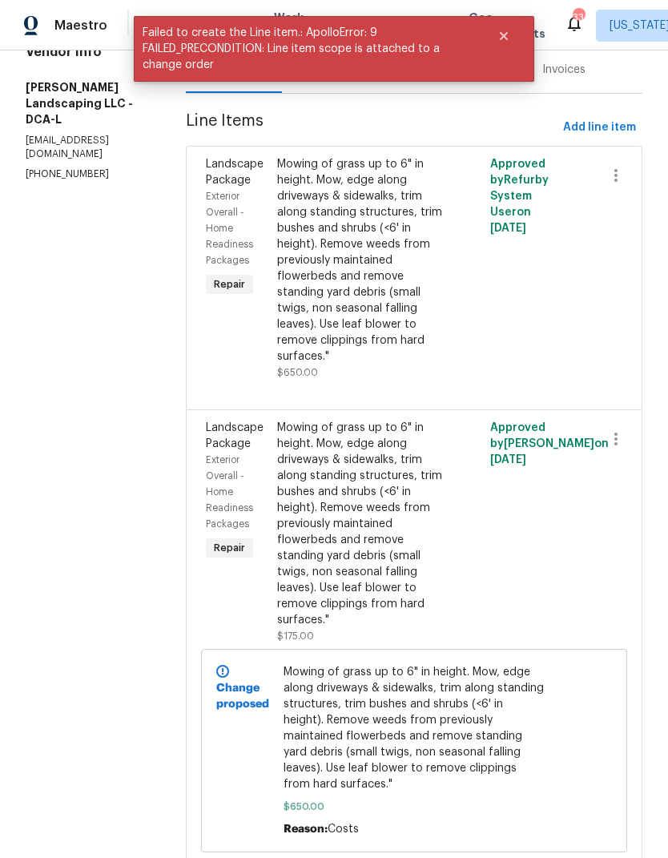
scroll to position [179, 0]
click at [617, 436] on icon "button" at bounding box center [615, 439] width 19 height 19
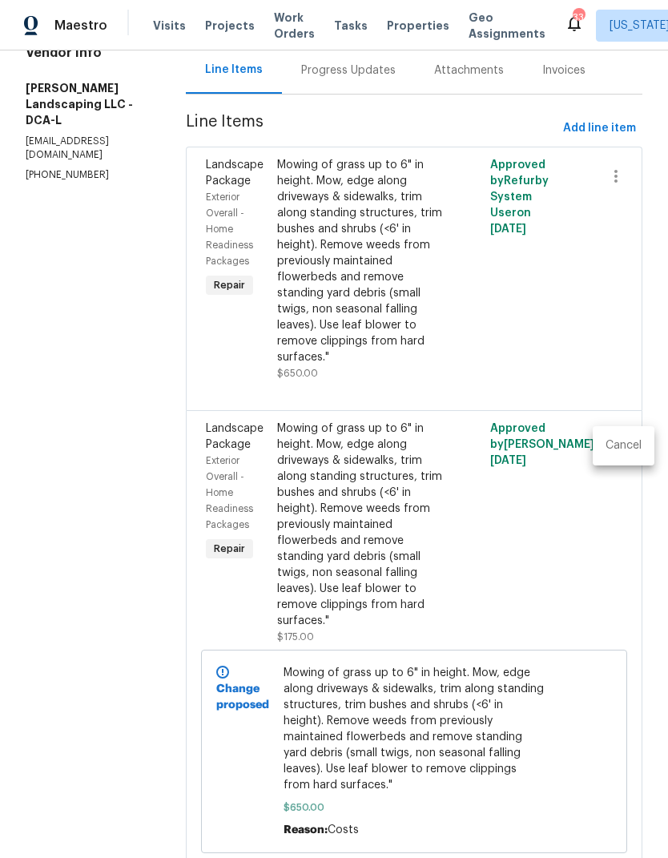
click at [609, 450] on li "Cancel" at bounding box center [624, 445] width 62 height 26
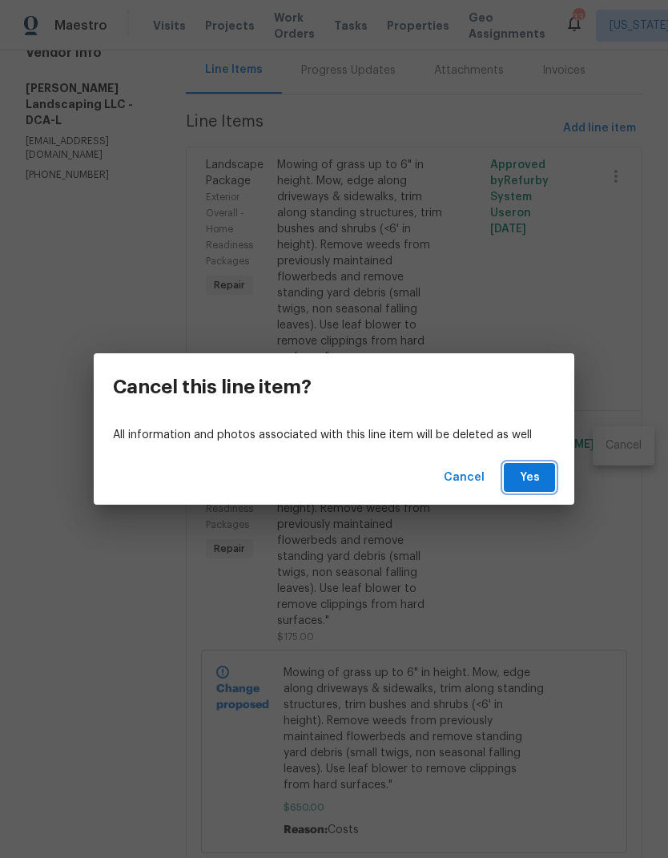
click at [530, 472] on span "Yes" at bounding box center [530, 478] width 26 height 20
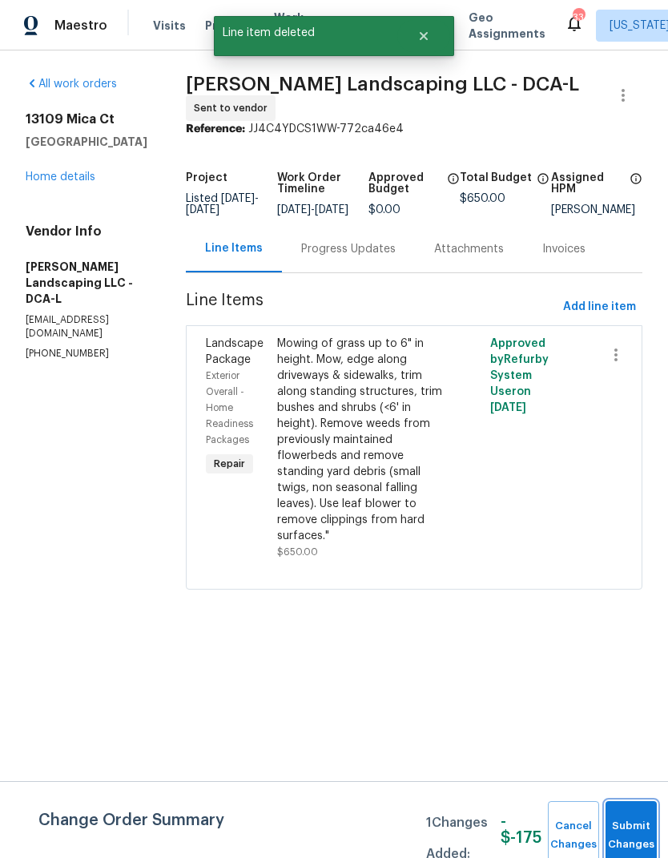
click at [625, 832] on button "Submit Changes" at bounding box center [630, 835] width 51 height 69
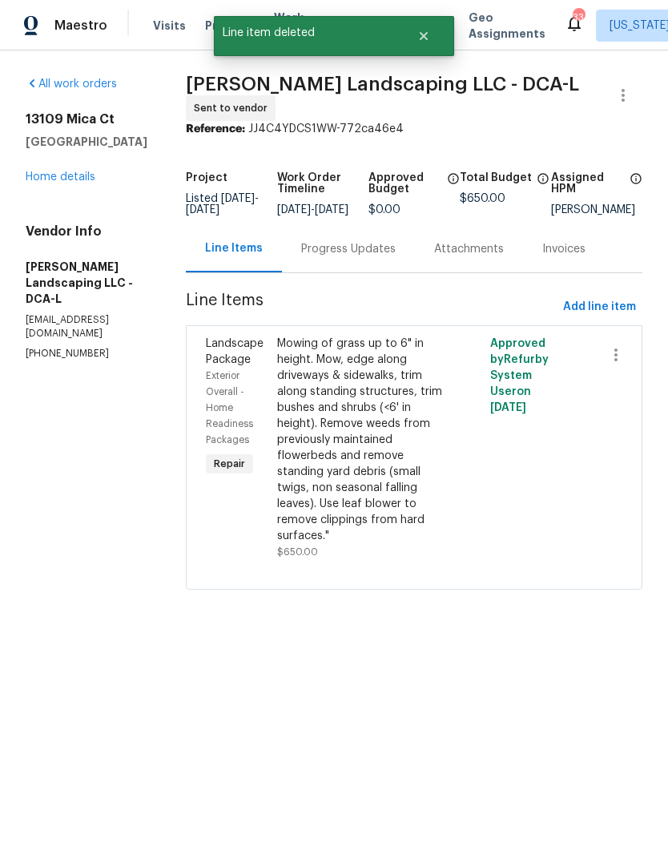
click at [37, 179] on link "Home details" at bounding box center [61, 176] width 70 height 11
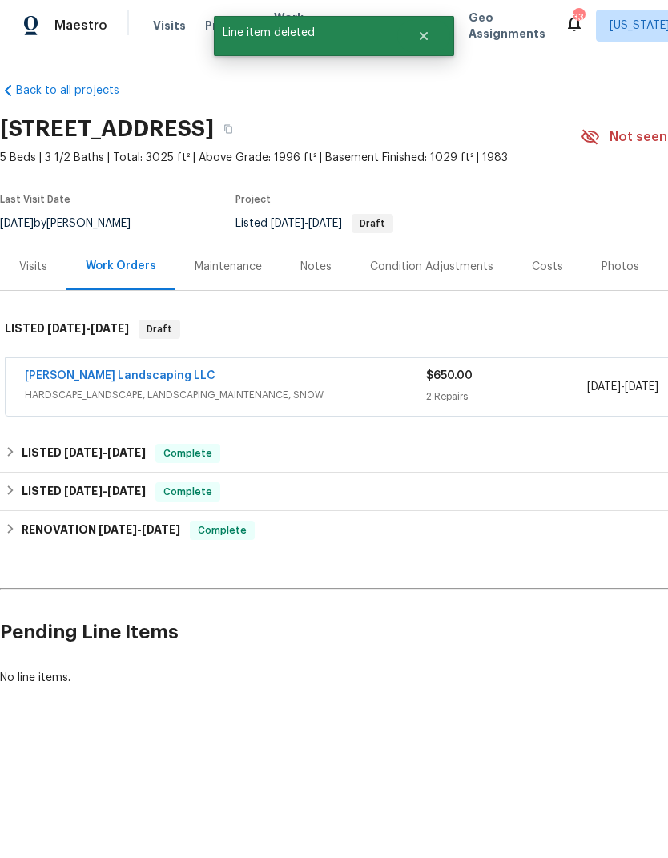
scroll to position [0, -2]
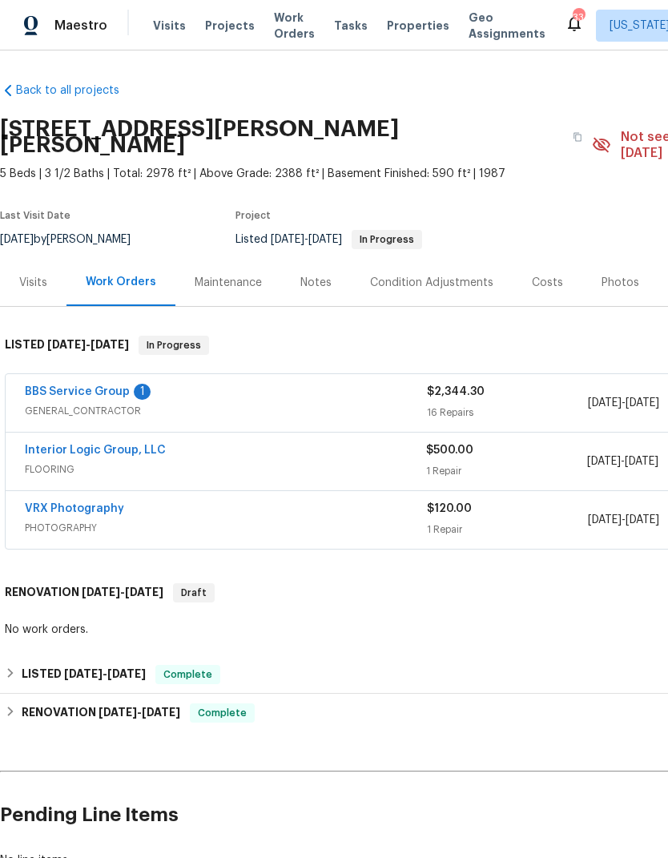
click at [115, 386] on link "BBS Service Group" at bounding box center [77, 391] width 105 height 11
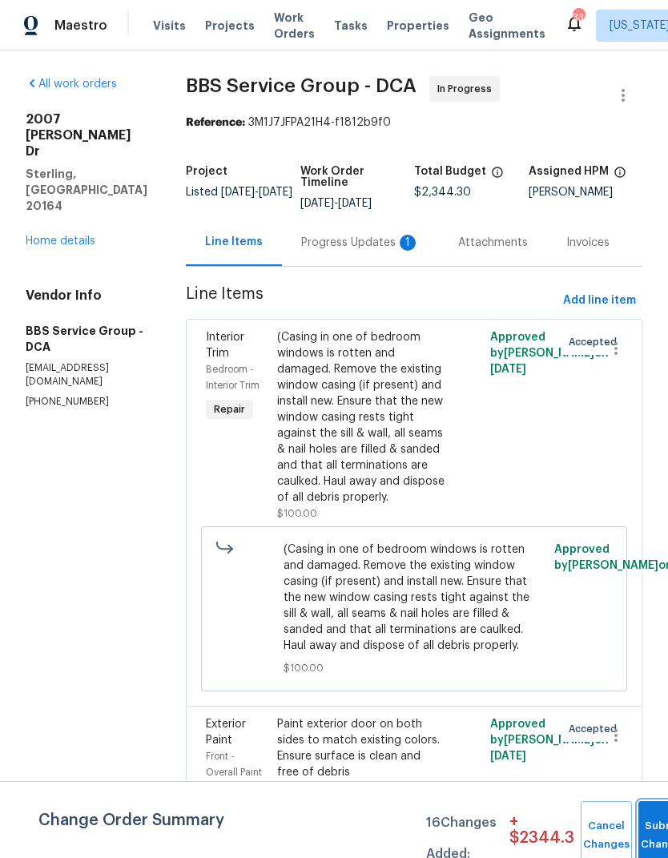
click at [649, 821] on button "Submit Changes" at bounding box center [663, 835] width 51 height 69
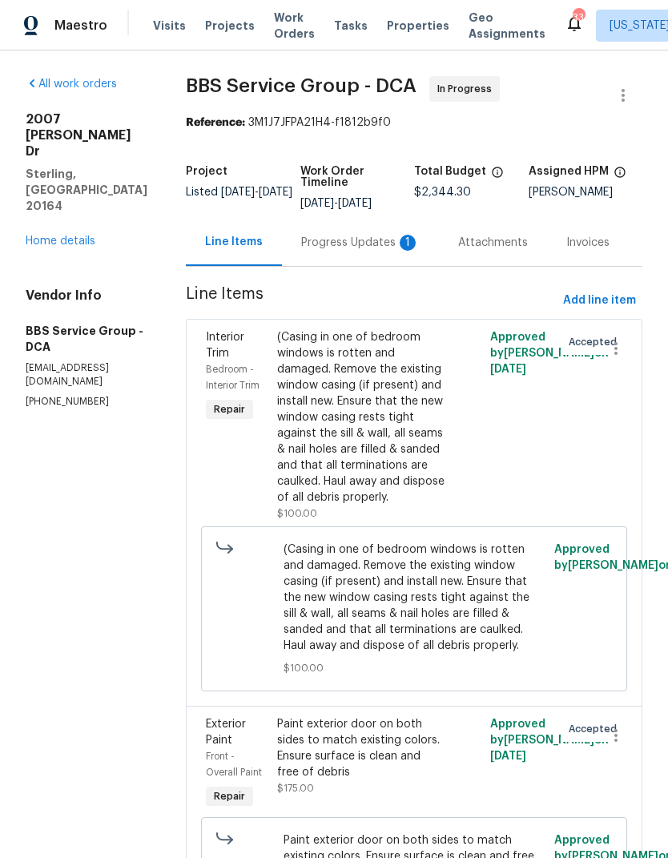
click at [341, 244] on div "Progress Updates 1" at bounding box center [360, 243] width 119 height 16
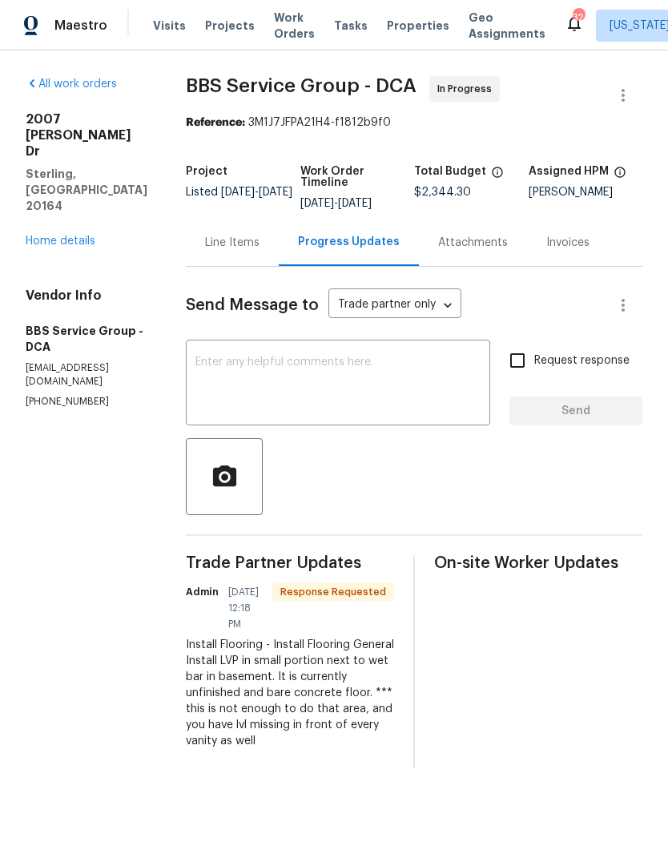
click at [218, 253] on div "Line Items" at bounding box center [232, 242] width 93 height 47
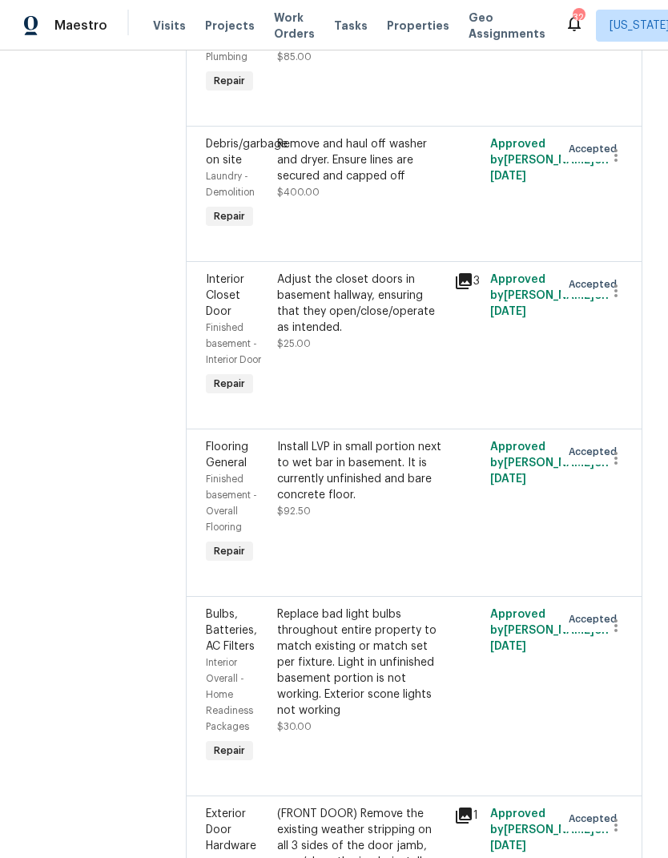
scroll to position [1430, 0]
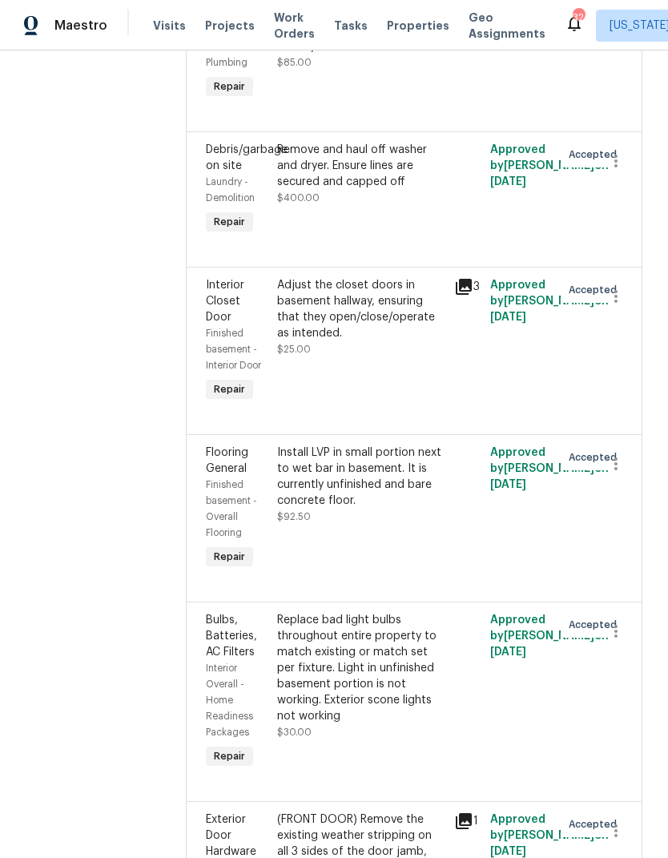
click at [320, 473] on div "Install LVP in small portion next to wet bar in basement. It is currently unfin…" at bounding box center [361, 476] width 168 height 64
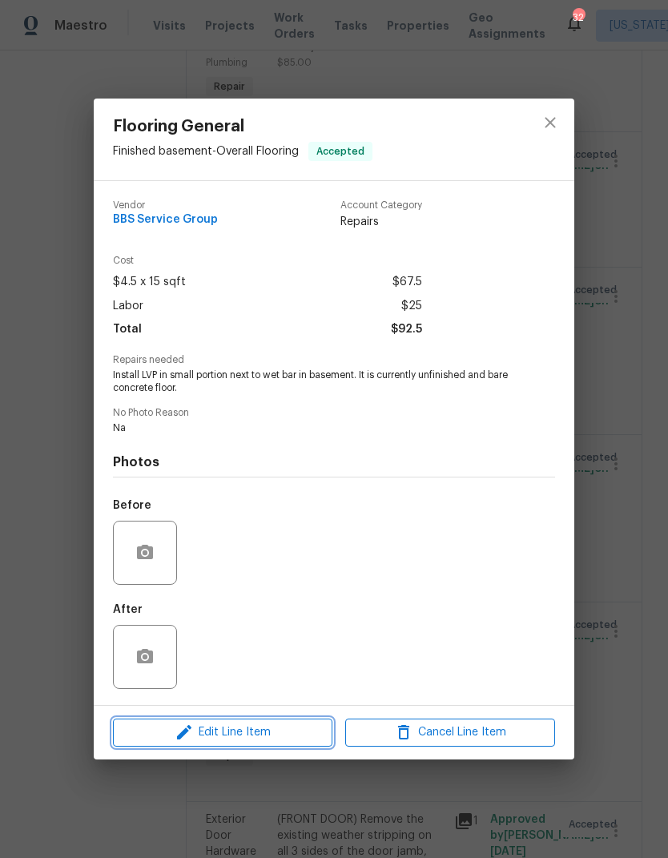
click at [264, 729] on span "Edit Line Item" at bounding box center [223, 732] width 210 height 20
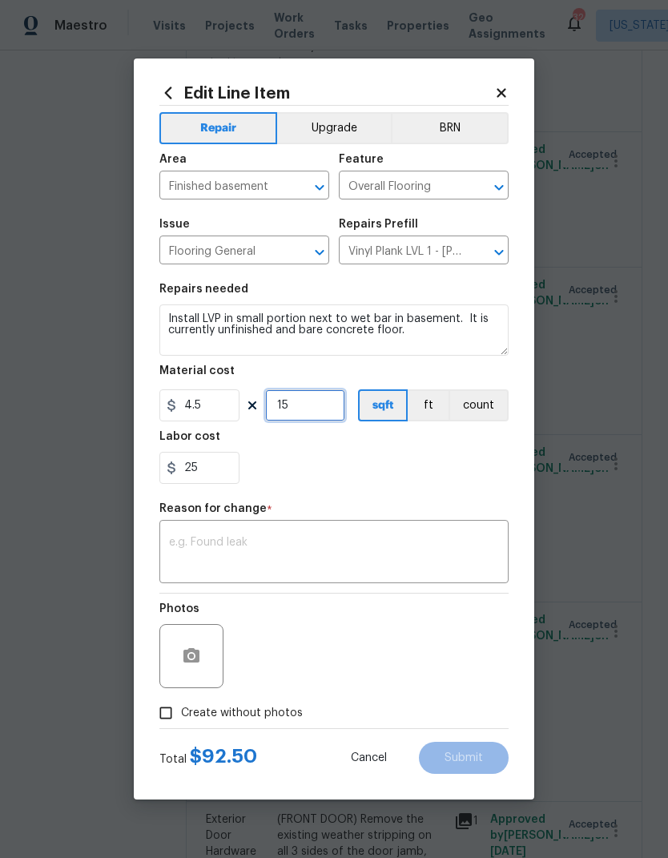
click at [307, 408] on input "15" at bounding box center [305, 405] width 80 height 32
type input "40"
click at [424, 472] on div "25" at bounding box center [333, 468] width 349 height 32
click at [231, 464] on input "25" at bounding box center [199, 468] width 80 height 32
type input "2"
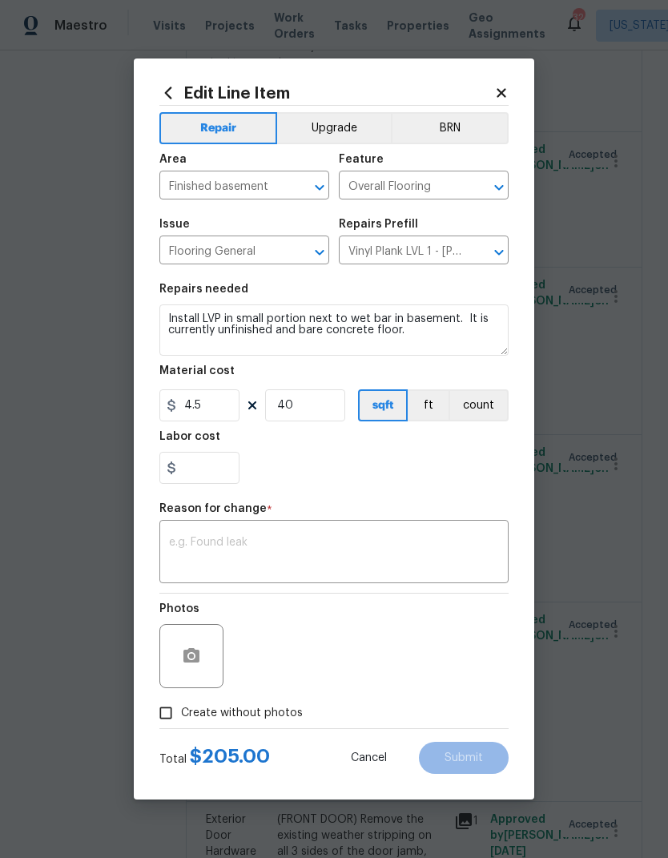
click at [431, 474] on div at bounding box center [333, 468] width 349 height 32
type input "0"
click at [222, 467] on input "0" at bounding box center [199, 468] width 80 height 32
type input "70"
click at [400, 466] on div "70" at bounding box center [333, 468] width 349 height 32
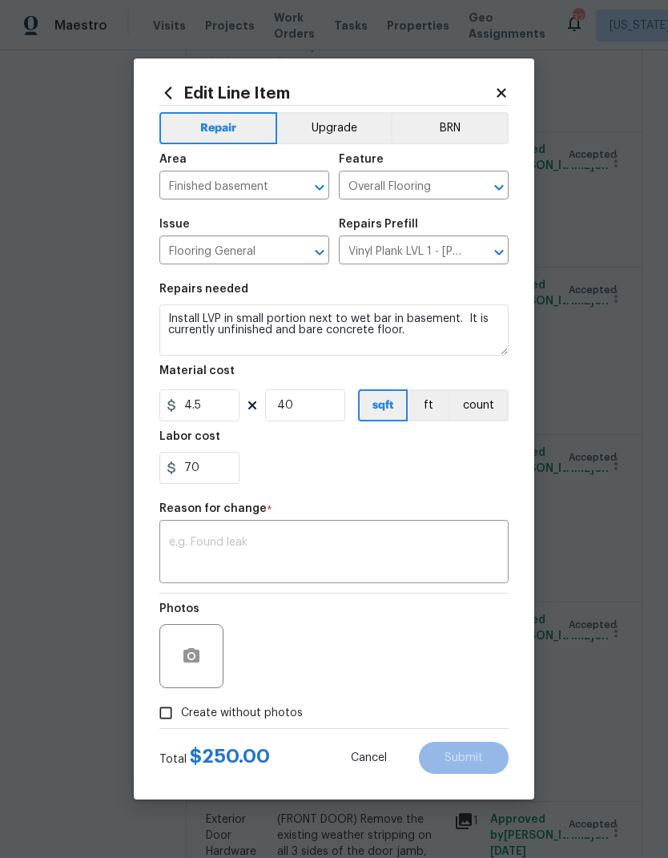
click at [354, 553] on textarea at bounding box center [334, 554] width 330 height 34
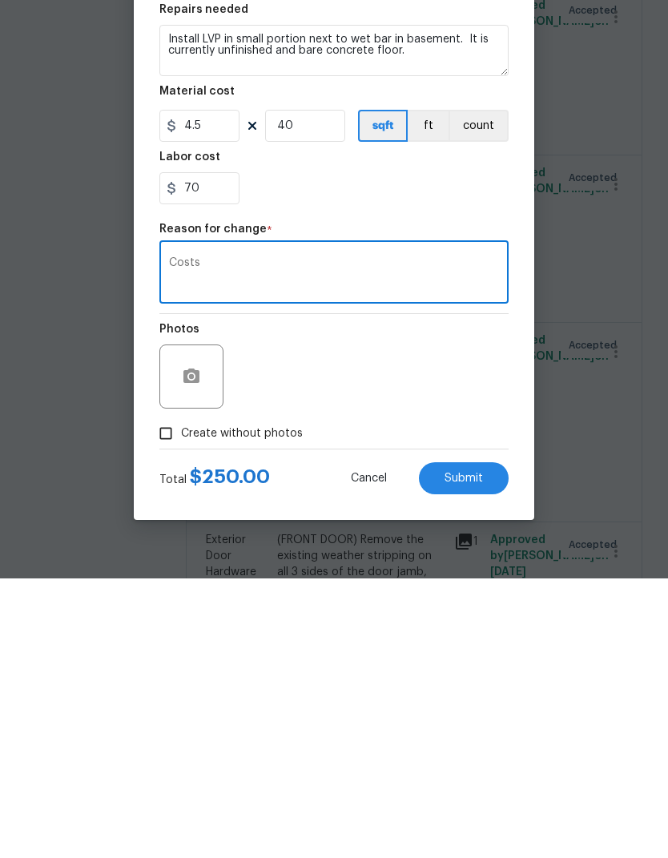
type textarea "Costs"
click at [476, 752] on span "Submit" at bounding box center [463, 758] width 38 height 12
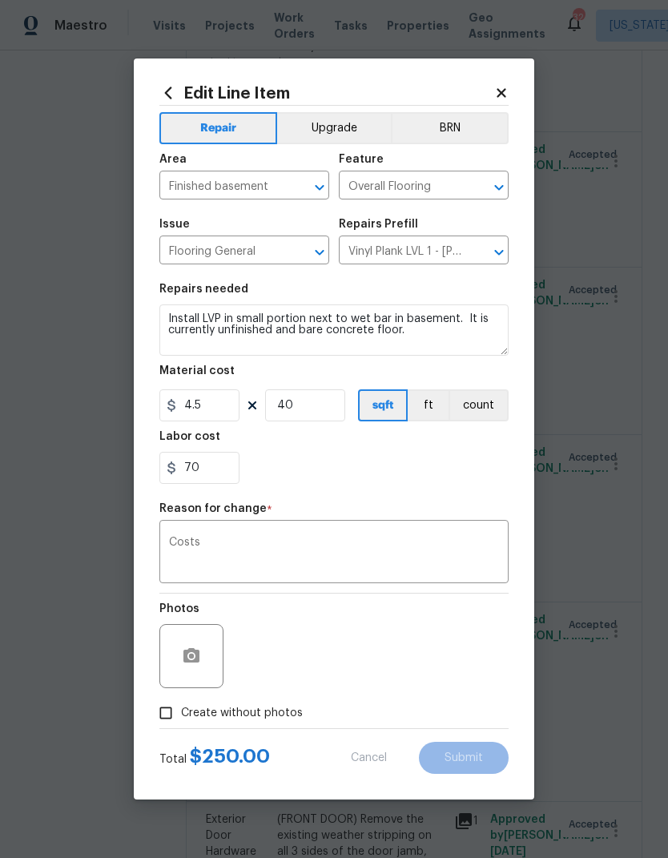
type input "15"
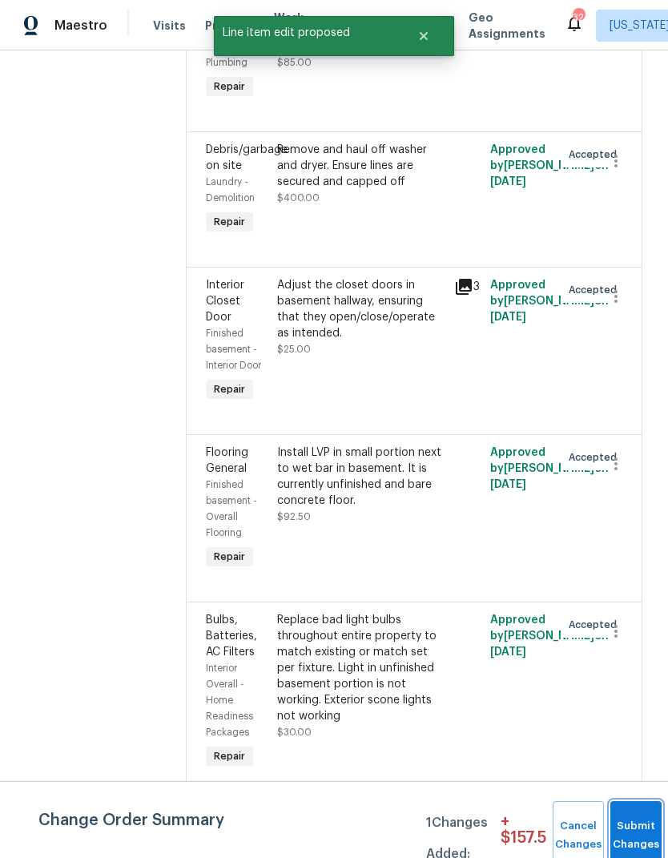
click at [641, 814] on button "Submit Changes" at bounding box center [635, 835] width 51 height 69
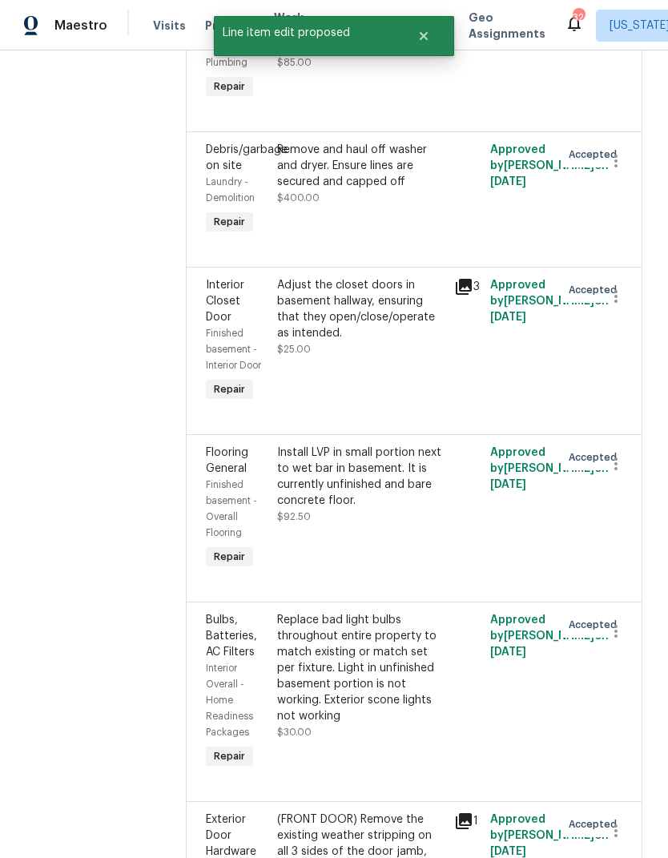
scroll to position [0, 0]
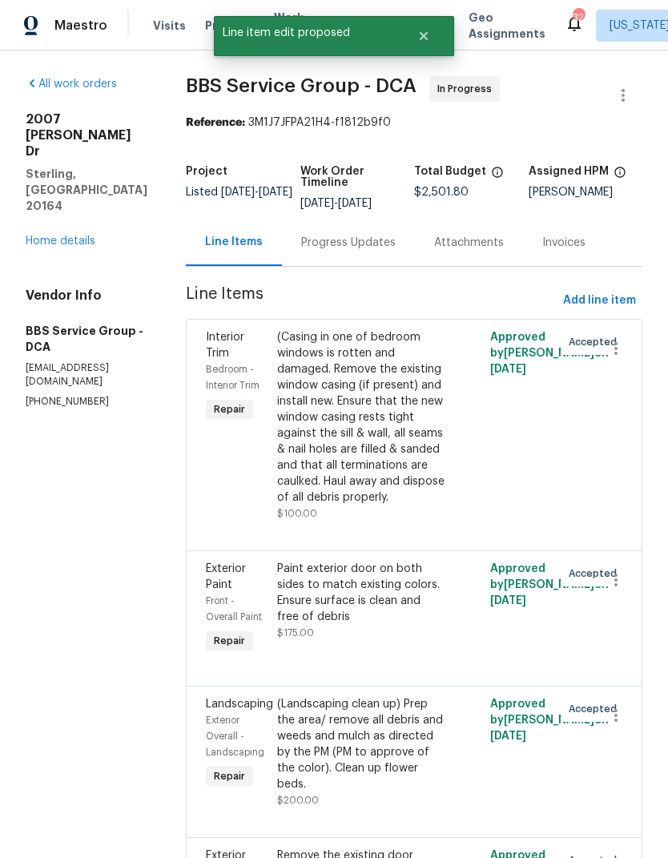
click at [331, 253] on div "Progress Updates" at bounding box center [348, 242] width 133 height 47
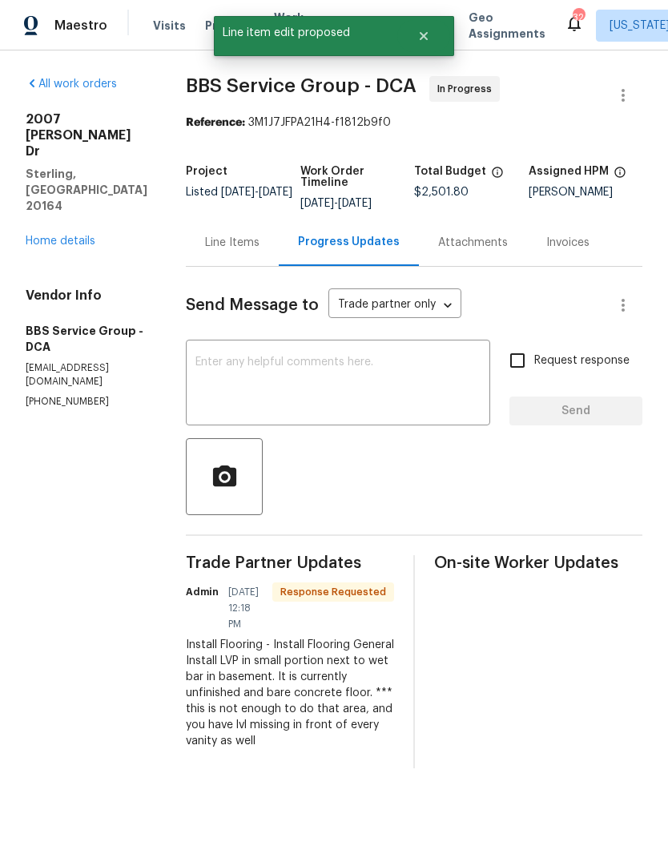
click at [352, 392] on textarea at bounding box center [337, 384] width 285 height 56
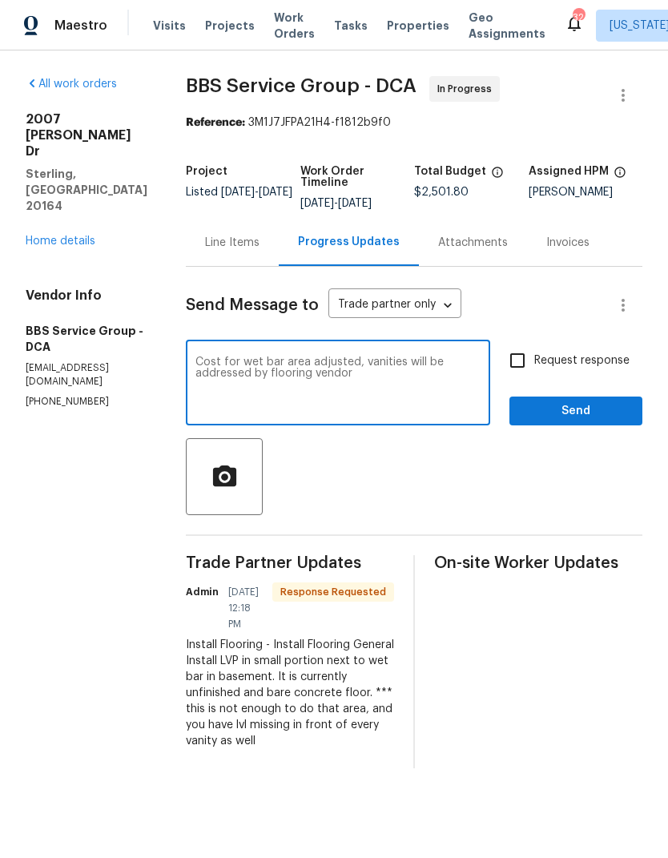
type textarea "Cost for wet bar area adjusted, vanities will be addressed by flooring vendor"
click at [519, 366] on input "Request response" at bounding box center [517, 361] width 34 height 34
checkbox input "true"
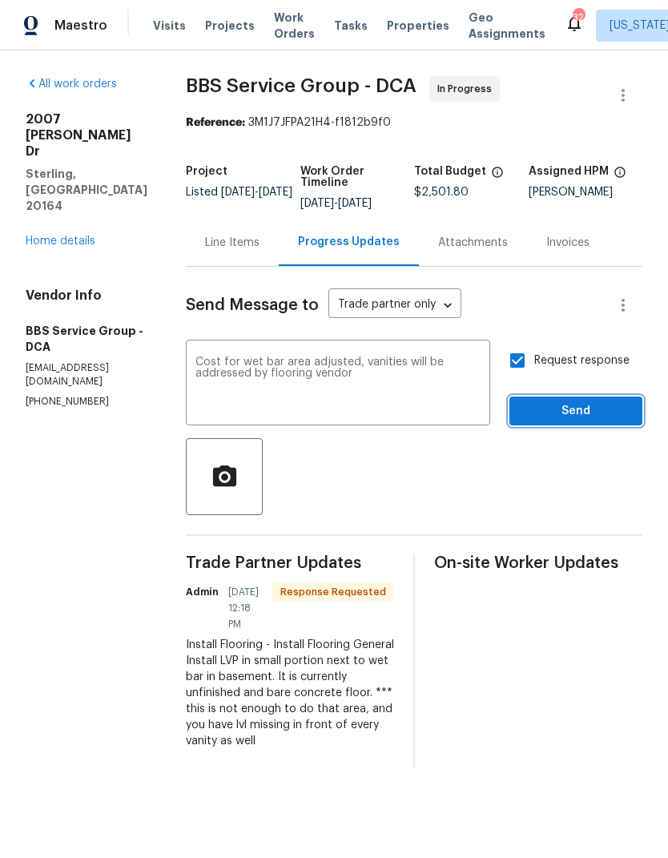
click at [589, 417] on span "Send" at bounding box center [575, 411] width 107 height 20
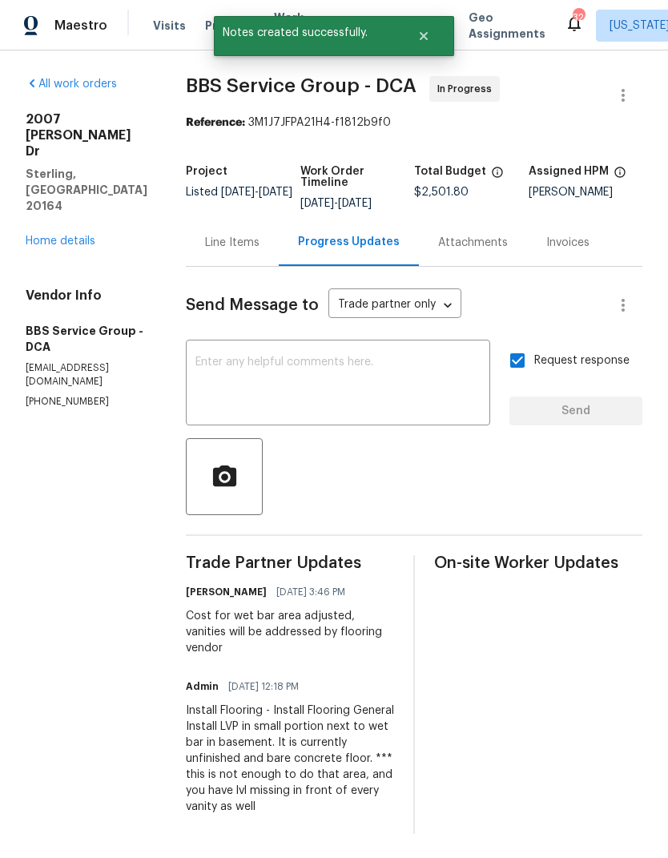
click at [45, 223] on div "All work orders [STREET_ADDRESS][PERSON_NAME][PERSON_NAME] Home details Vendor …" at bounding box center [87, 242] width 122 height 332
click at [44, 222] on div "All work orders [STREET_ADDRESS][PERSON_NAME][PERSON_NAME] Home details Vendor …" at bounding box center [87, 242] width 122 height 332
click at [53, 235] on link "Home details" at bounding box center [61, 240] width 70 height 11
